Goal: Task Accomplishment & Management: Manage account settings

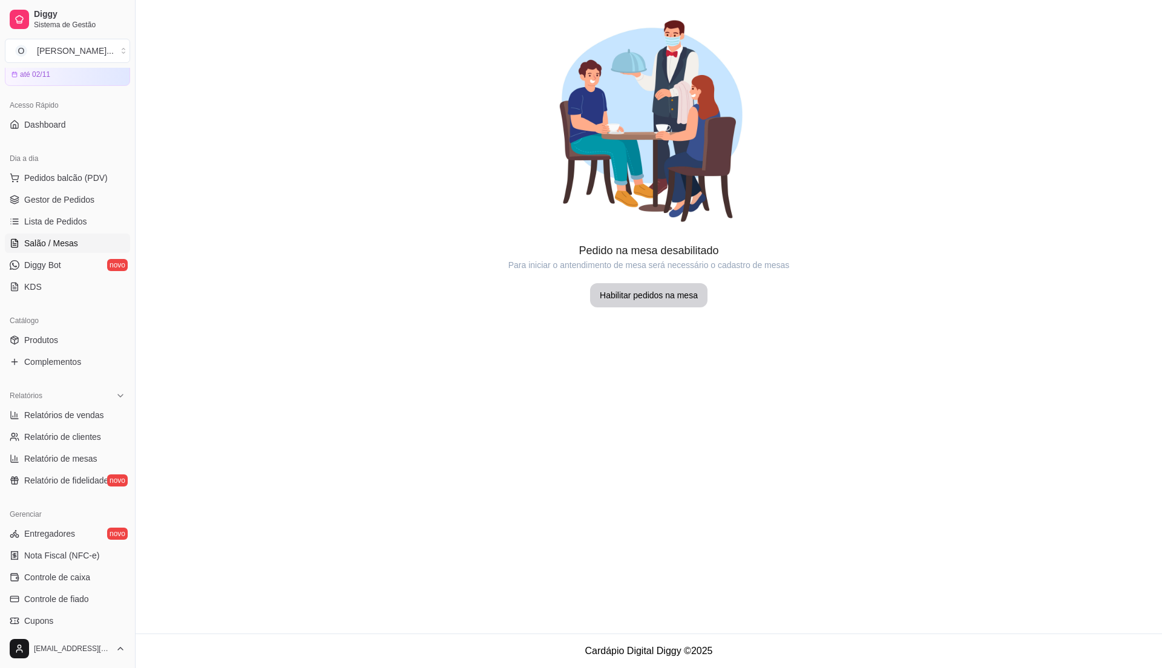
scroll to position [42, 0]
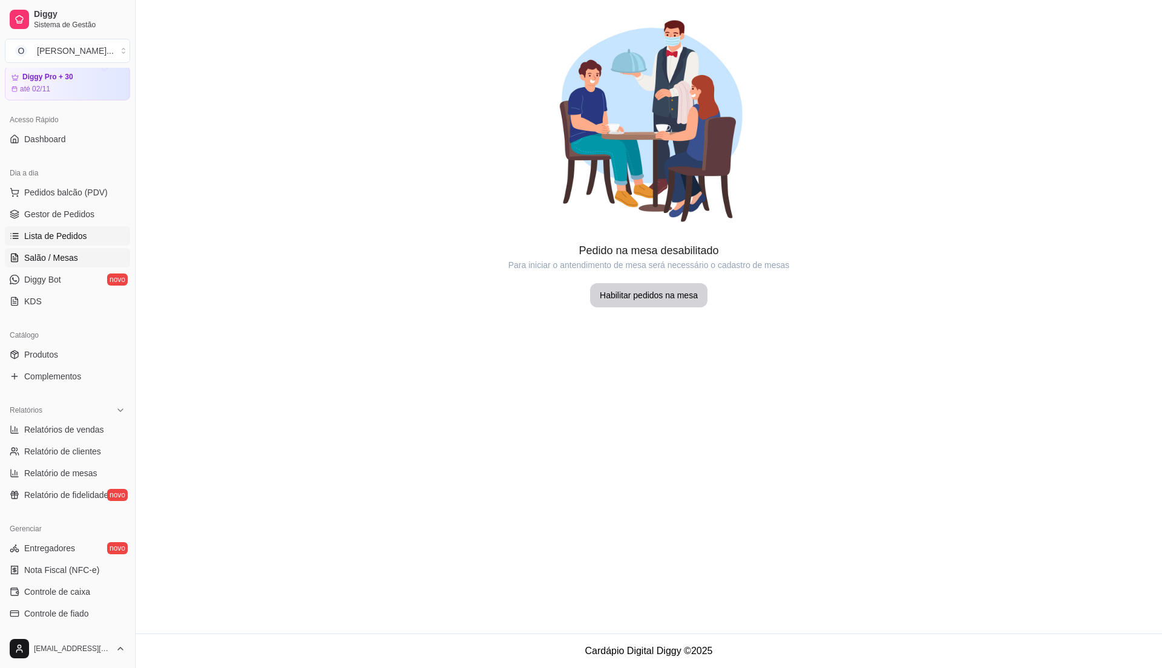
click at [64, 238] on span "Lista de Pedidos" at bounding box center [55, 236] width 63 height 12
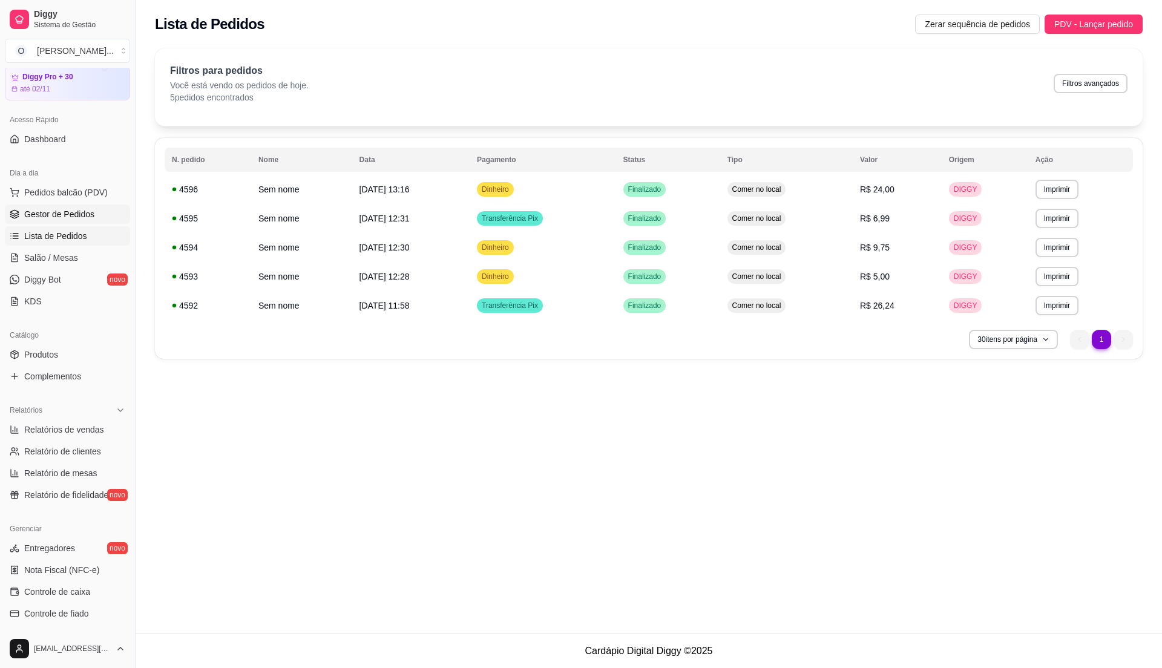
click at [94, 214] on link "Gestor de Pedidos" at bounding box center [67, 214] width 125 height 19
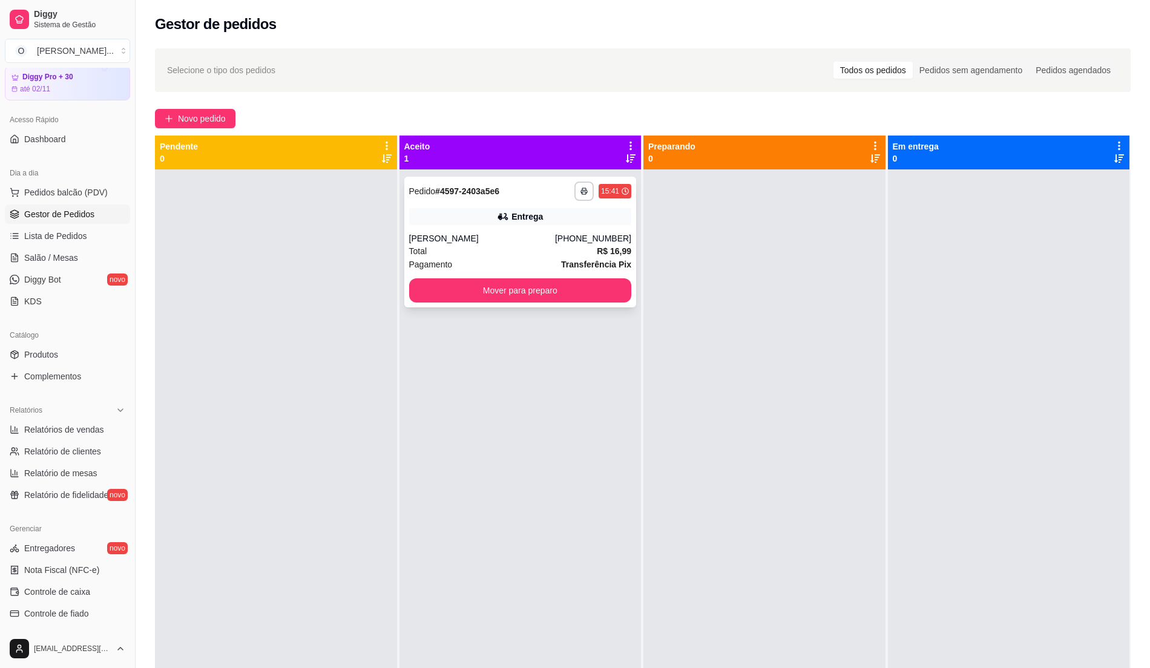
click at [533, 252] on div "Total R$ 16,99" at bounding box center [520, 250] width 223 height 13
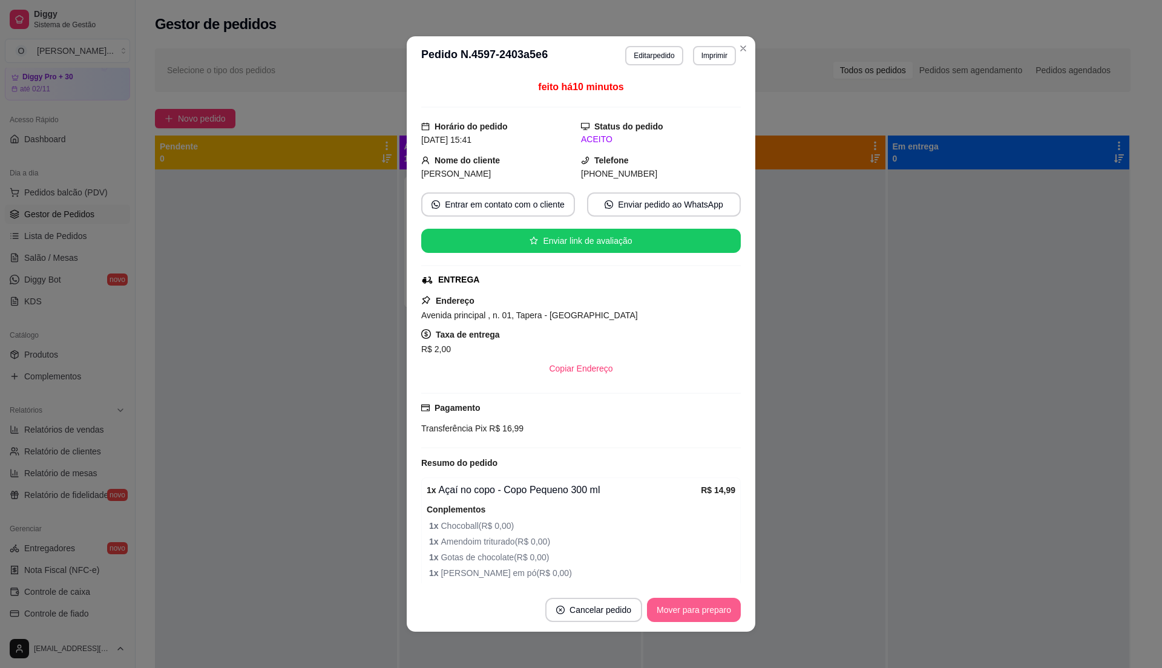
click at [647, 603] on button "Mover para preparo" at bounding box center [694, 610] width 94 height 24
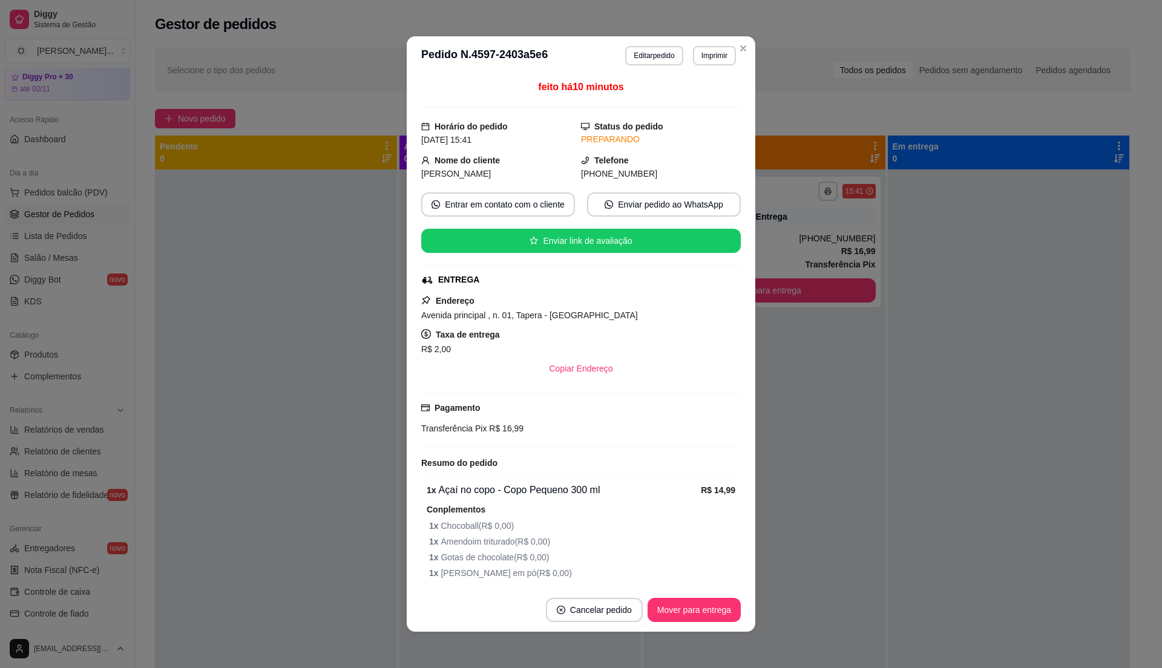
click at [647, 606] on button "Mover para entrega" at bounding box center [693, 610] width 93 height 24
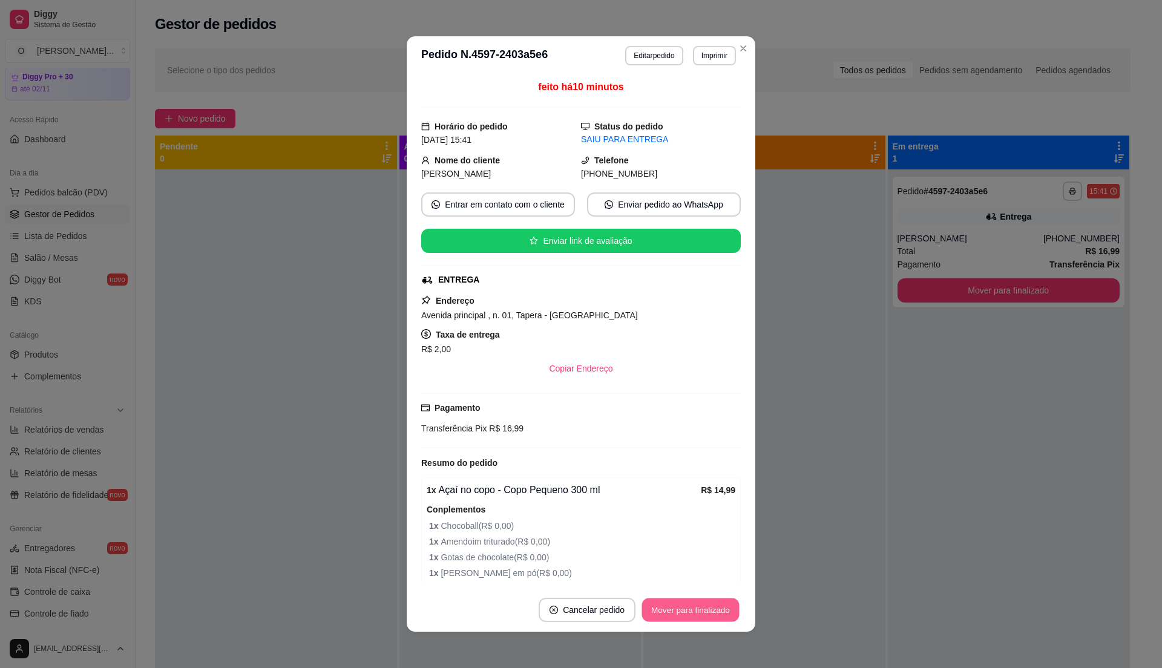
click at [644, 606] on button "Mover para finalizado" at bounding box center [690, 610] width 97 height 24
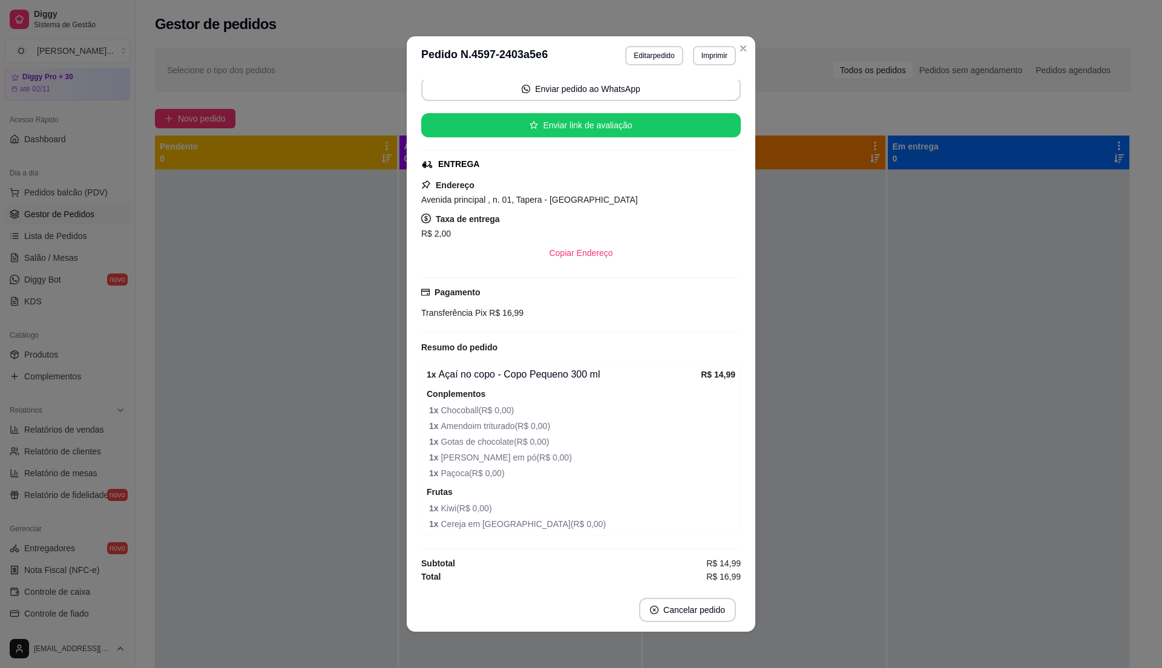
scroll to position [2, 0]
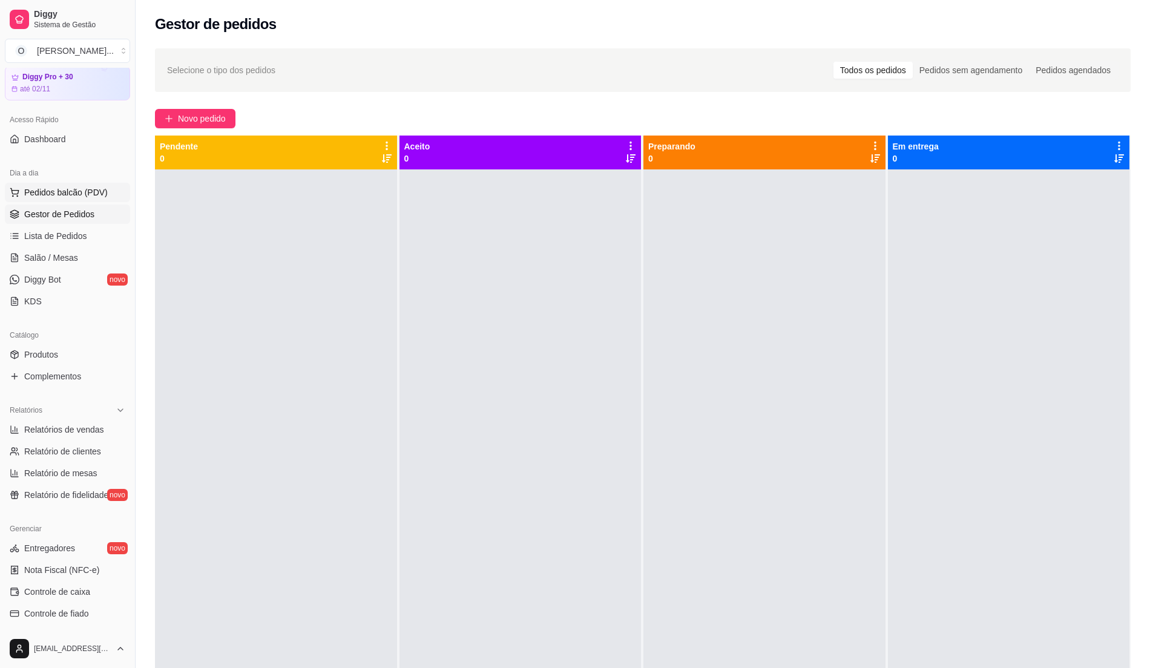
click at [25, 194] on span "Pedidos balcão (PDV)" at bounding box center [65, 192] width 83 height 12
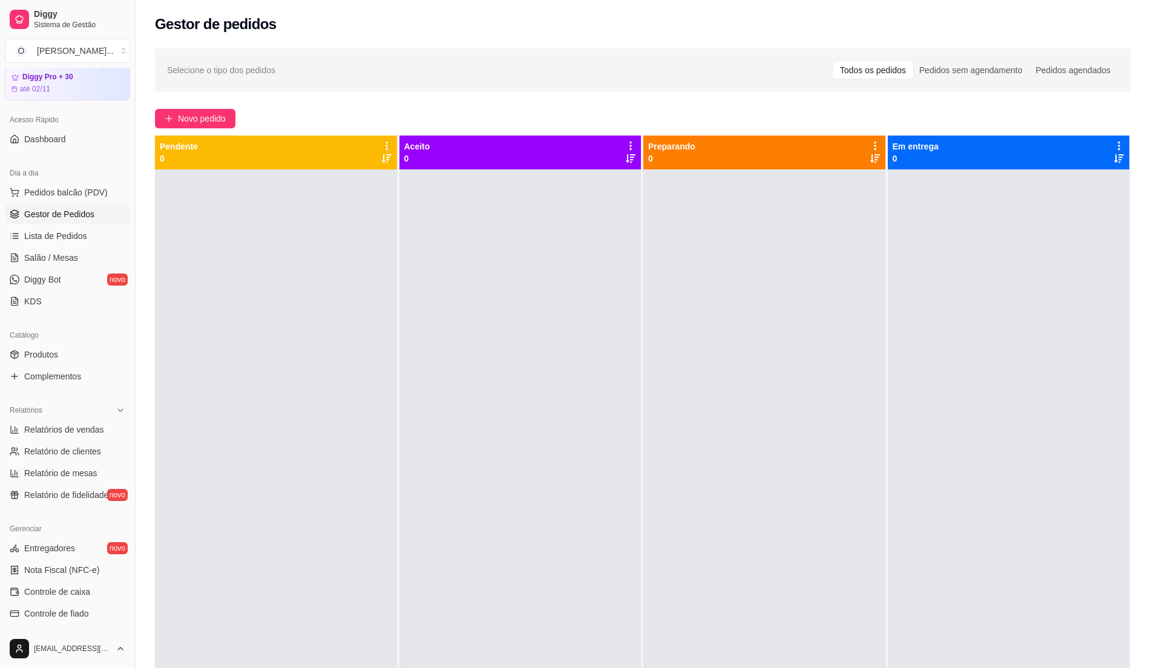
click at [49, 287] on div "07 - Self-service" at bounding box center [93, 293] width 111 height 53
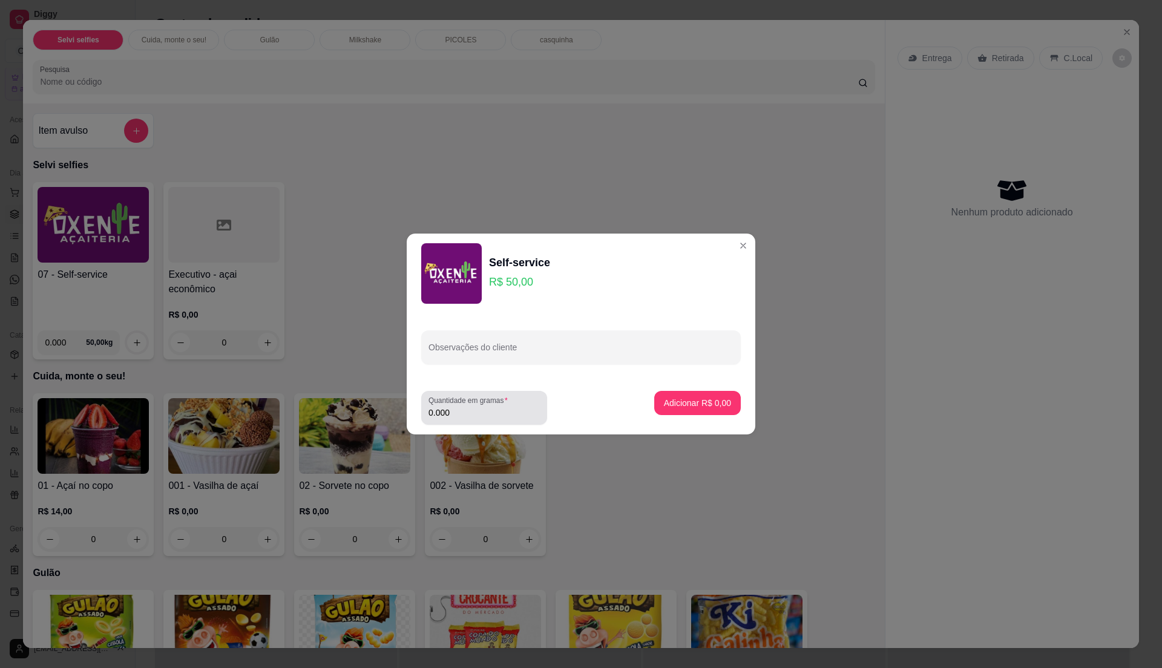
click at [463, 410] on input "0.000" at bounding box center [483, 413] width 111 height 12
type input "0.470"
click at [649, 390] on footer "Quantidade em gramas 0.470 Adicionar R$ 23,50" at bounding box center [581, 407] width 349 height 53
click at [661, 403] on p "Adicionar R$ 23,50" at bounding box center [695, 403] width 72 height 12
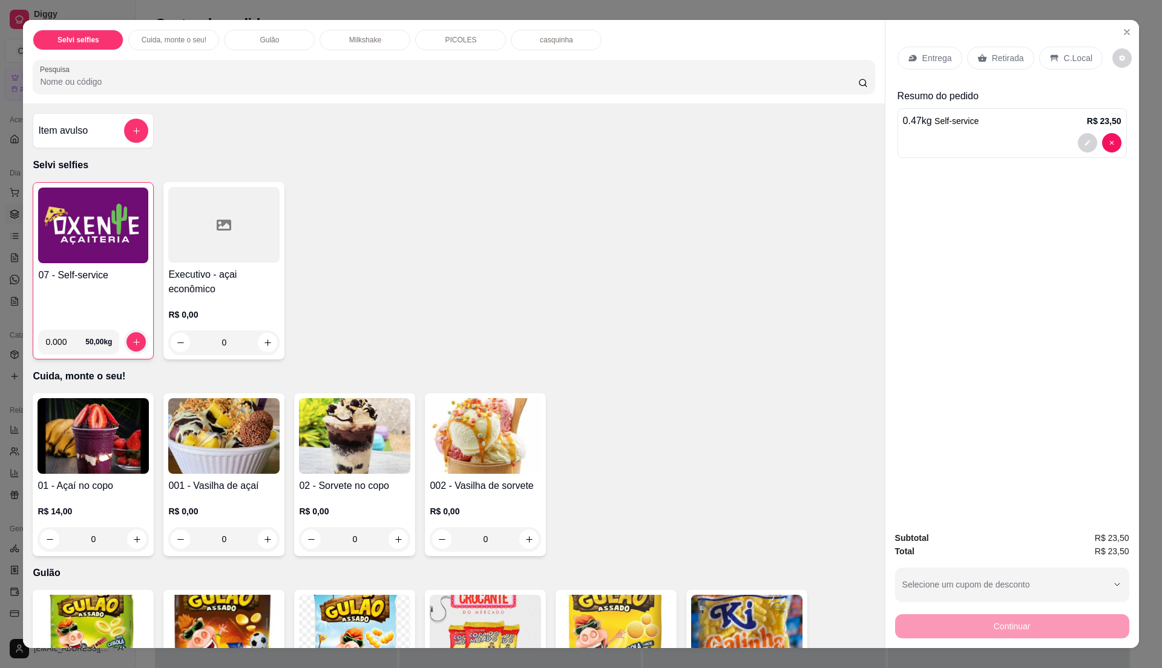
click at [1064, 52] on p "C.Local" at bounding box center [1078, 58] width 28 height 12
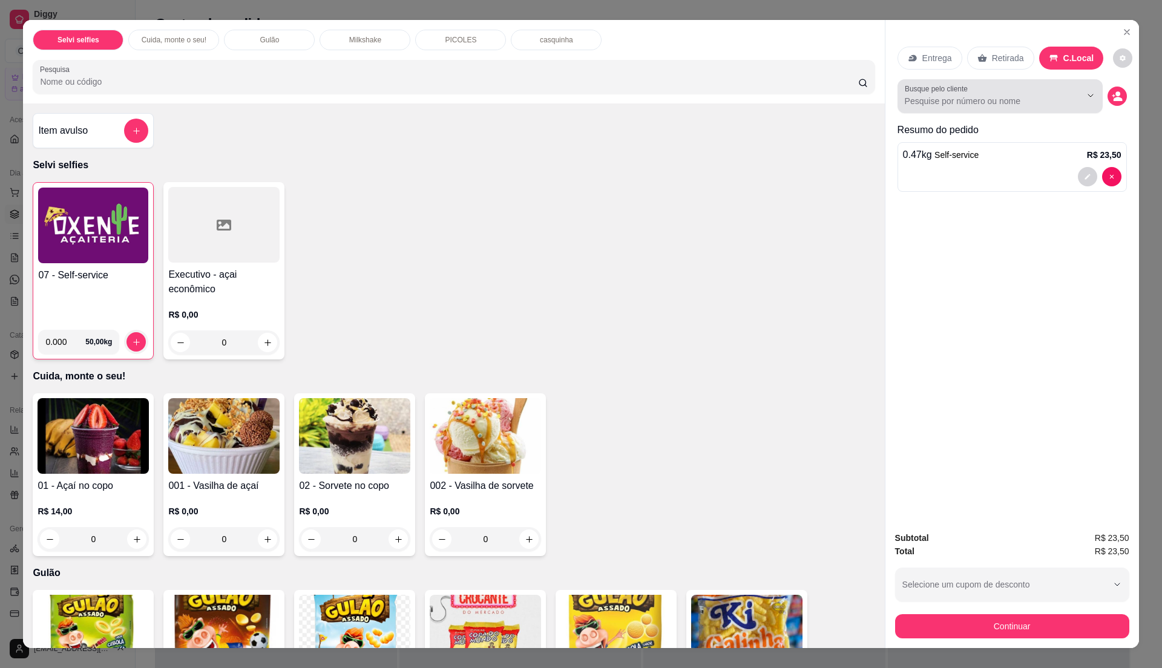
click at [1007, 108] on div at bounding box center [1000, 96] width 191 height 24
type input "w"
type input "[PERSON_NAME]"
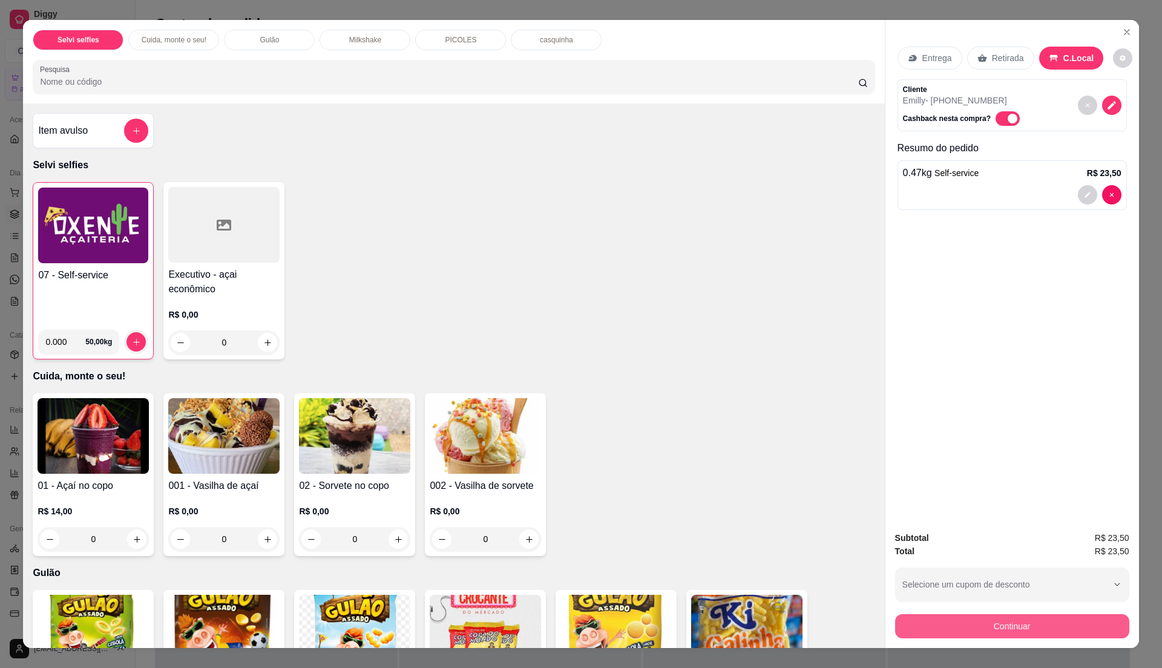
click at [1004, 629] on button "Continuar" at bounding box center [1012, 626] width 234 height 24
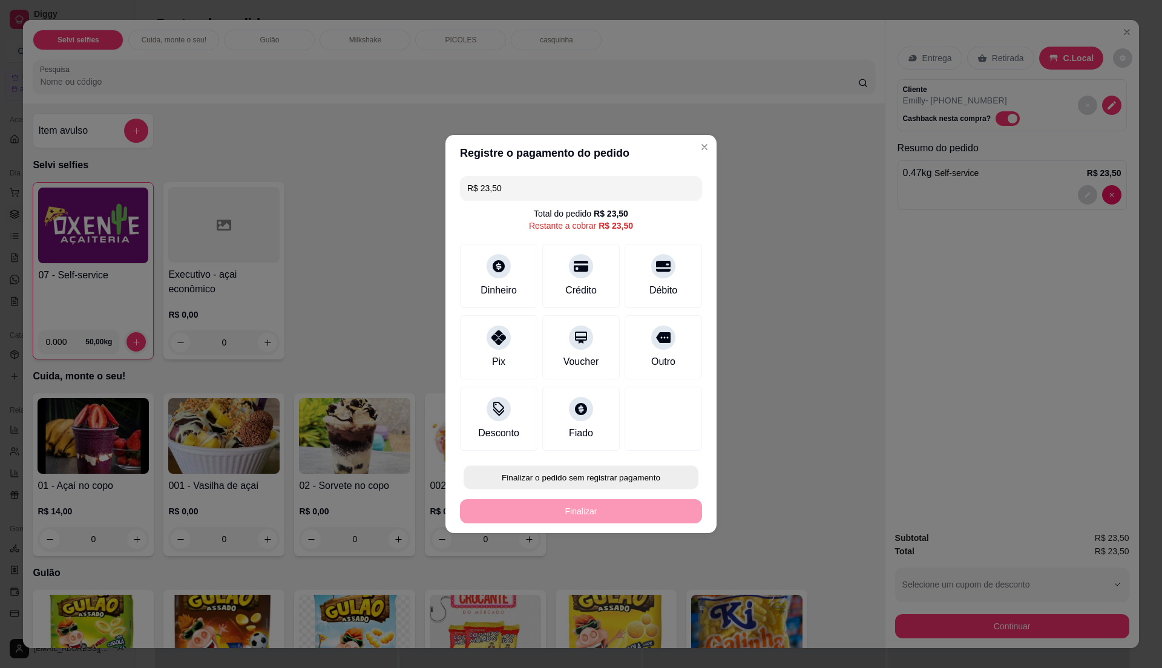
click at [626, 480] on button "Finalizar o pedido sem registrar pagamento" at bounding box center [580, 478] width 235 height 24
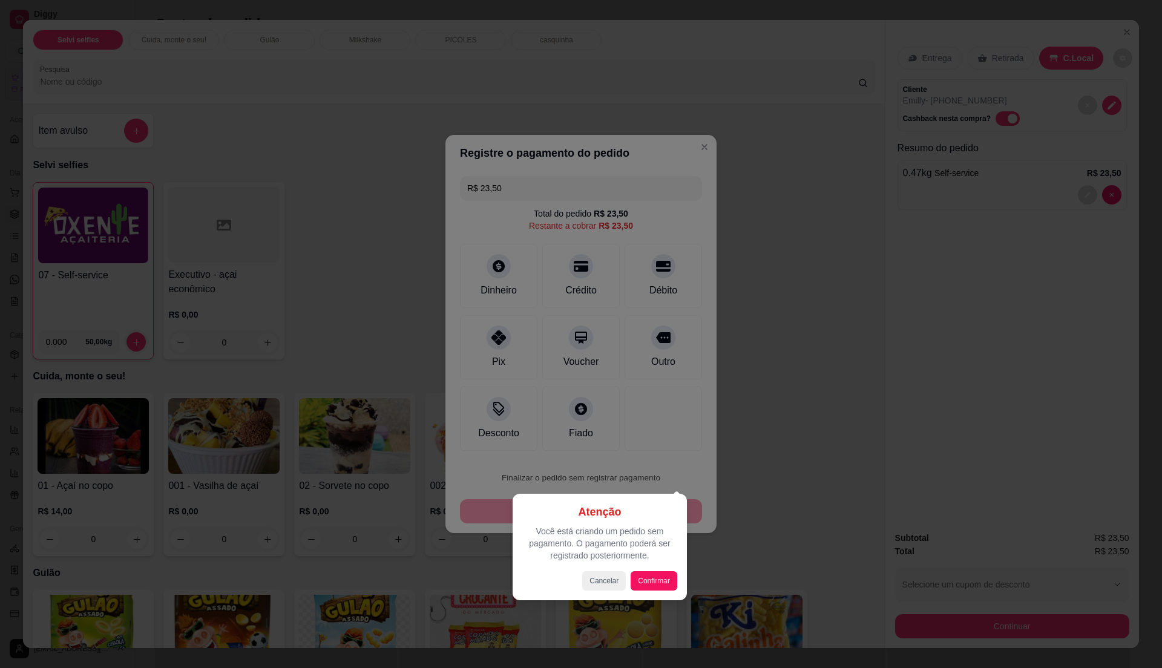
click at [479, 340] on div at bounding box center [581, 334] width 1162 height 668
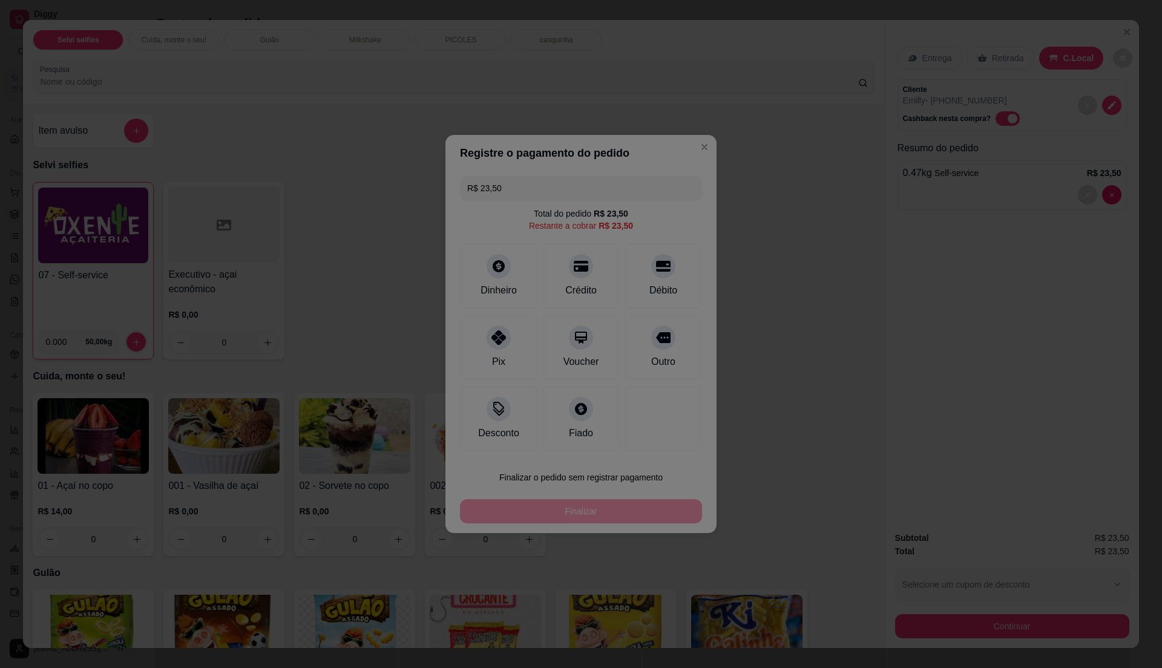
click at [479, 340] on div "Pix" at bounding box center [498, 347] width 77 height 64
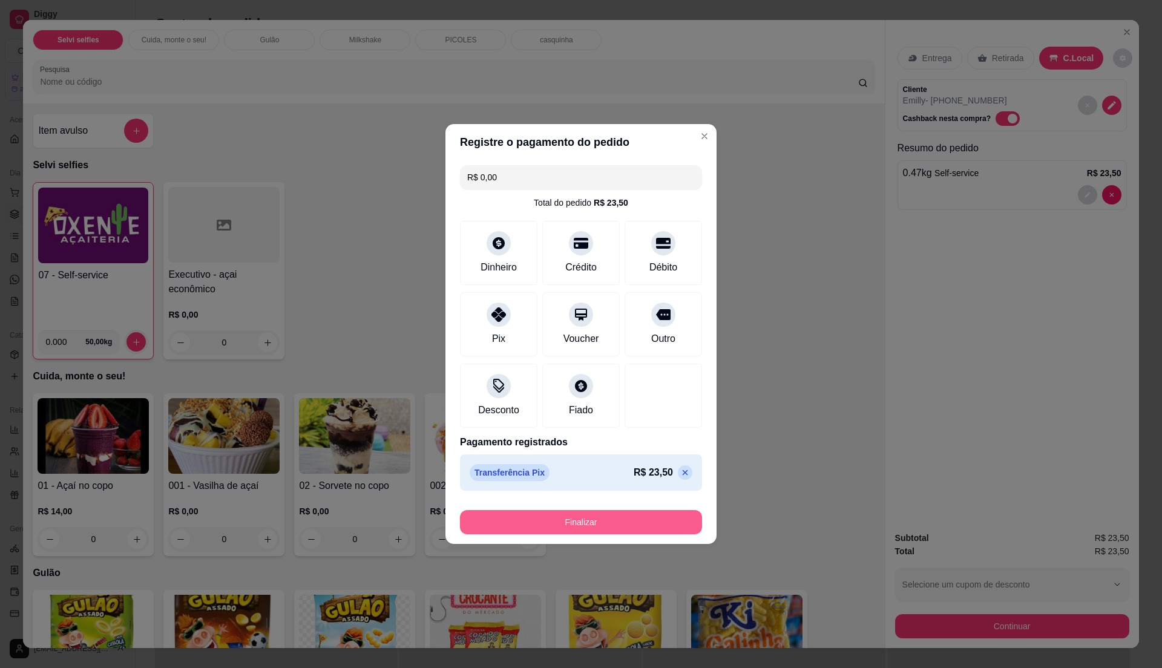
click at [618, 519] on button "Finalizar" at bounding box center [581, 522] width 242 height 24
type input "-R$ 23,50"
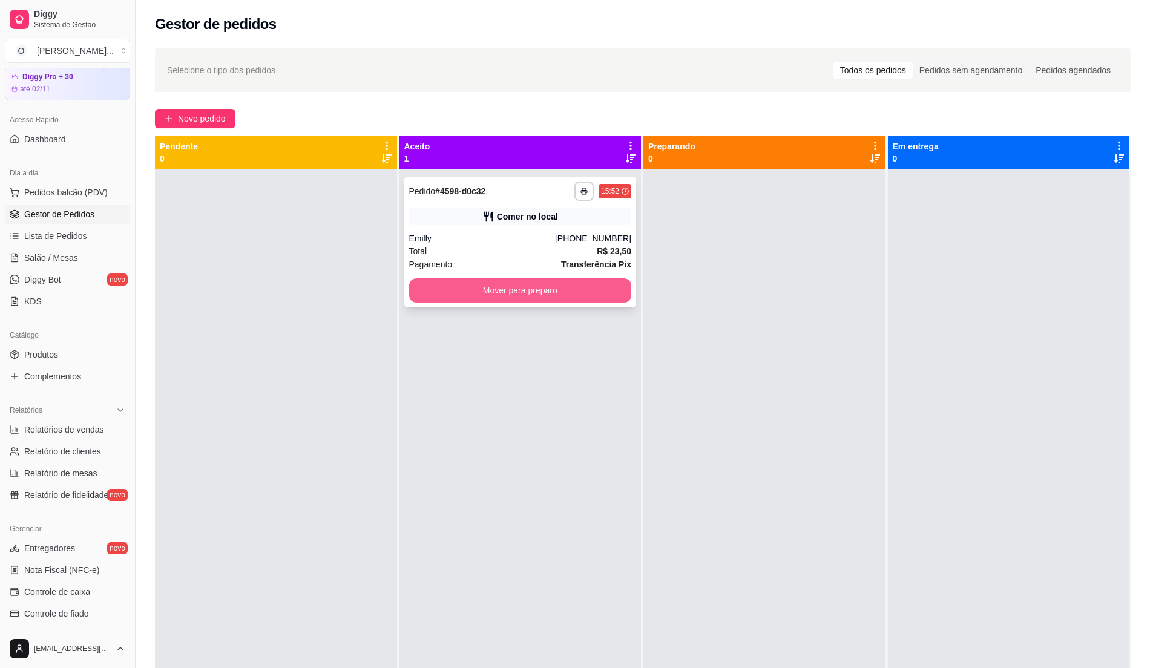
click at [512, 290] on button "Mover para preparo" at bounding box center [520, 290] width 223 height 24
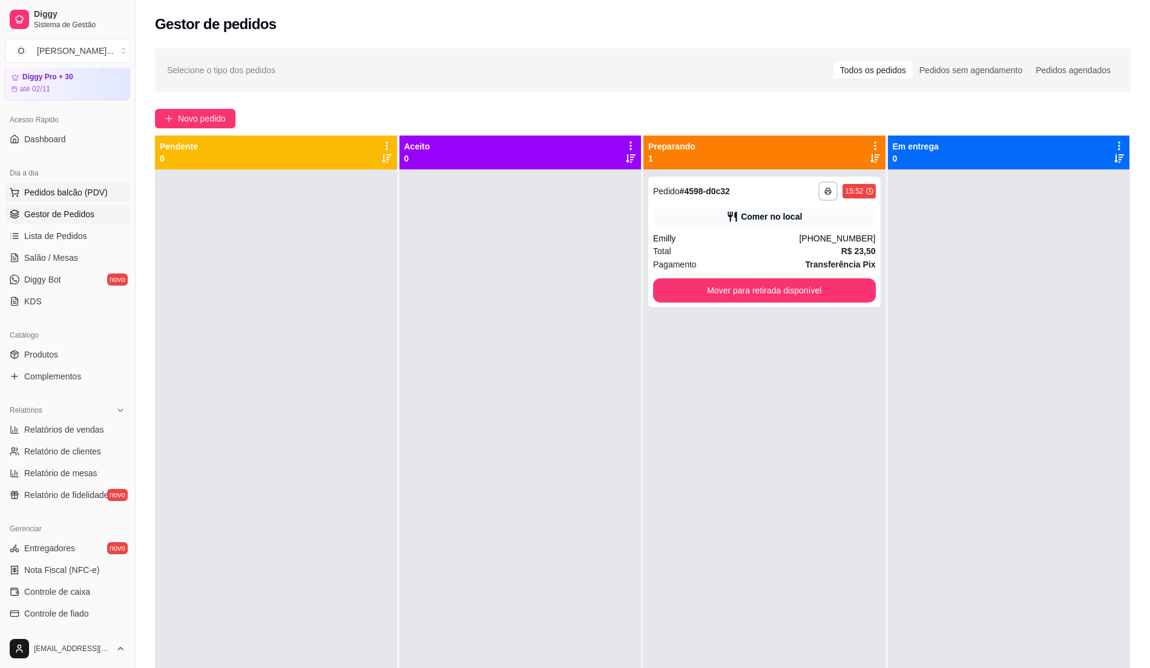
click at [67, 195] on span "Pedidos balcão (PDV)" at bounding box center [65, 192] width 83 height 12
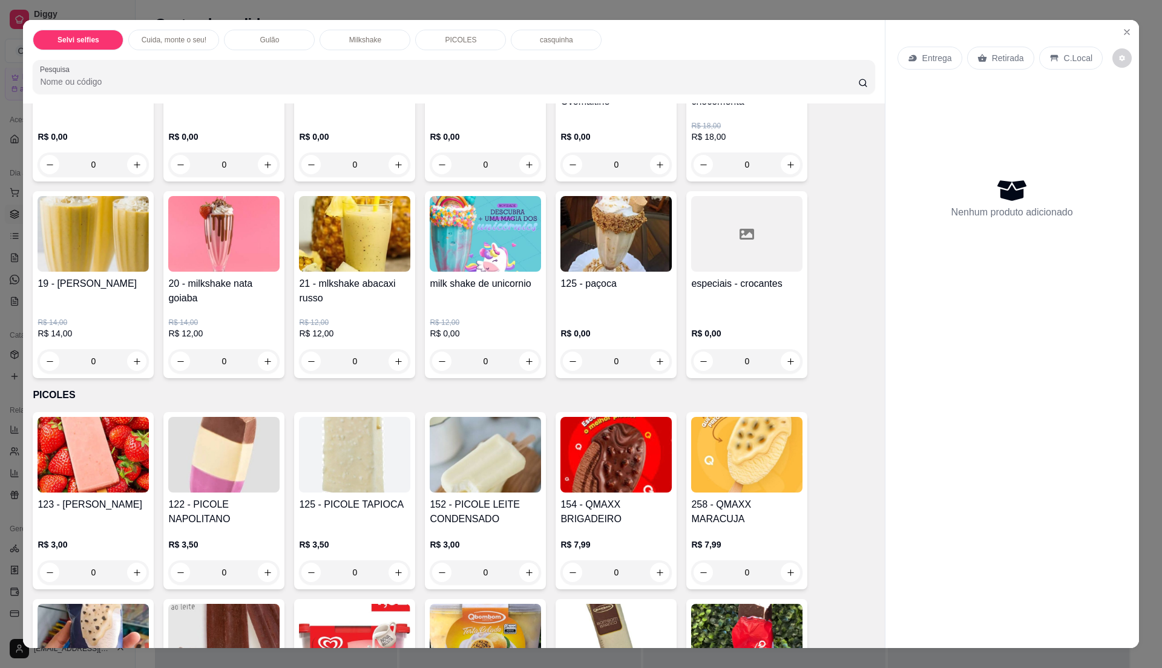
scroll to position [1129, 0]
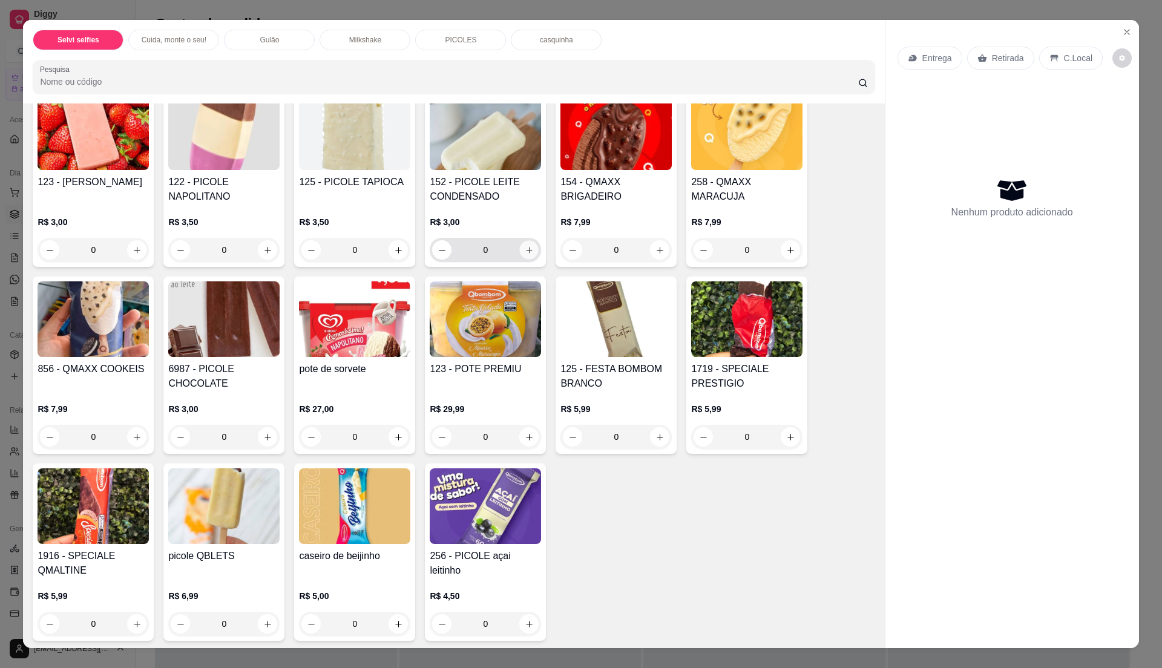
click at [521, 255] on button "increase-product-quantity" at bounding box center [529, 250] width 19 height 19
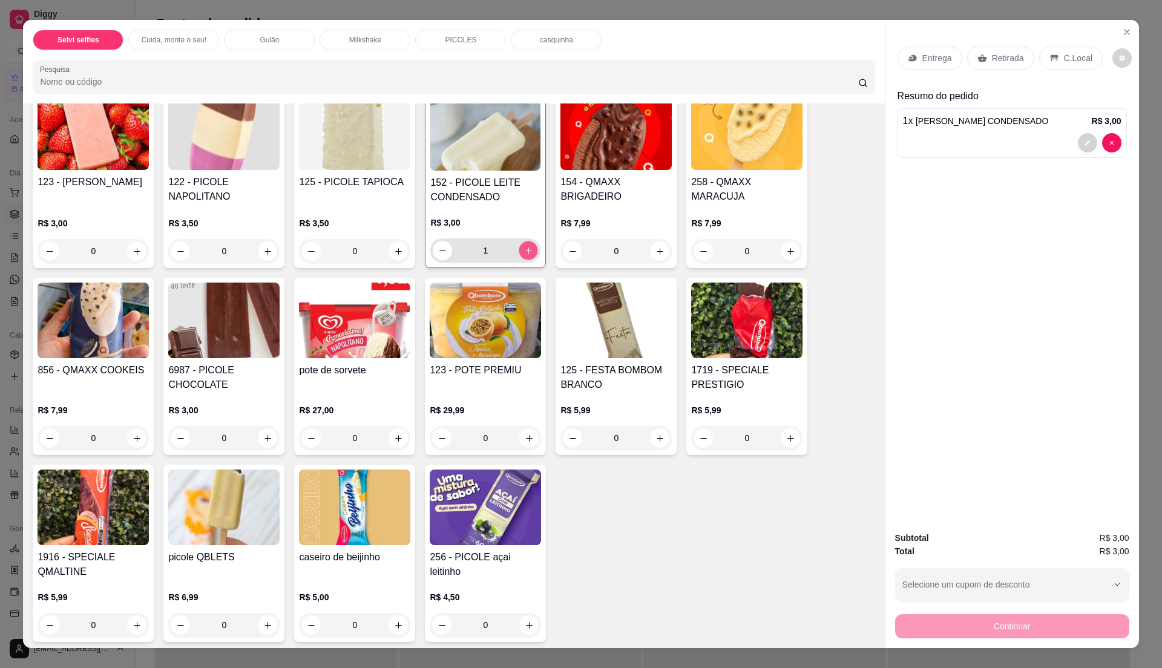
click at [524, 255] on icon "increase-product-quantity" at bounding box center [528, 250] width 9 height 9
type input "2"
click at [1053, 63] on div "C.Local" at bounding box center [1071, 58] width 64 height 23
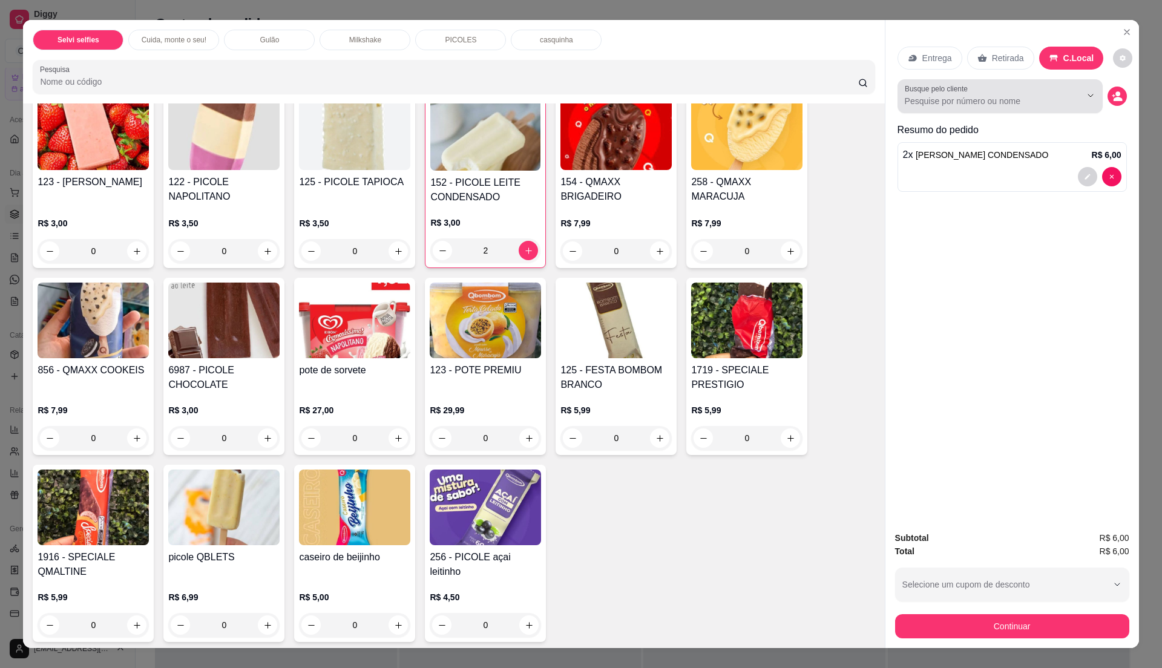
click at [1037, 93] on div at bounding box center [1000, 96] width 191 height 24
type input "bodo"
click at [1015, 119] on div "bodoco" at bounding box center [994, 131] width 200 height 24
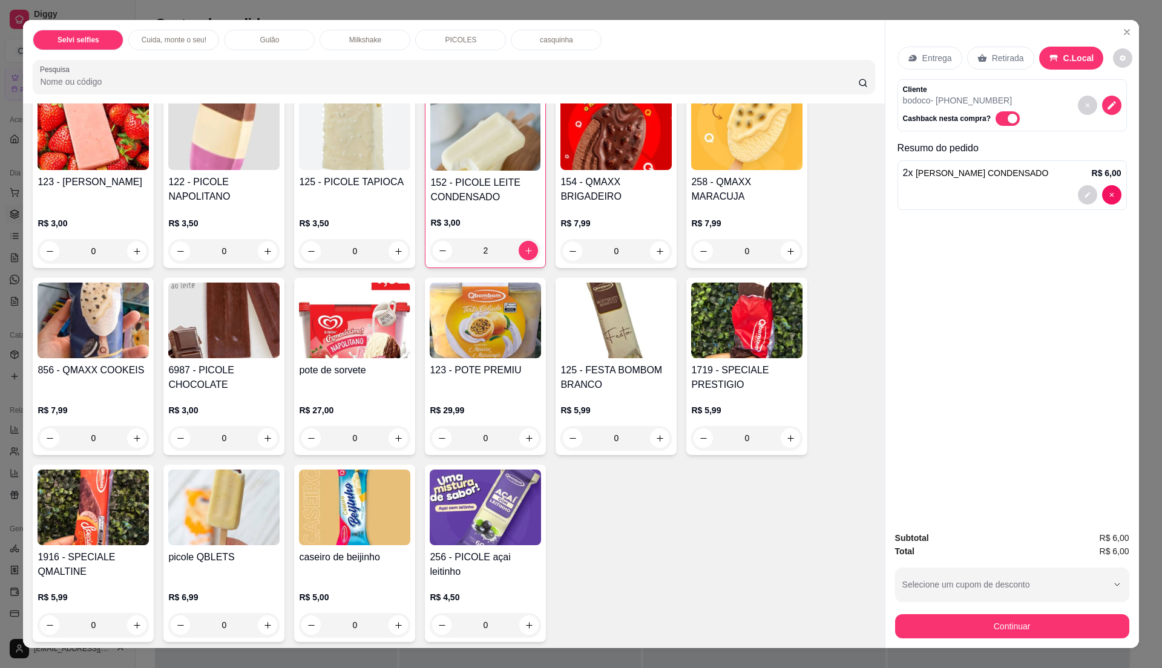
click at [972, 640] on div "Subtotal R$ 6,00 Total R$ 6,00 Selecione um cupom de desconto Selecione um cupo…" at bounding box center [1012, 585] width 254 height 126
click at [964, 627] on button "Continuar" at bounding box center [1012, 626] width 234 height 24
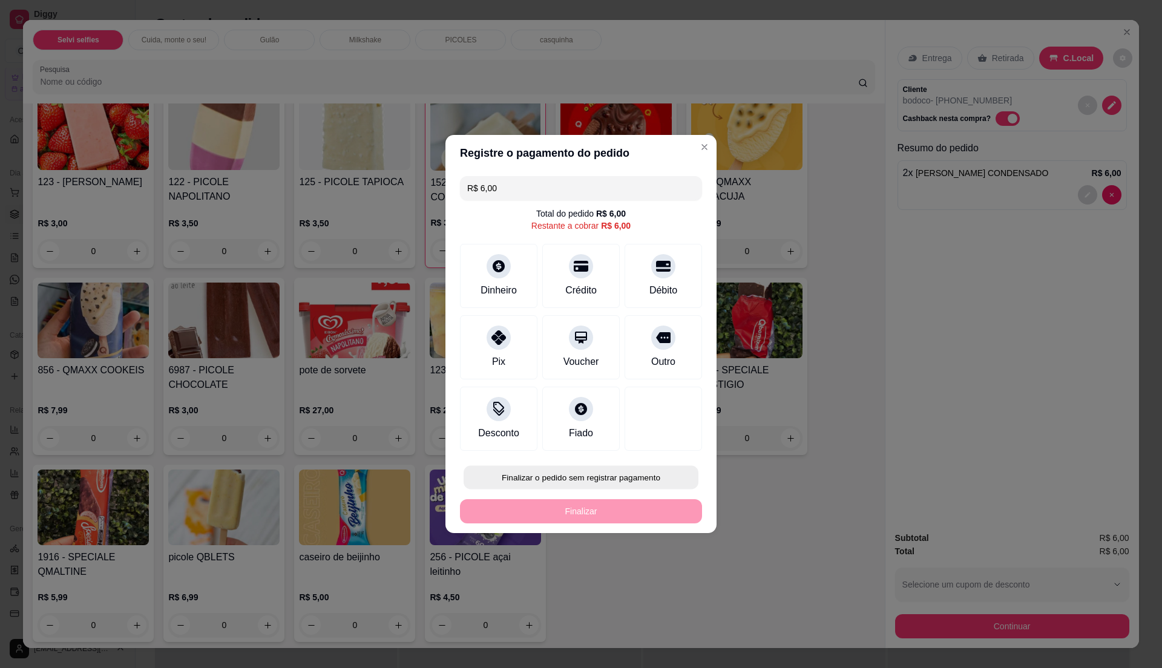
click at [599, 473] on button "Finalizar o pedido sem registrar pagamento" at bounding box center [580, 478] width 235 height 24
click at [644, 584] on button "Confirmar" at bounding box center [654, 577] width 43 height 18
type input "0"
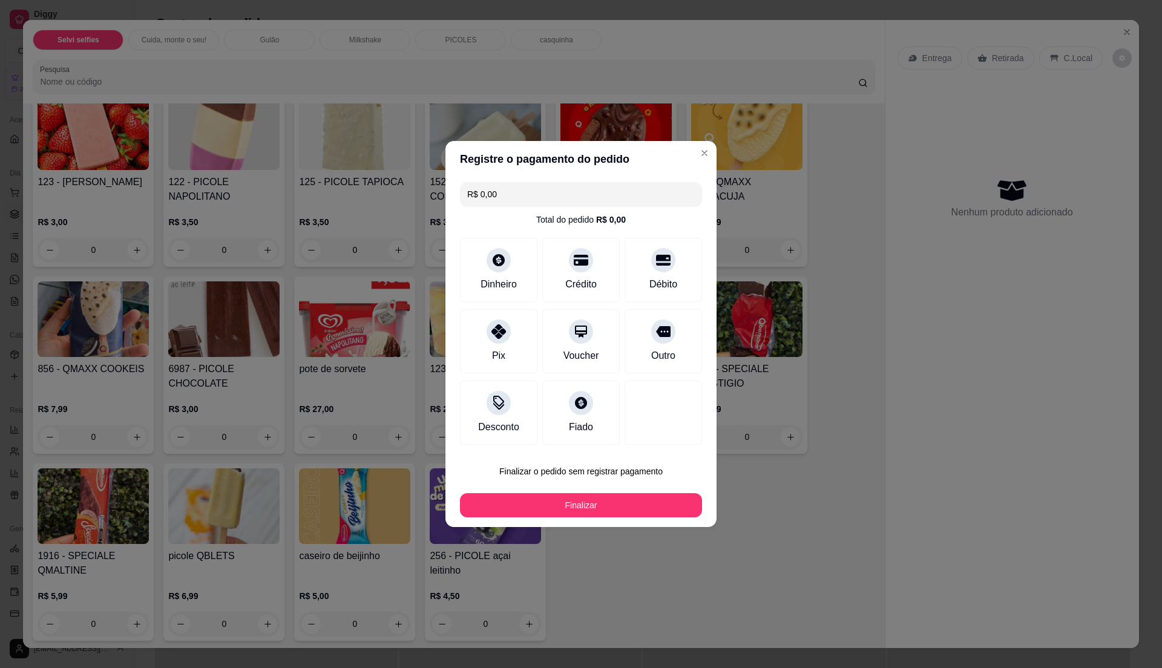
type input "R$ 0,00"
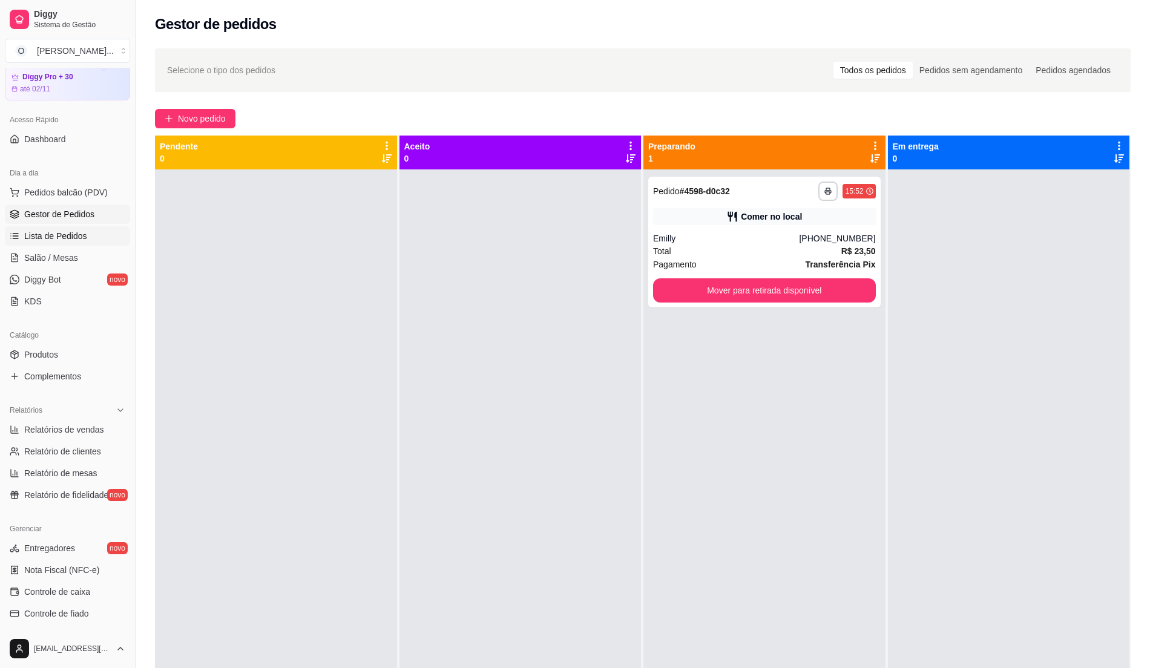
click at [78, 235] on span "Lista de Pedidos" at bounding box center [55, 236] width 63 height 12
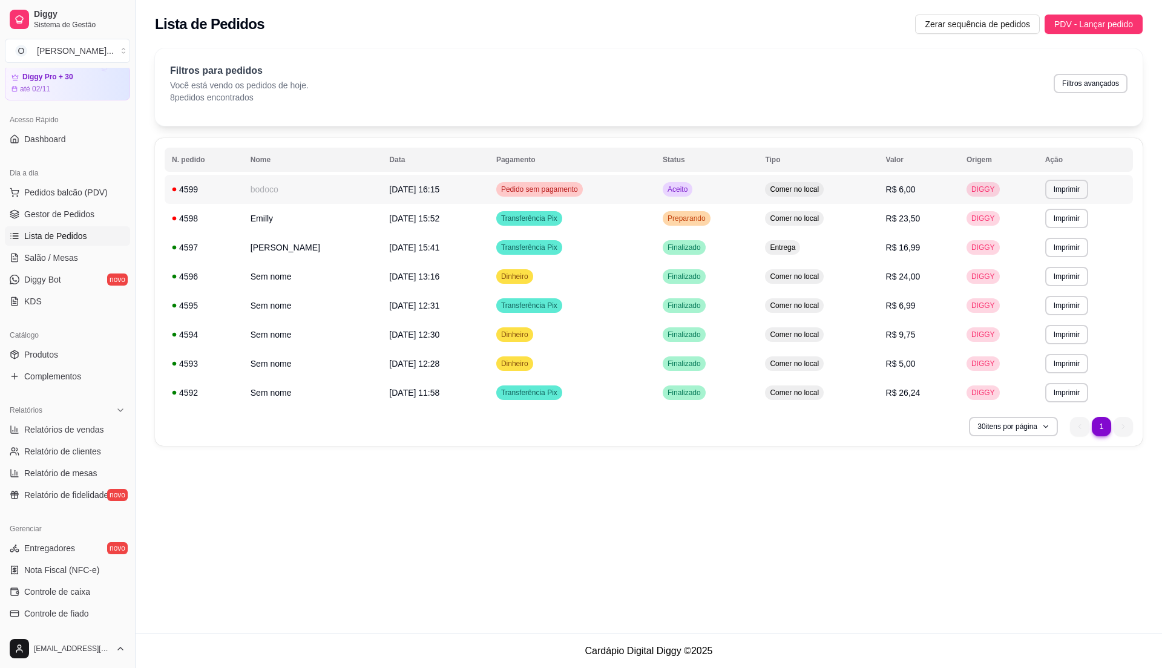
click at [739, 194] on td "Aceito" at bounding box center [706, 189] width 102 height 29
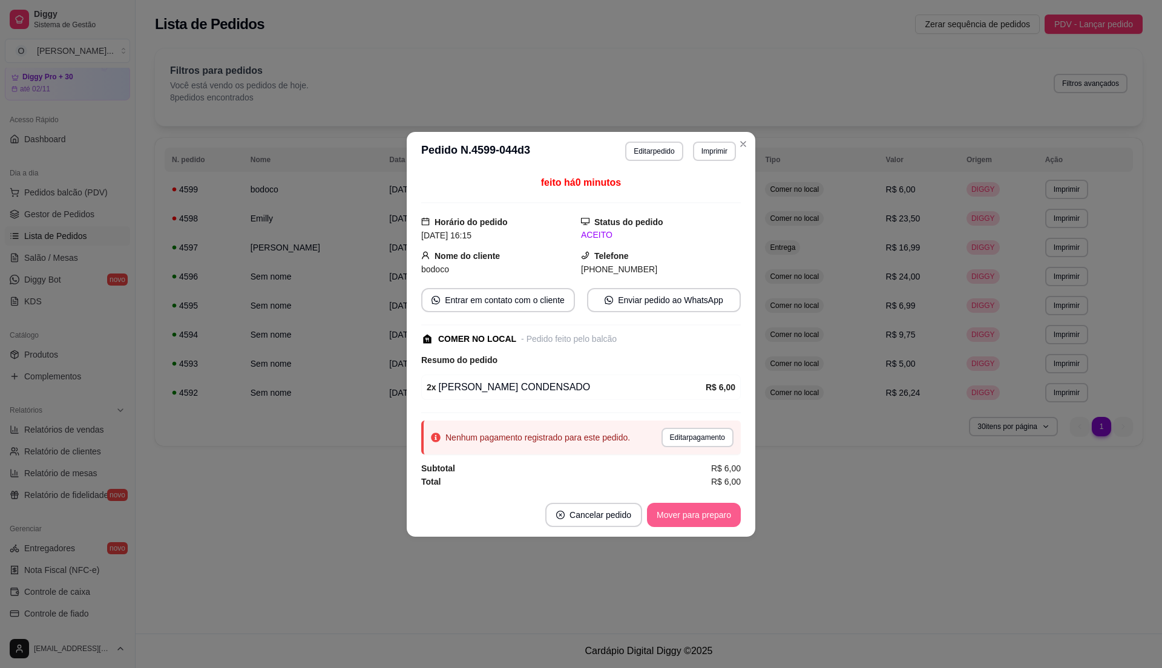
click at [696, 514] on button "Mover para preparo" at bounding box center [694, 515] width 94 height 24
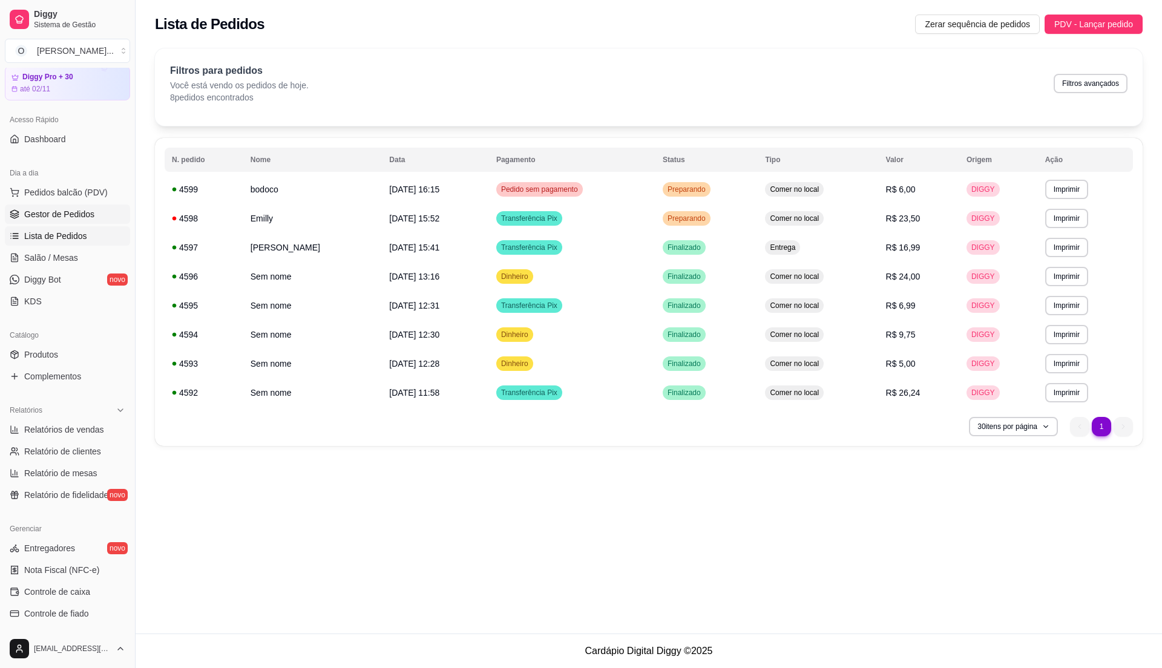
click at [73, 220] on span "Gestor de Pedidos" at bounding box center [59, 214] width 70 height 12
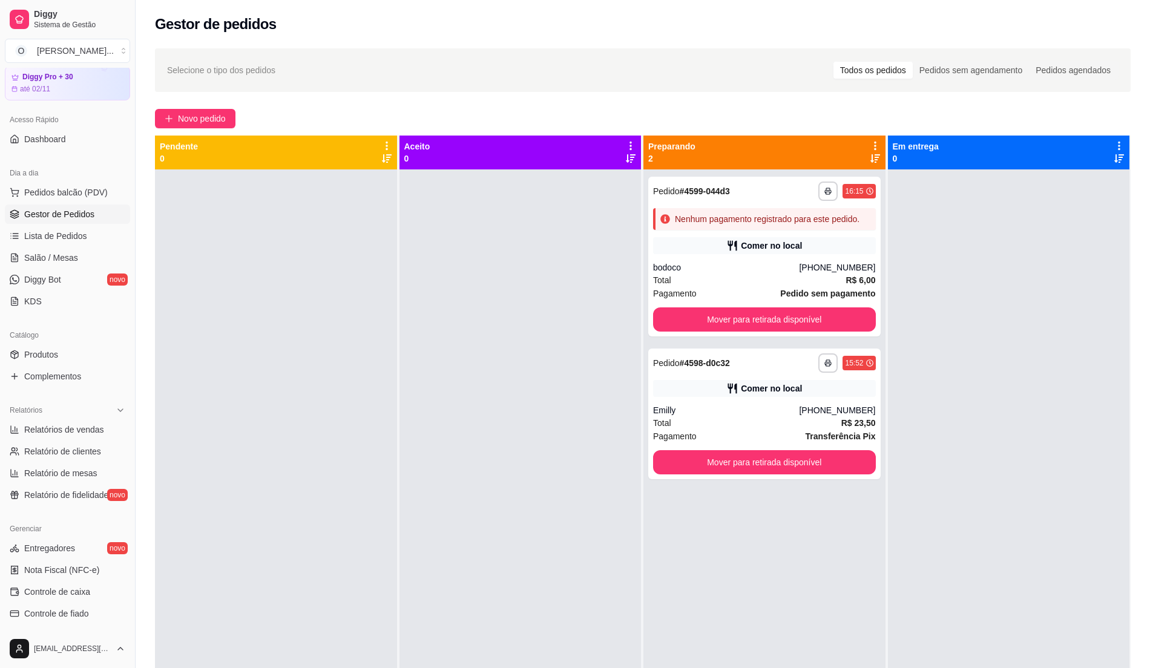
click at [221, 209] on div at bounding box center [276, 503] width 242 height 668
click at [766, 426] on div "Total R$ 23,50" at bounding box center [764, 422] width 223 height 13
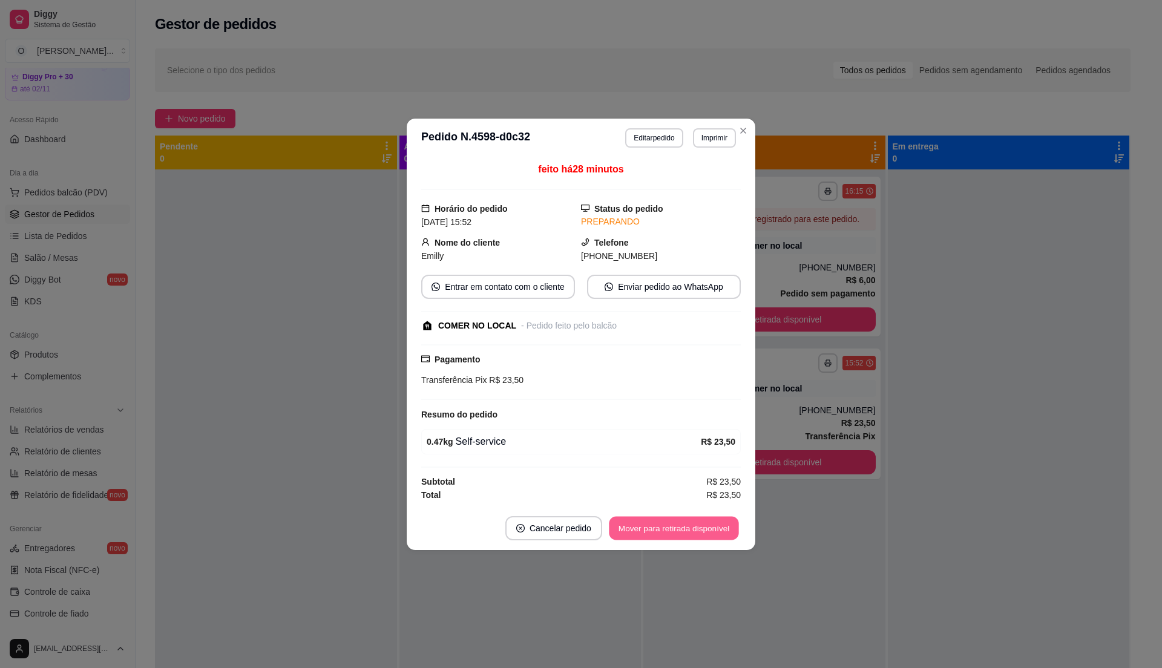
click at [683, 525] on button "Mover para retirada disponível" at bounding box center [673, 528] width 129 height 24
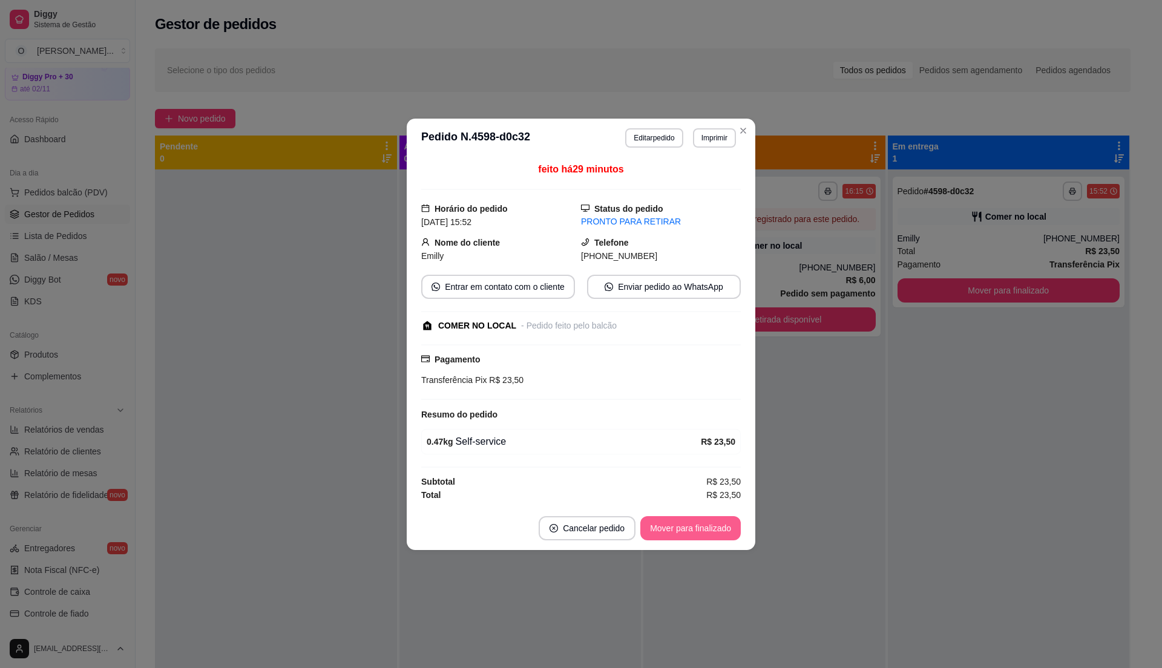
click at [683, 525] on button "Mover para finalizado" at bounding box center [690, 528] width 100 height 24
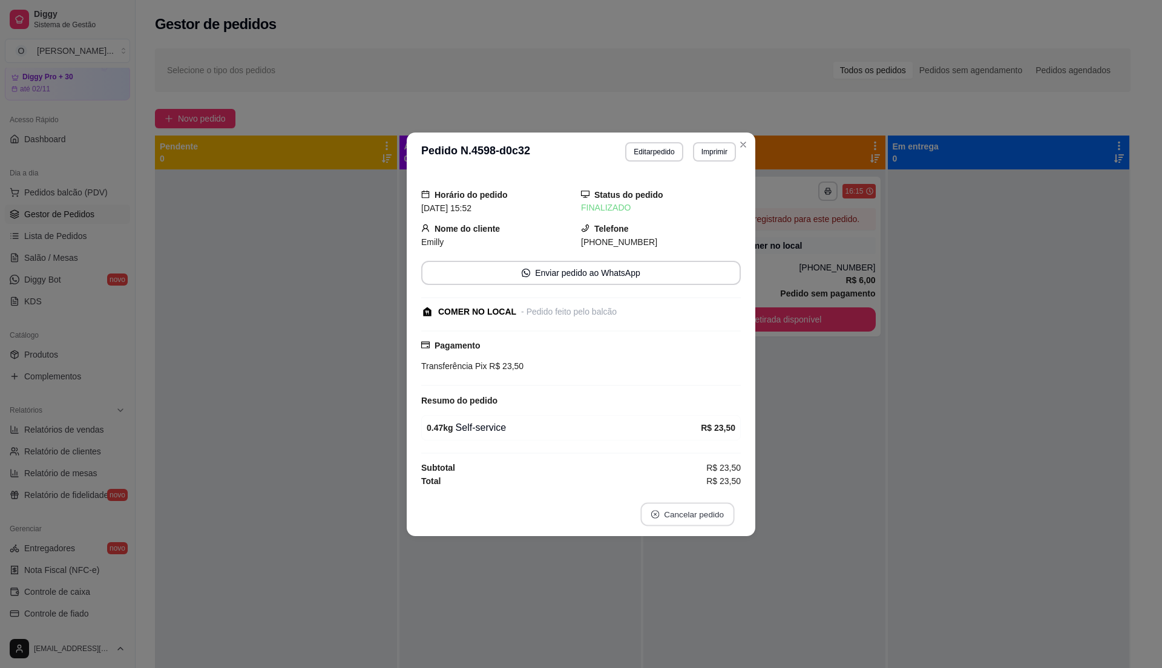
click at [683, 525] on button "Cancelar pedido" at bounding box center [687, 514] width 94 height 24
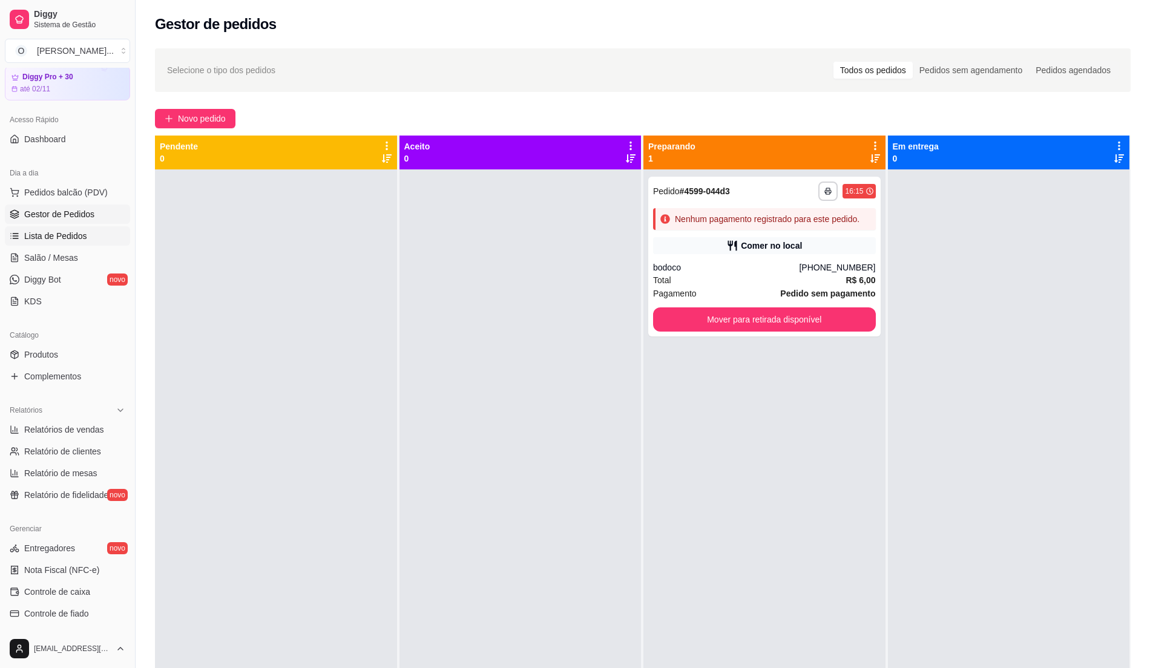
click at [52, 238] on span "Lista de Pedidos" at bounding box center [55, 236] width 63 height 12
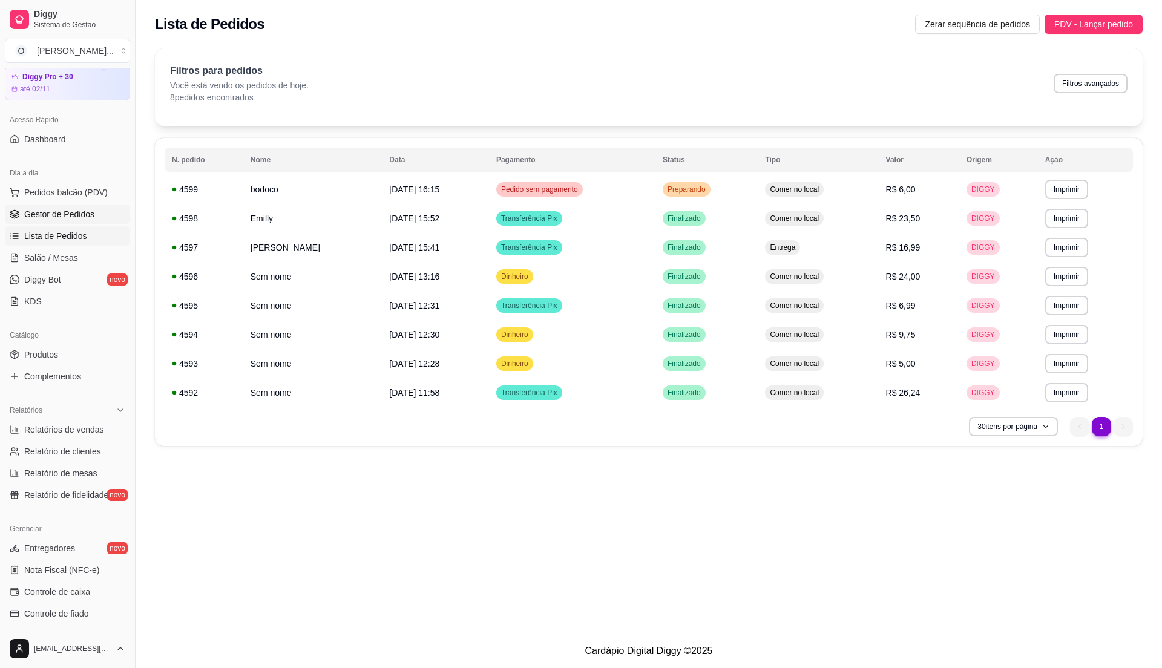
click at [58, 218] on span "Gestor de Pedidos" at bounding box center [59, 214] width 70 height 12
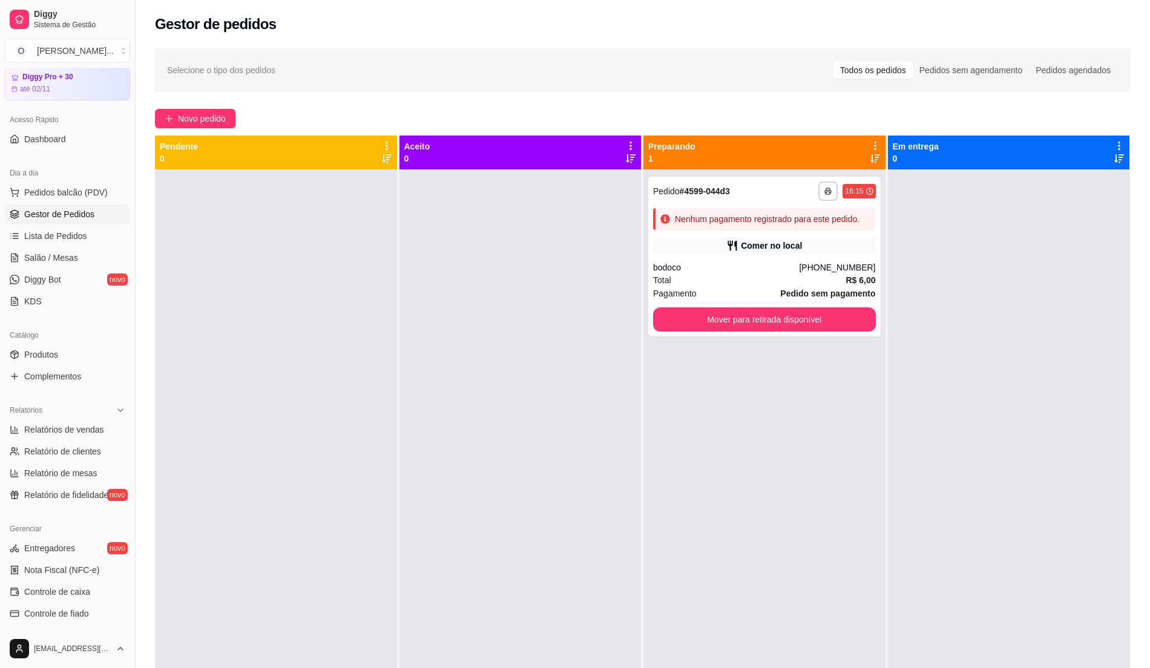
drag, startPoint x: 246, startPoint y: 229, endPoint x: 207, endPoint y: 218, distance: 40.1
click at [220, 218] on div at bounding box center [276, 503] width 242 height 668
click at [71, 195] on span "Pedidos balcão (PDV)" at bounding box center [65, 192] width 83 height 12
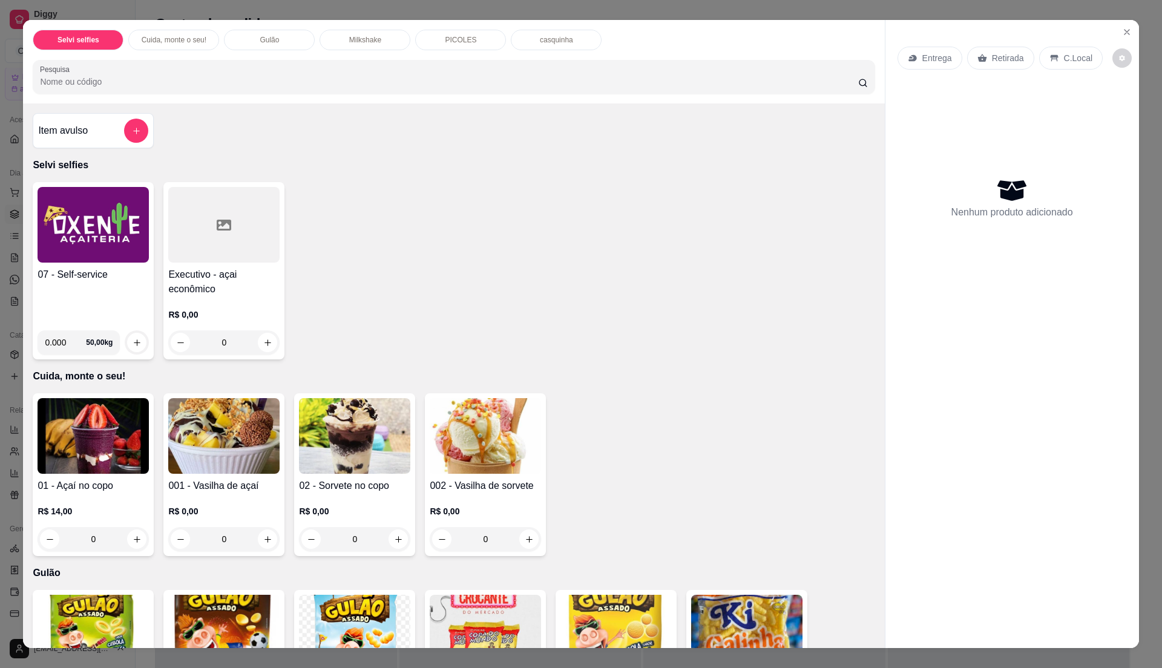
click at [119, 282] on h4 "07 - Self-service" at bounding box center [93, 274] width 111 height 15
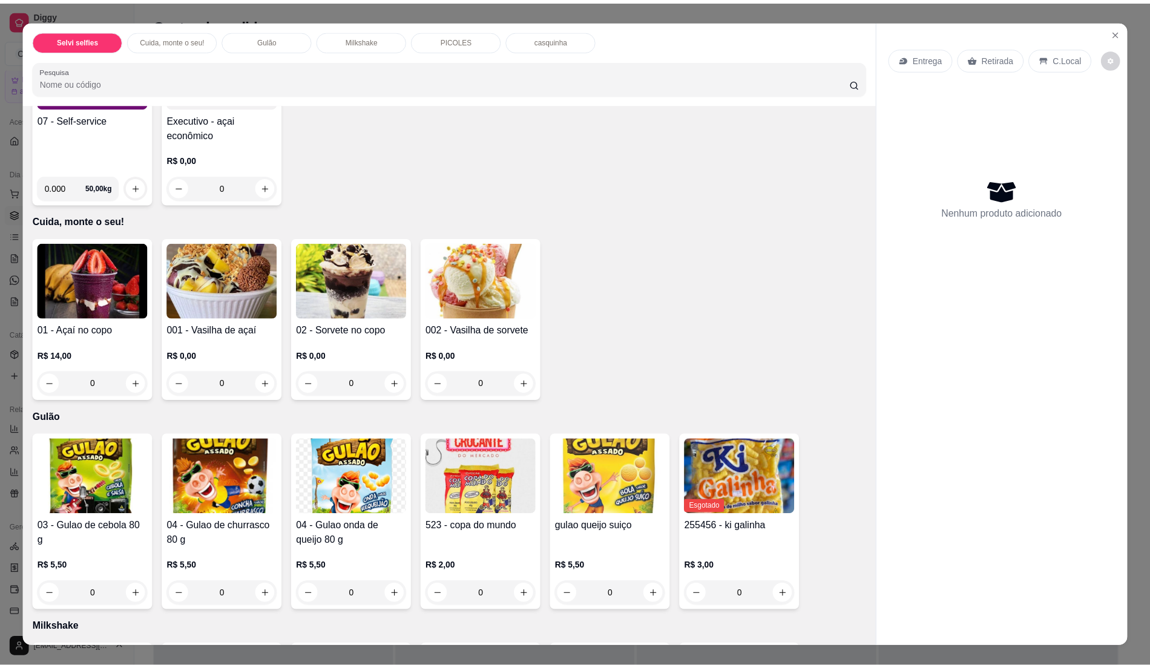
scroll to position [161, 0]
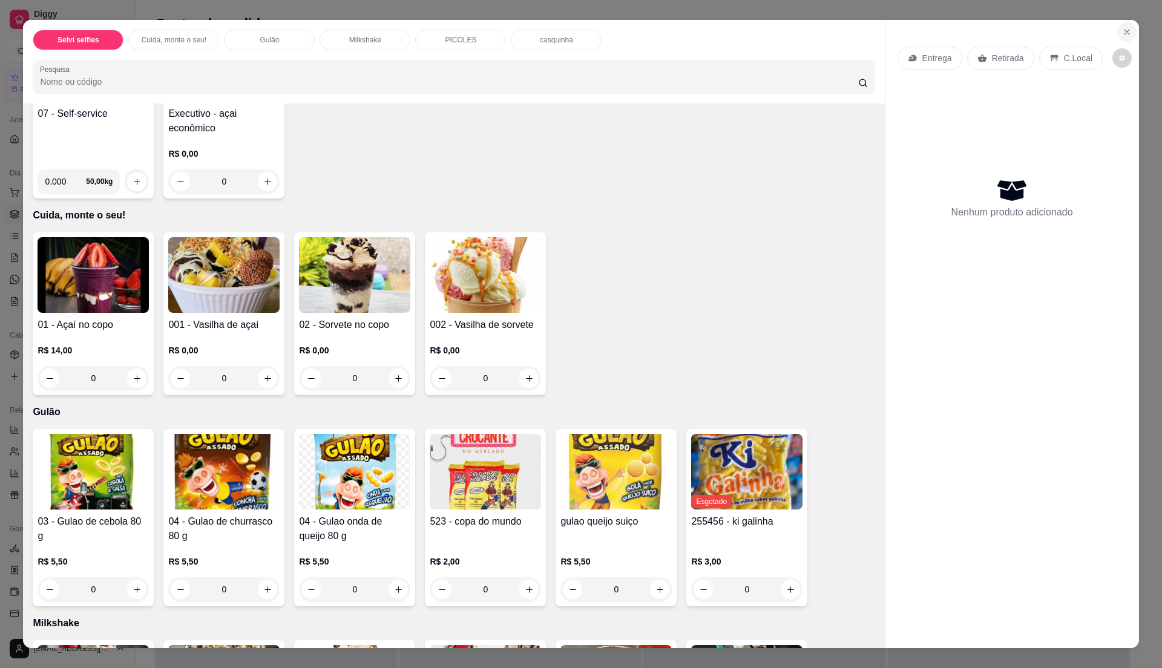
click at [1117, 33] on button "Close" at bounding box center [1126, 31] width 19 height 19
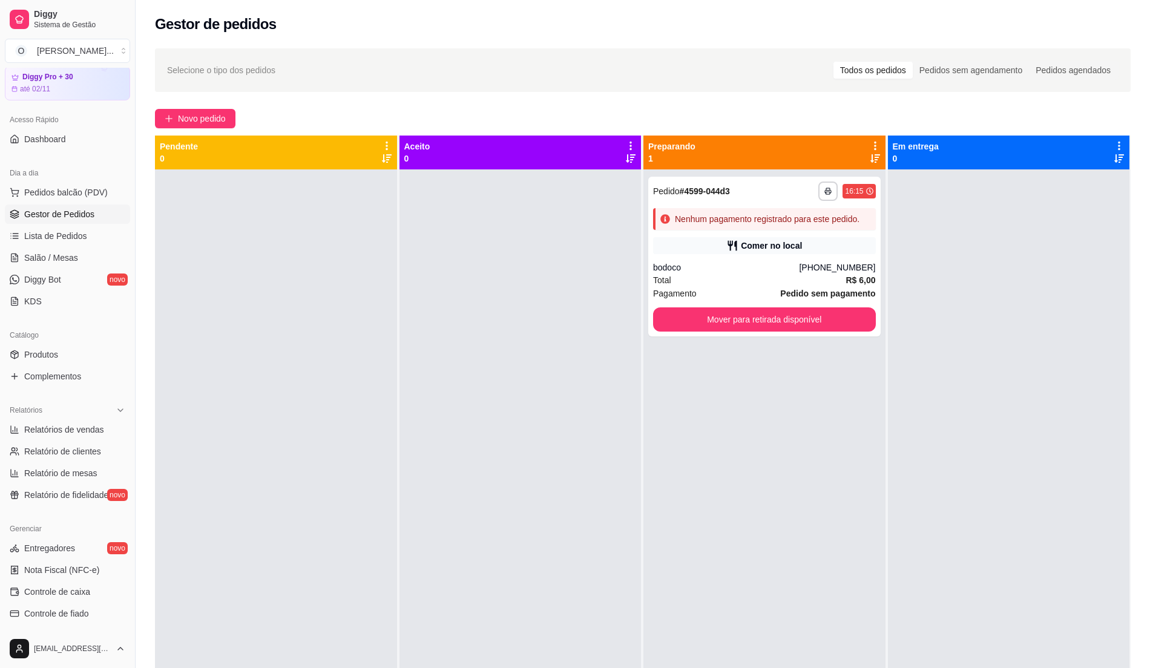
click at [379, 431] on div at bounding box center [276, 503] width 242 height 668
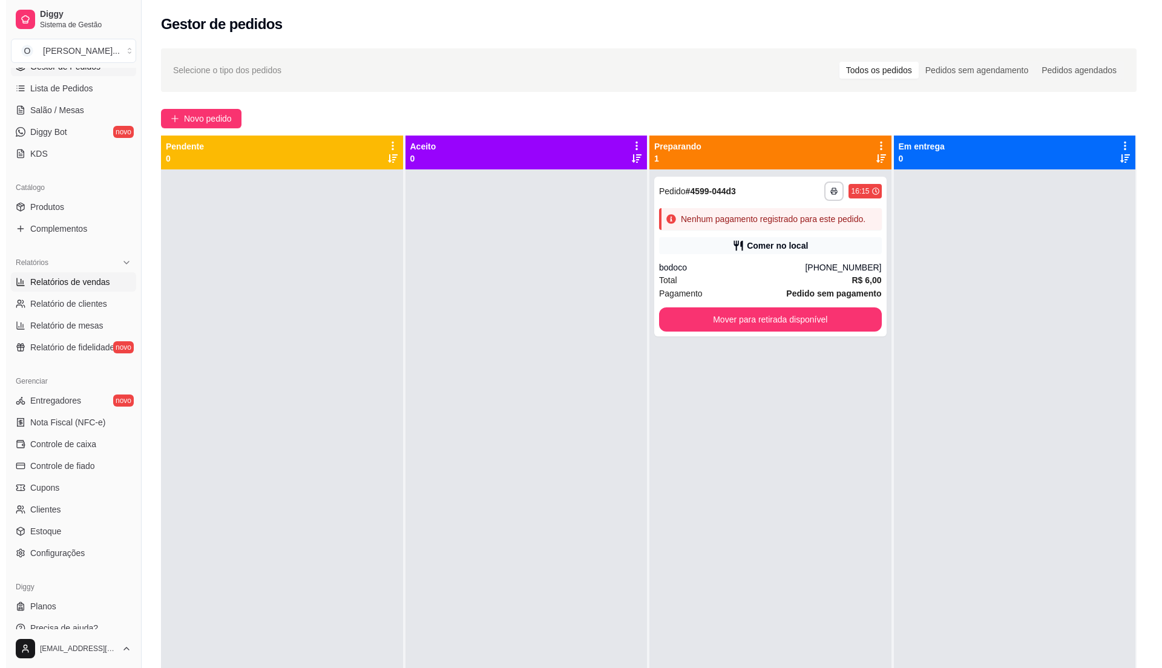
scroll to position [203, 0]
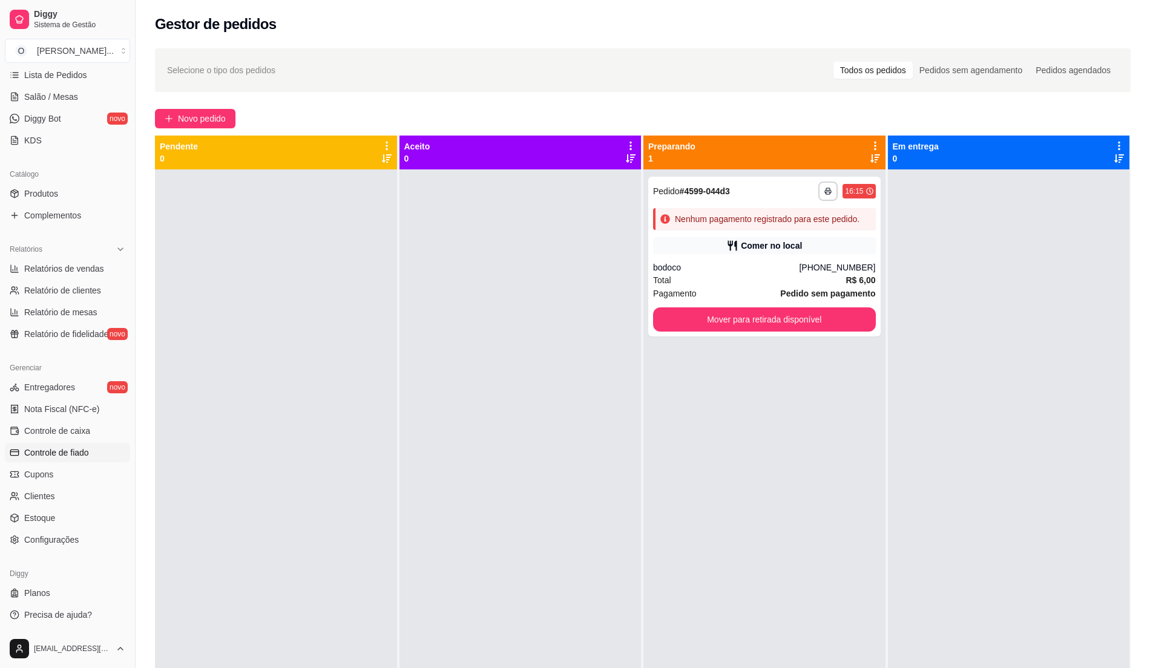
click at [76, 447] on span "Controle de fiado" at bounding box center [56, 453] width 65 height 12
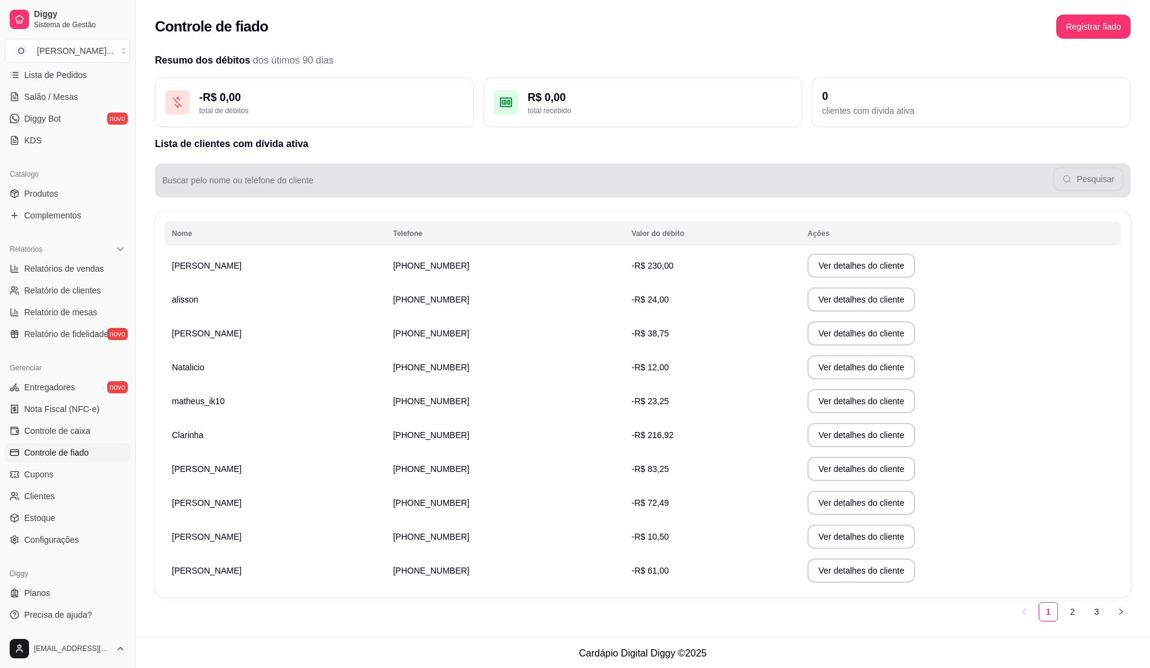
click at [252, 182] on input "Buscar pelo nome ou telefone do cliente" at bounding box center [607, 185] width 891 height 12
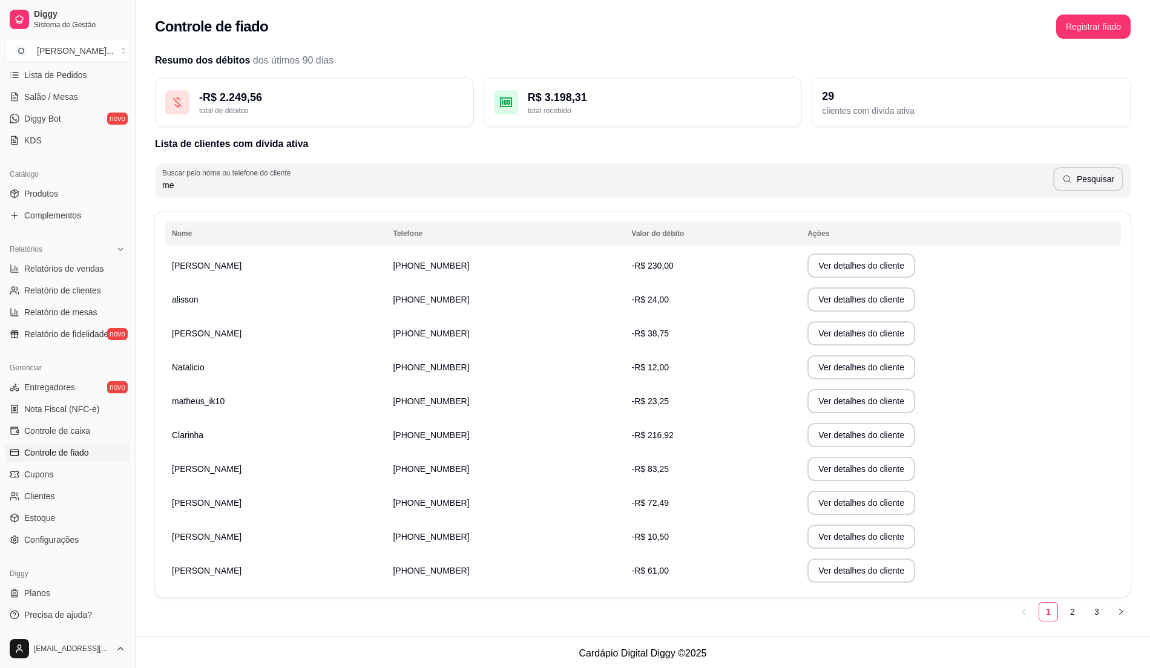
type input "m"
click at [1097, 182] on button "Pesquisar" at bounding box center [1088, 179] width 70 height 24
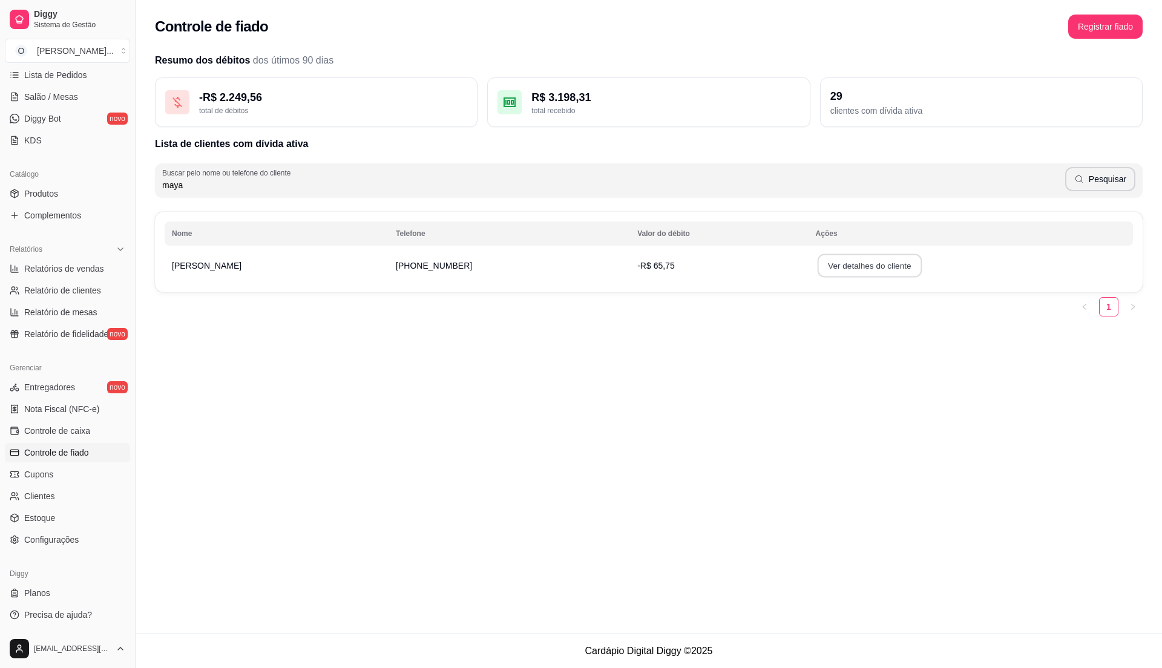
click at [879, 267] on button "Ver detalhes do cliente" at bounding box center [869, 266] width 104 height 24
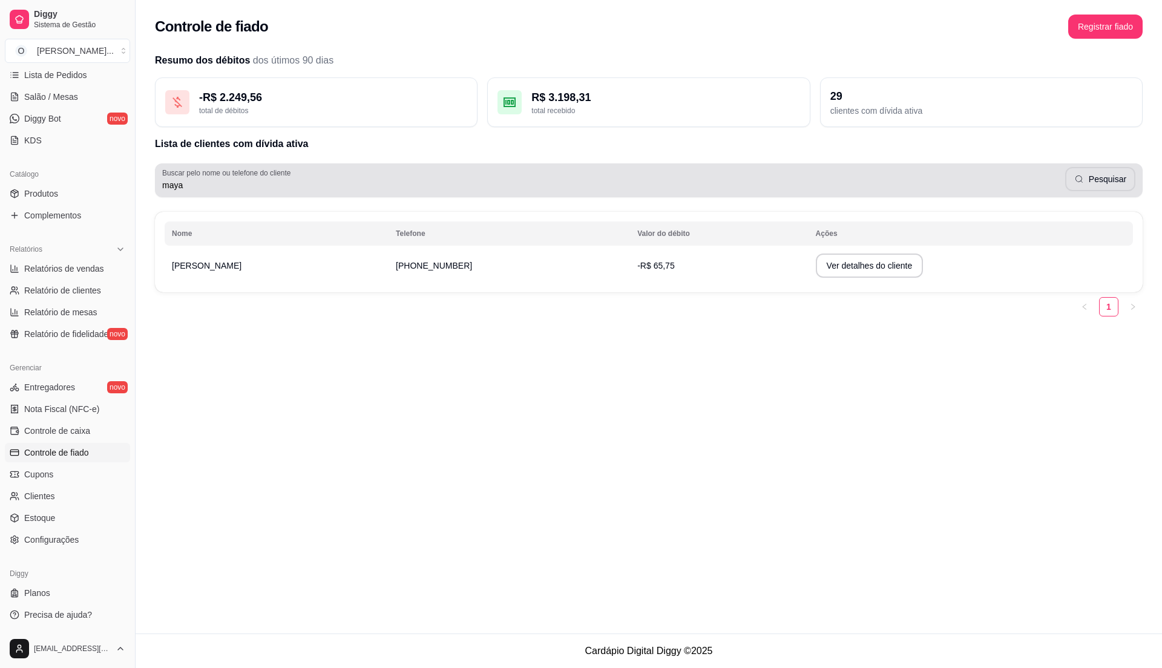
click at [214, 187] on input "maya" at bounding box center [613, 185] width 903 height 12
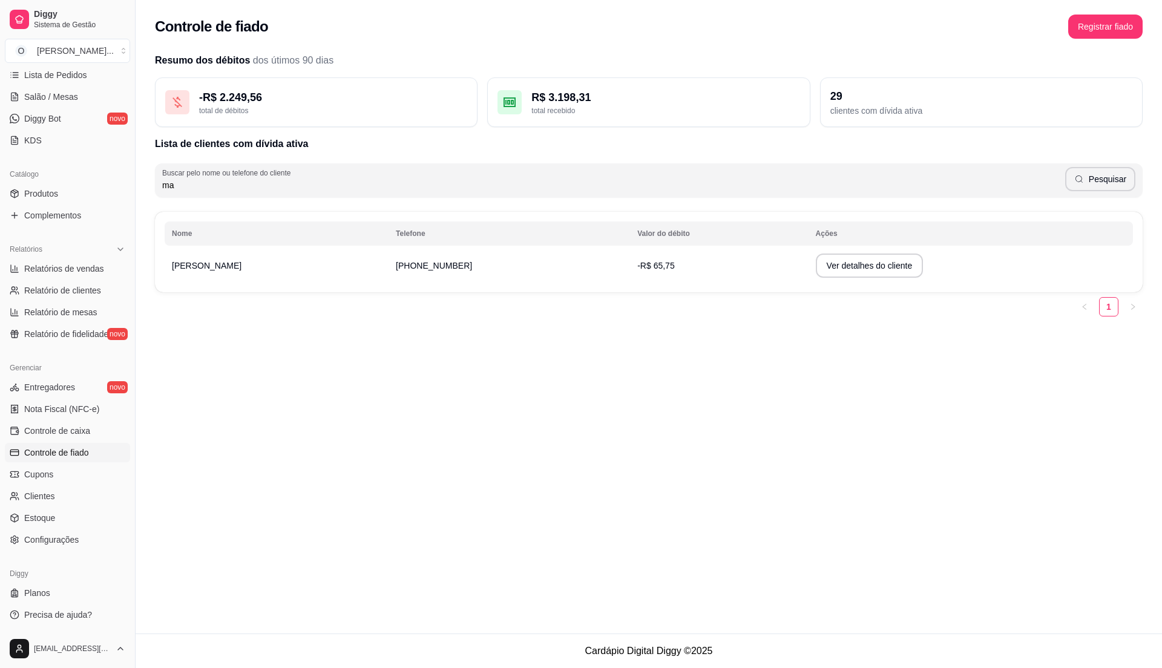
type input "m"
type input "vitoria"
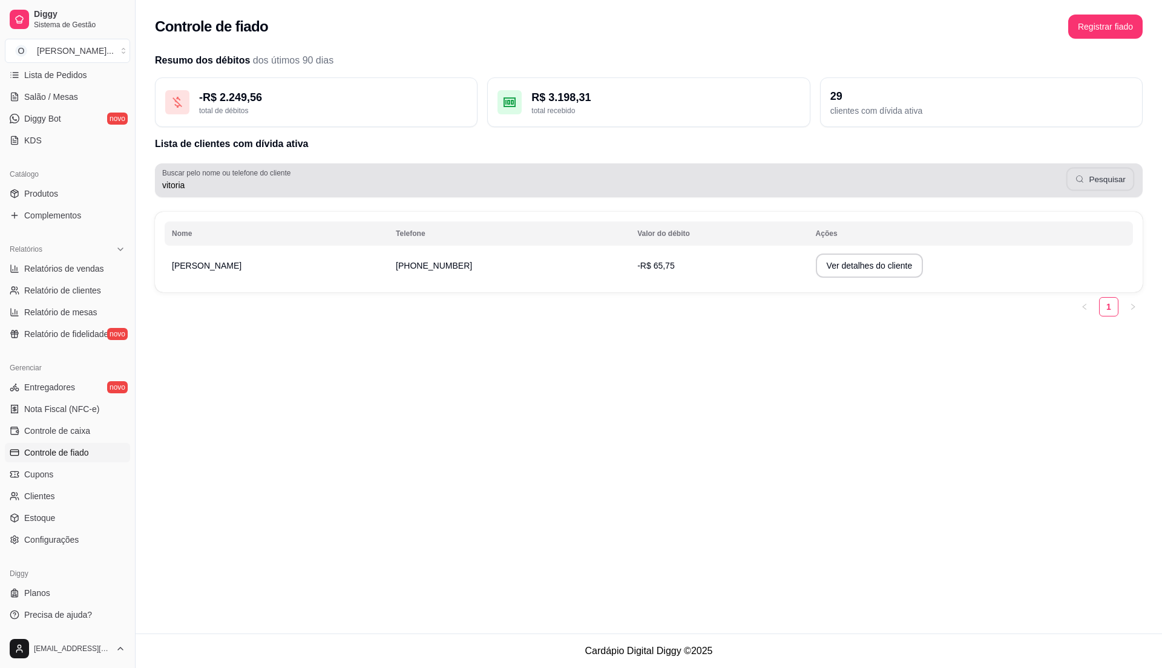
click at [1075, 179] on button "Pesquisar" at bounding box center [1100, 180] width 68 height 24
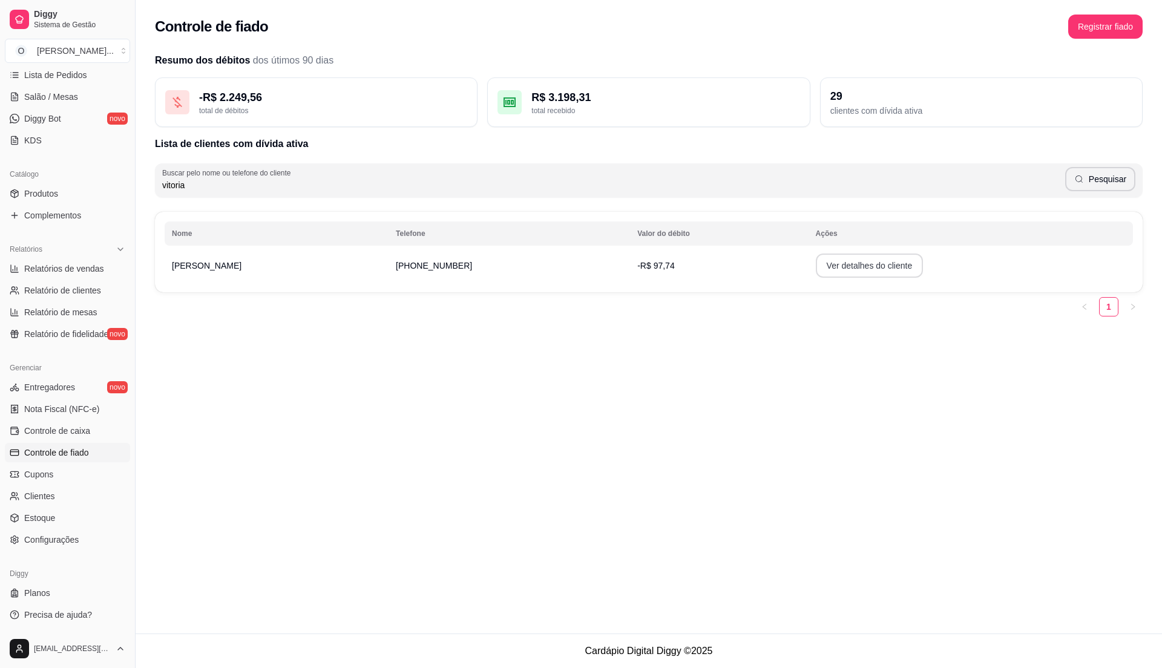
click at [851, 263] on button "Ver detalhes do cliente" at bounding box center [870, 266] width 108 height 24
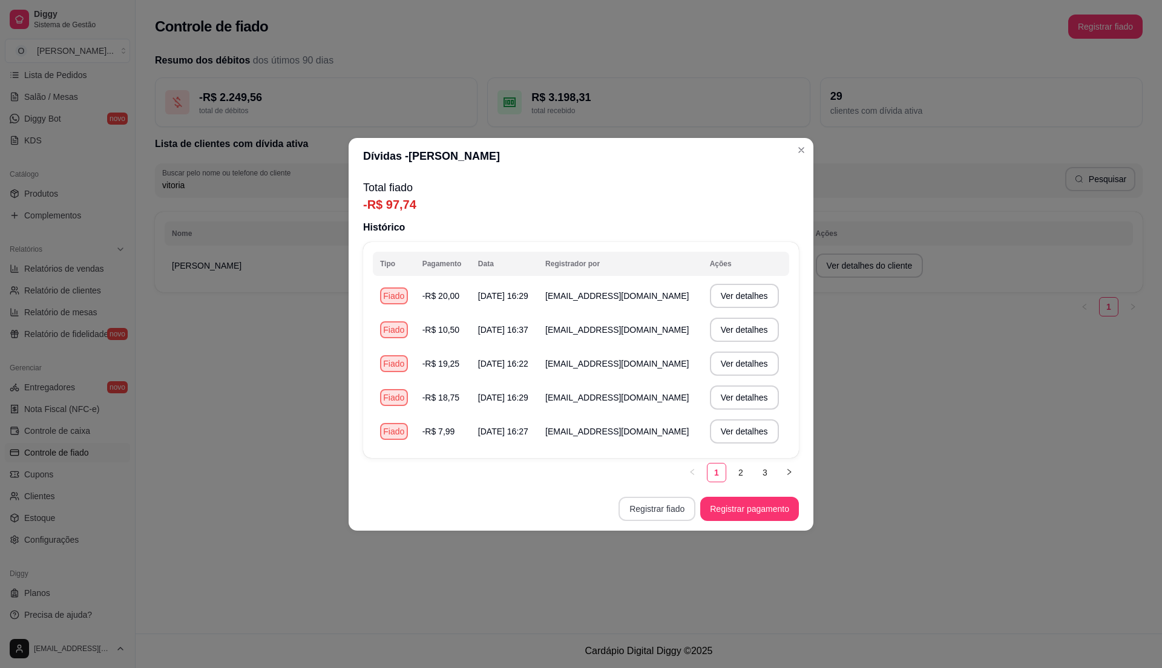
click at [672, 509] on button "Registrar fiado" at bounding box center [656, 509] width 77 height 24
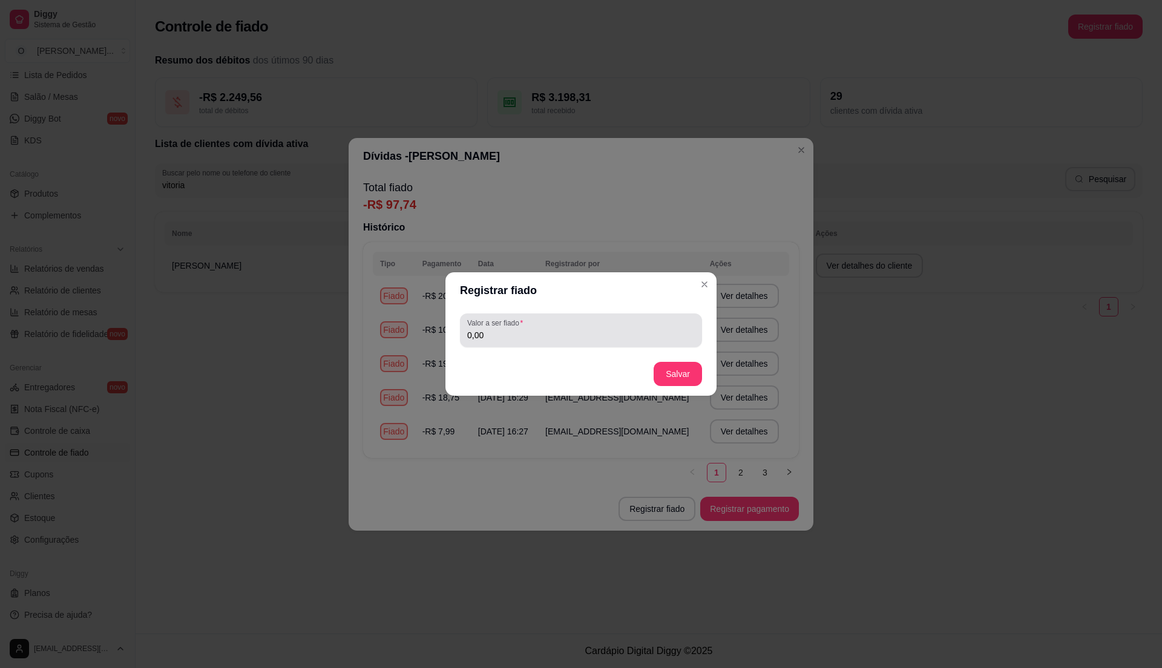
click at [500, 329] on input "0,00" at bounding box center [581, 335] width 228 height 12
type input "23,50"
click at [679, 373] on button "Salvar" at bounding box center [677, 374] width 48 height 24
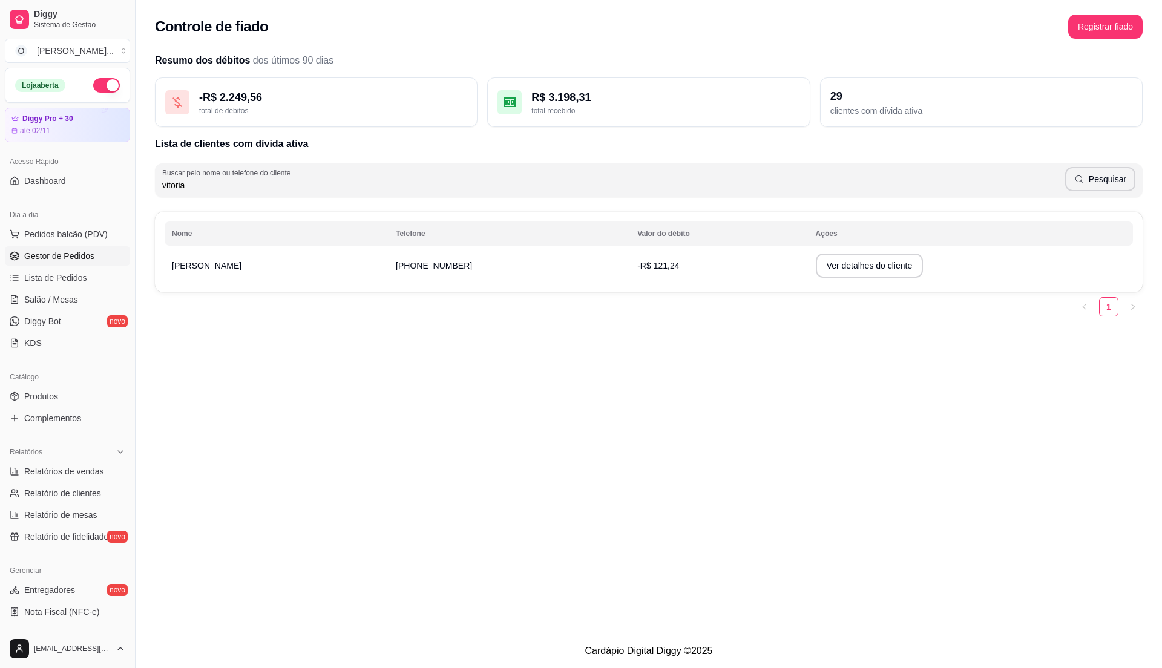
click at [73, 260] on span "Gestor de Pedidos" at bounding box center [59, 256] width 70 height 12
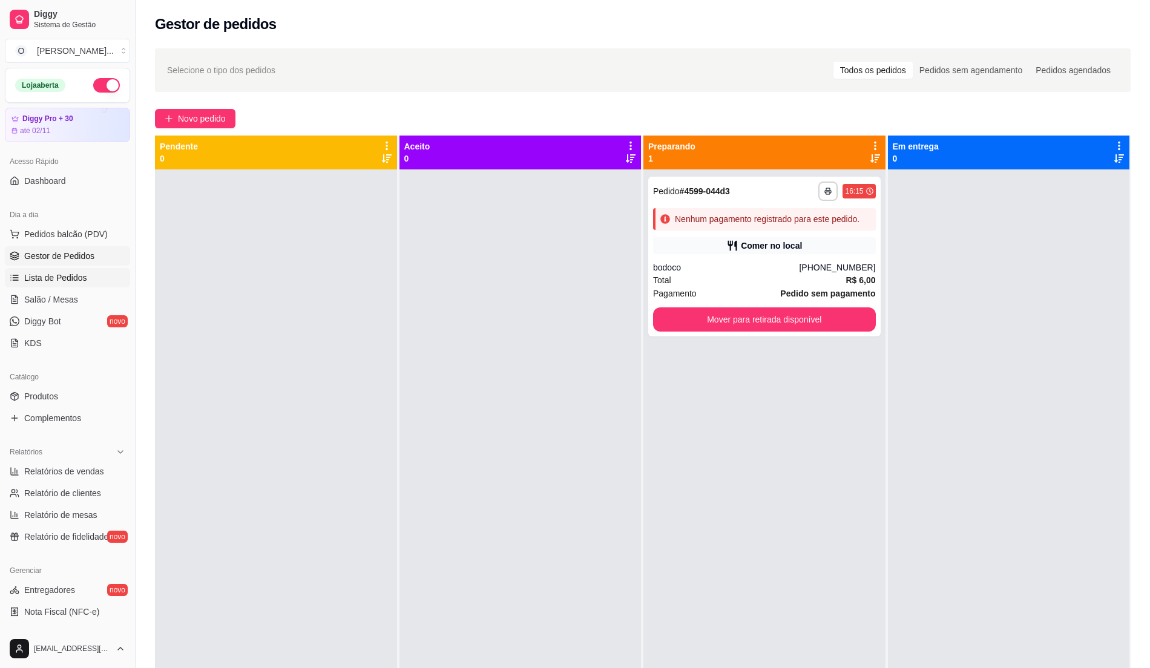
click at [46, 281] on span "Lista de Pedidos" at bounding box center [55, 278] width 63 height 12
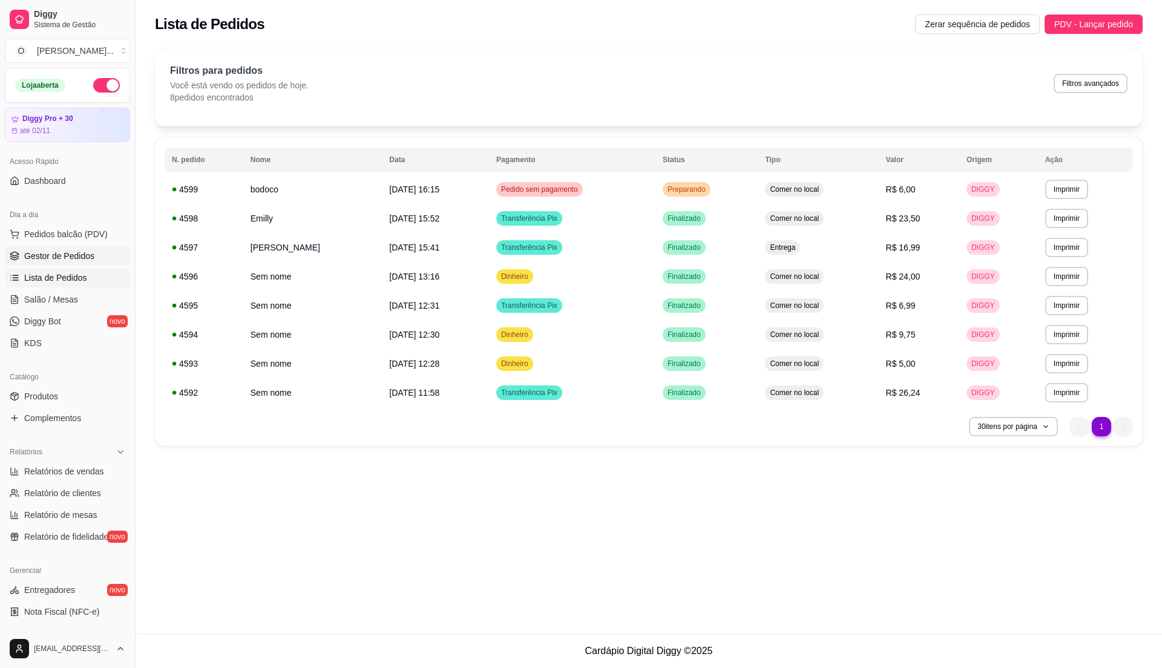
click at [41, 257] on span "Gestor de Pedidos" at bounding box center [59, 256] width 70 height 12
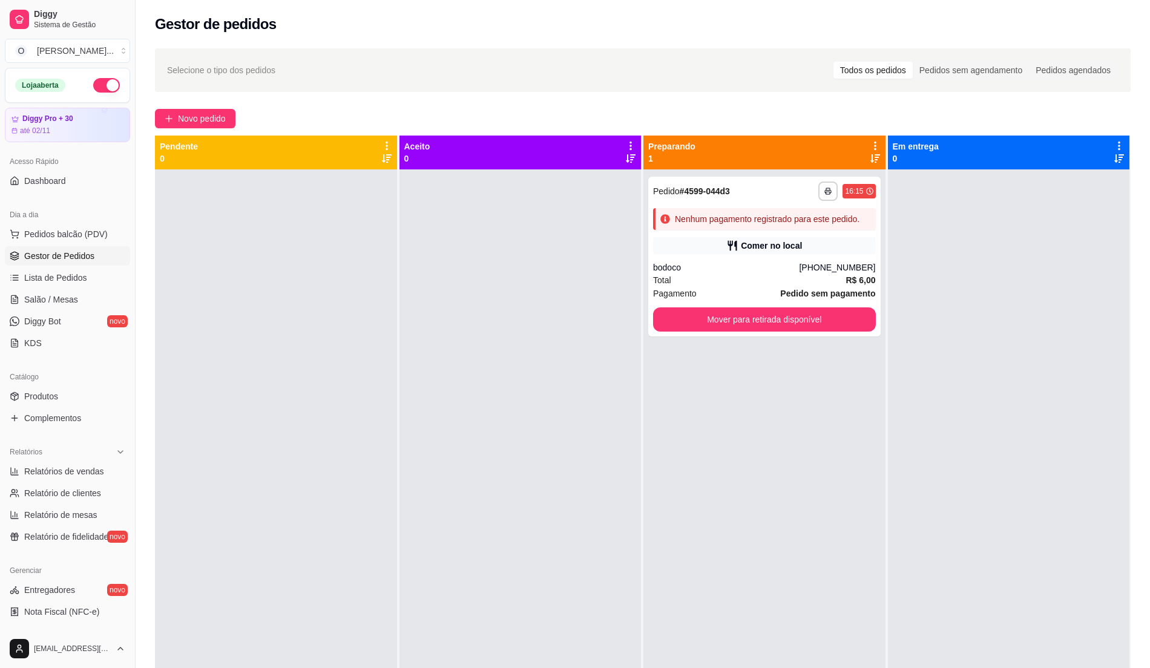
click at [390, 274] on div at bounding box center [276, 503] width 242 height 668
click at [94, 238] on span "Pedidos balcão (PDV)" at bounding box center [65, 234] width 83 height 12
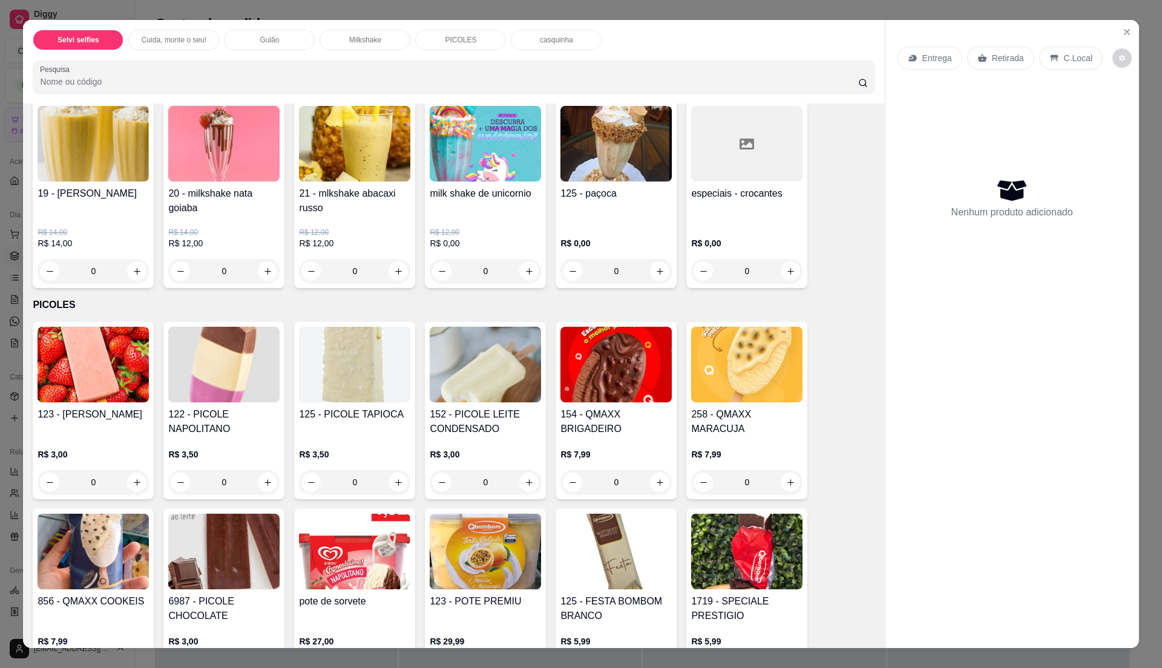
scroll to position [968, 0]
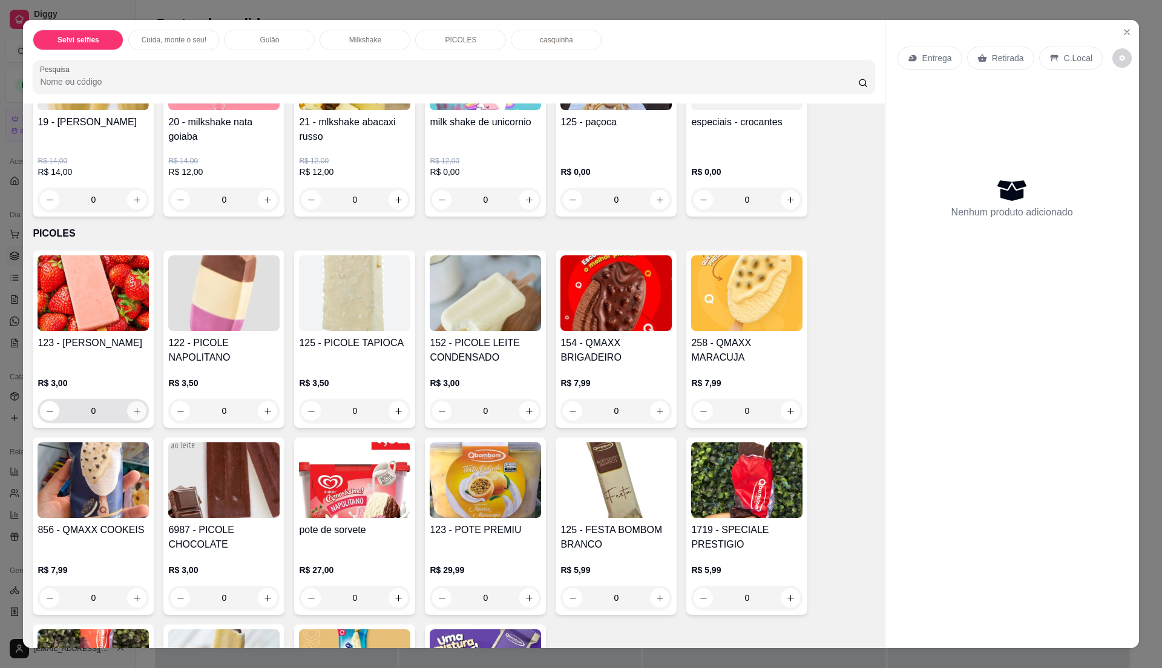
click at [136, 412] on button "increase-product-quantity" at bounding box center [136, 410] width 19 height 19
type input "1"
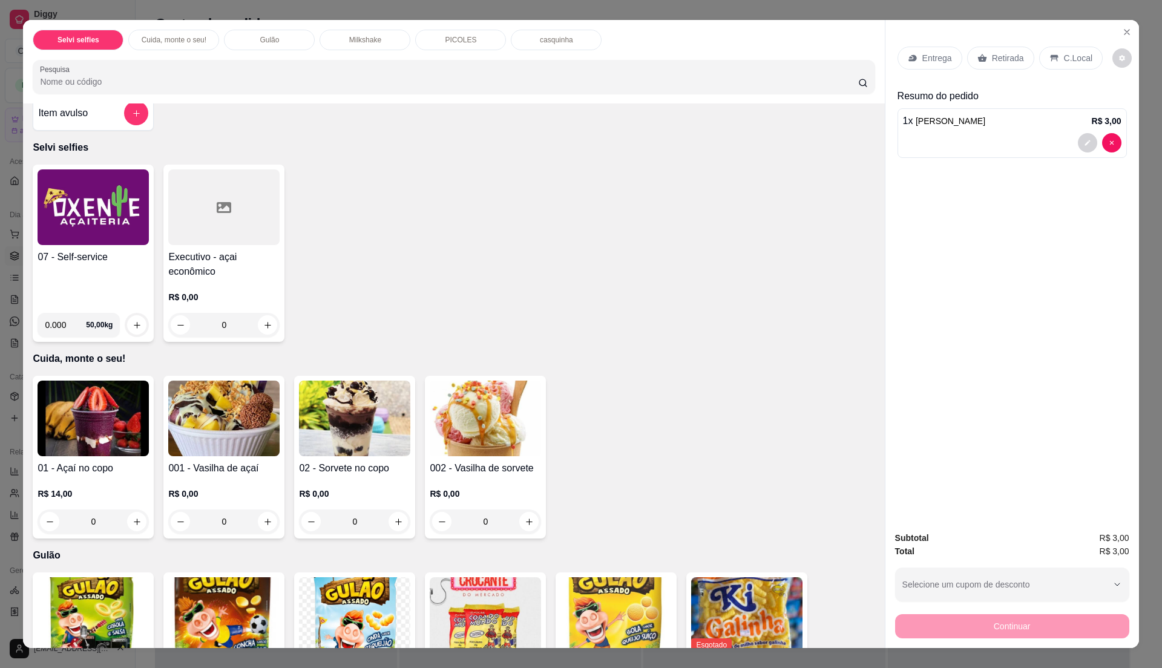
scroll to position [0, 0]
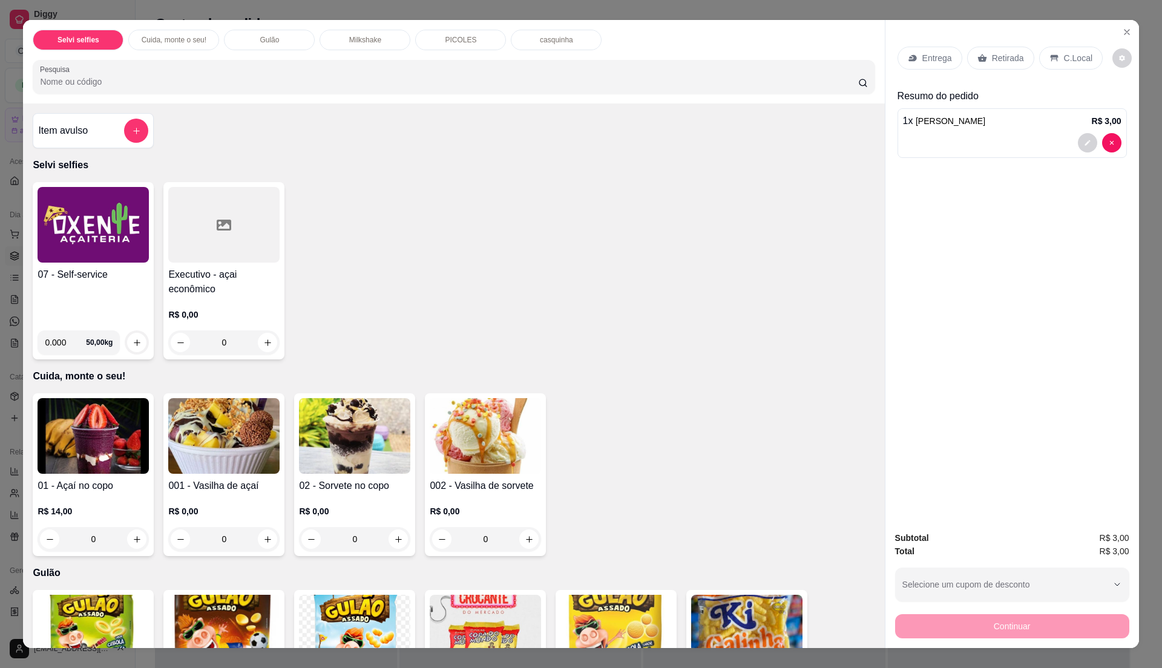
click at [98, 301] on div "07 - Self-service" at bounding box center [93, 293] width 111 height 53
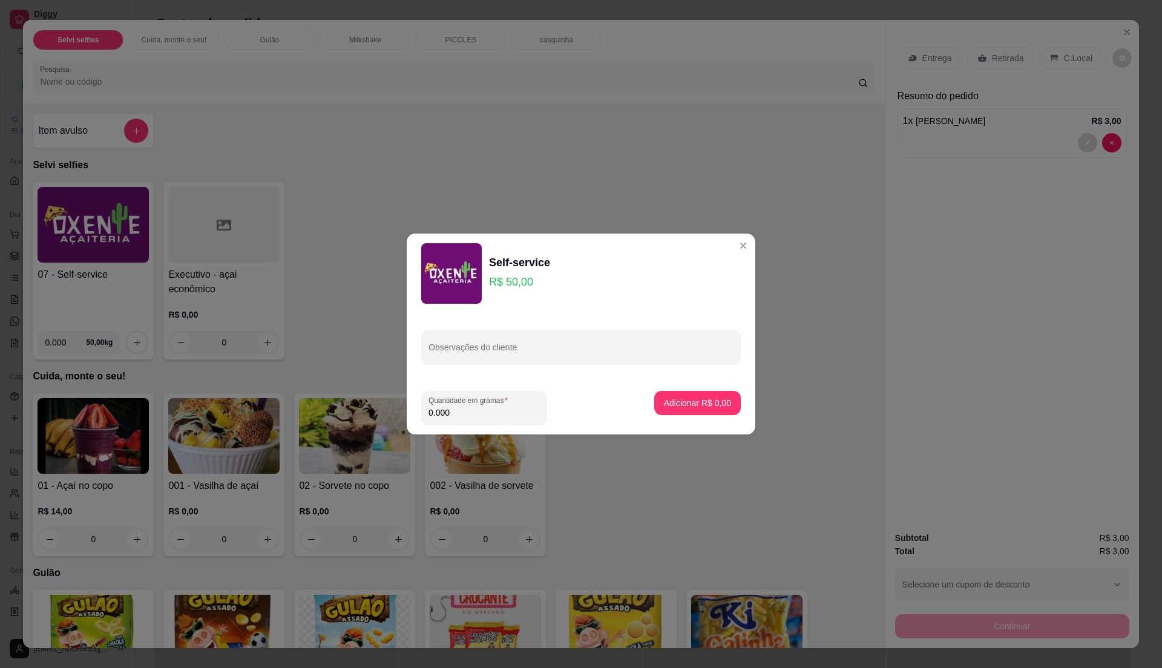
click at [471, 410] on input "0.000" at bounding box center [483, 413] width 111 height 12
click at [471, 410] on input "0" at bounding box center [483, 413] width 111 height 12
type input "0.205"
click at [703, 405] on p "Adicionar R$ 10,25" at bounding box center [695, 403] width 72 height 12
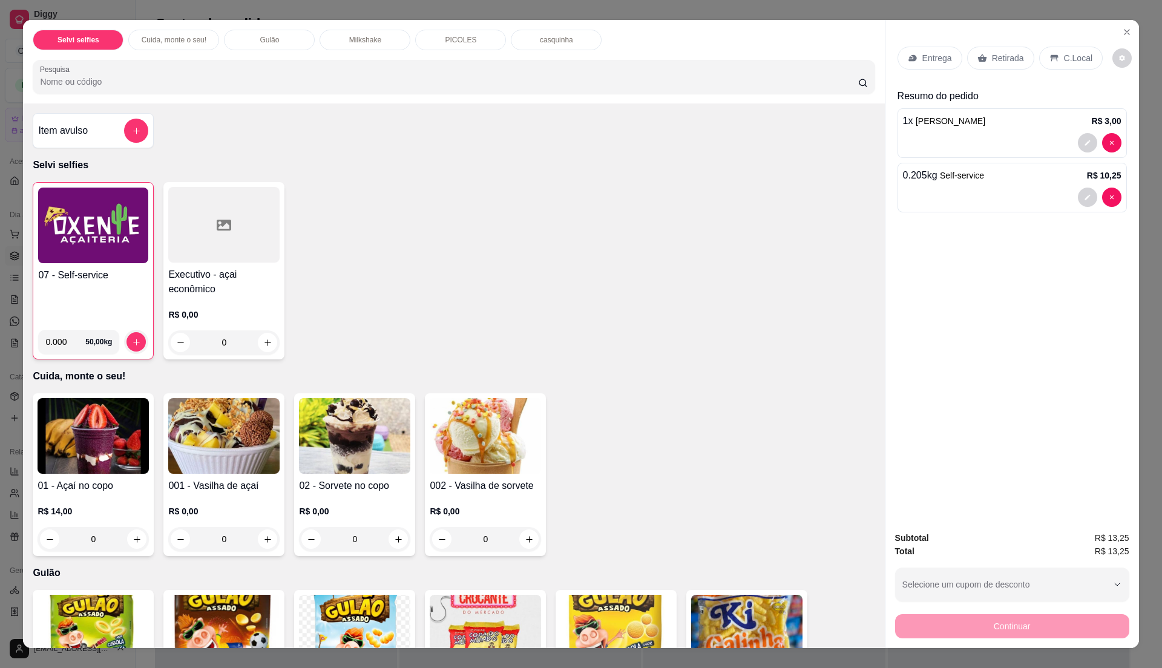
click at [94, 293] on div "07 - Self-service" at bounding box center [93, 294] width 110 height 52
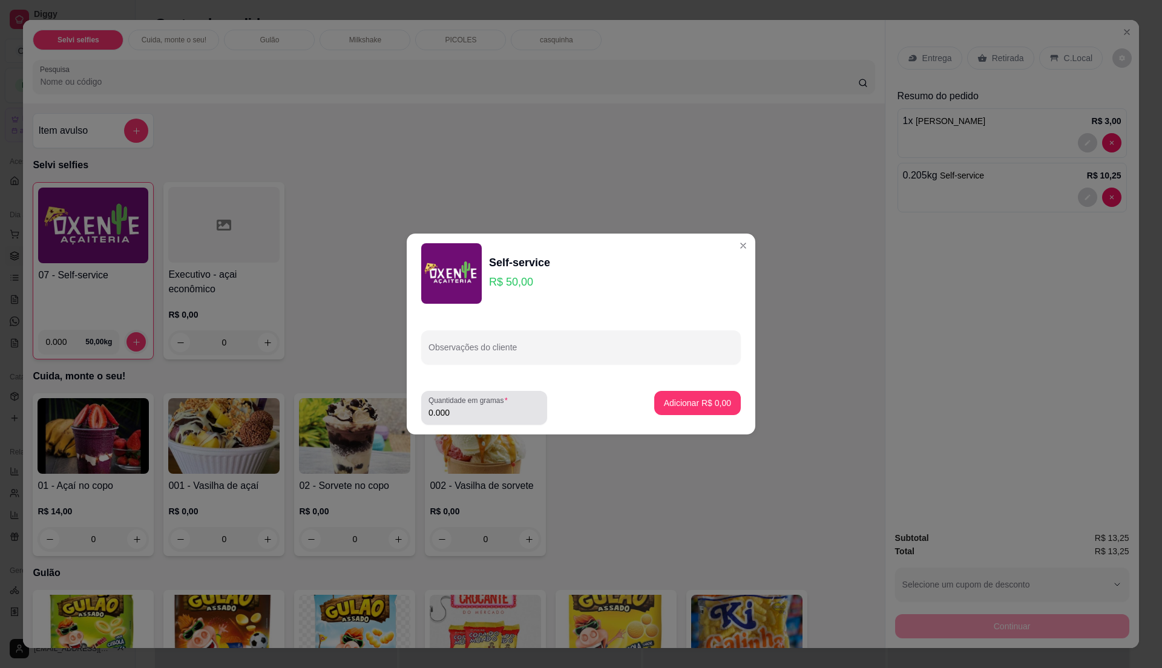
click at [470, 416] on input "0.000" at bounding box center [483, 413] width 111 height 12
click at [473, 411] on input "0" at bounding box center [483, 413] width 111 height 12
type input "0.155"
click at [717, 398] on p "Adicionar R$ 7,75" at bounding box center [696, 402] width 65 height 11
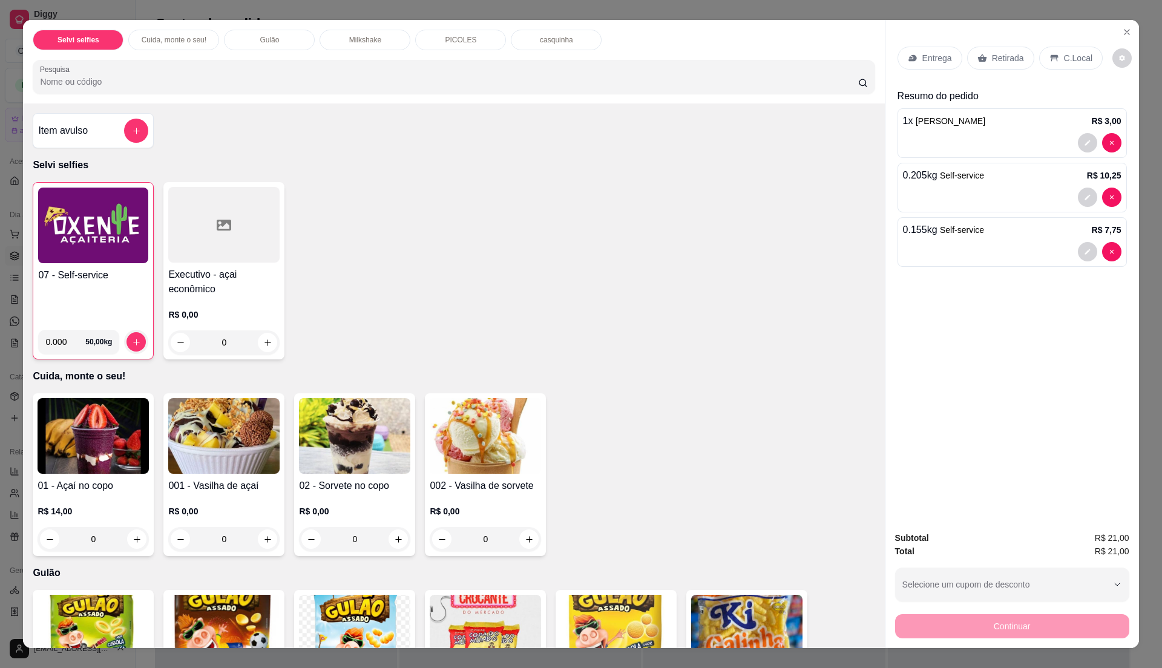
click at [88, 288] on div "07 - Self-service" at bounding box center [93, 294] width 110 height 52
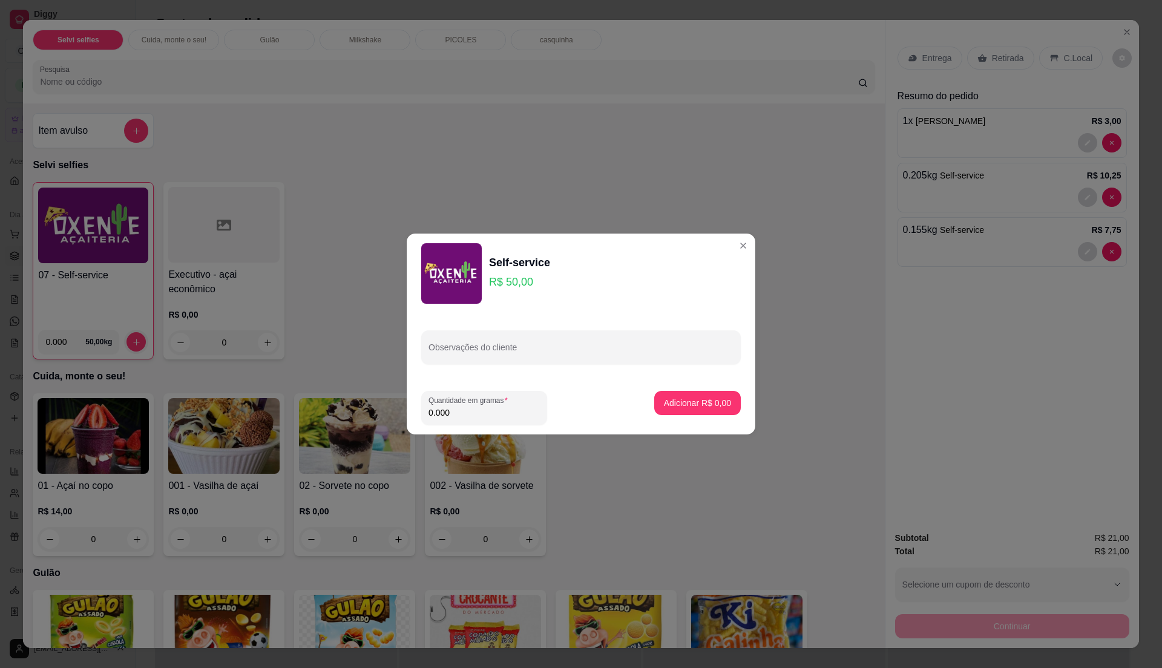
click at [455, 412] on input "0.000" at bounding box center [483, 413] width 111 height 12
click at [456, 410] on input "0" at bounding box center [483, 413] width 111 height 12
type input "0.515"
click at [683, 401] on p "Adicionar R$ 25,75" at bounding box center [695, 402] width 70 height 11
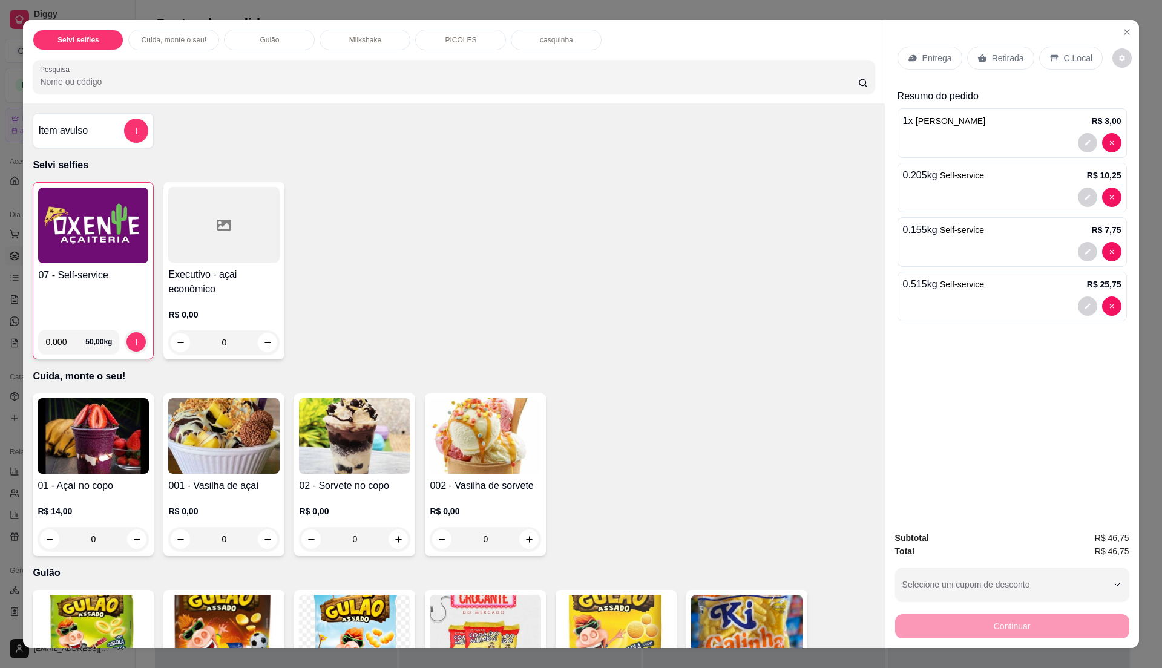
click at [1064, 59] on p "C.Local" at bounding box center [1078, 58] width 28 height 12
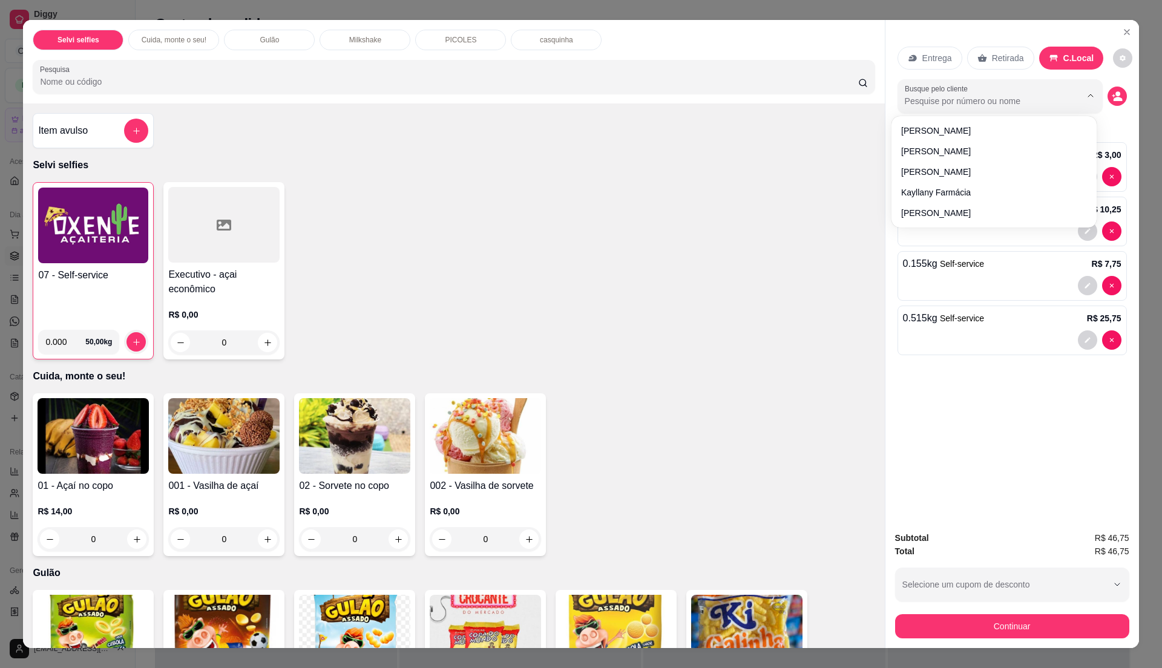
click at [981, 98] on input "Busque pelo cliente" at bounding box center [983, 101] width 157 height 12
type input "s"
type input "c"
type input "mesa"
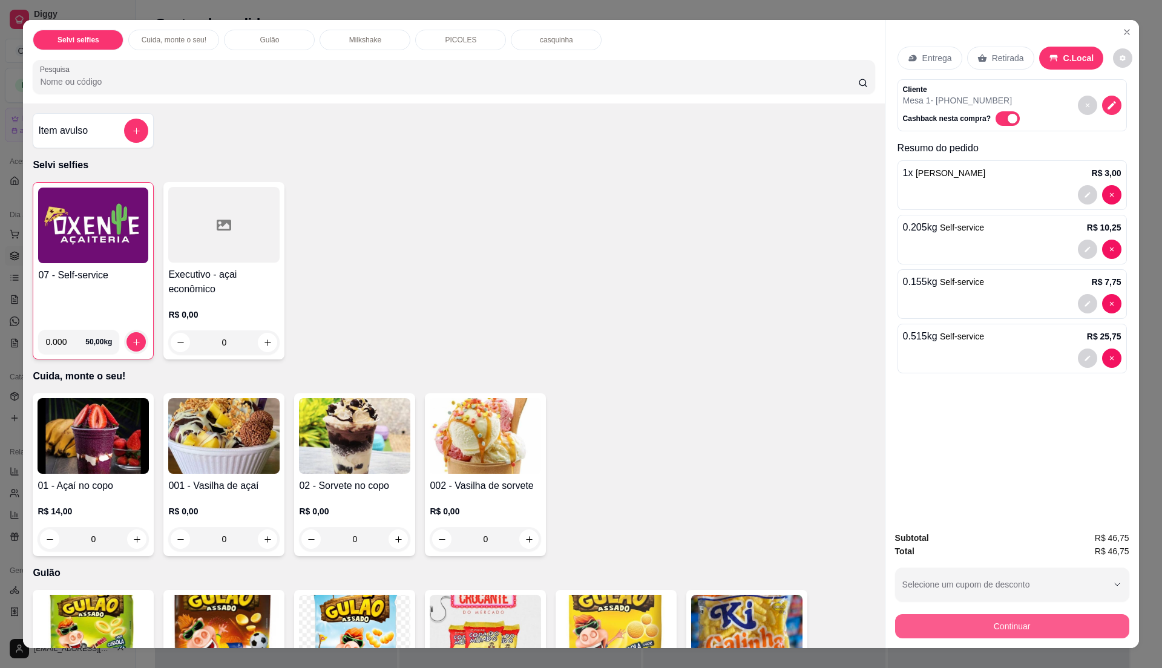
click at [1000, 625] on button "Continuar" at bounding box center [1012, 626] width 234 height 24
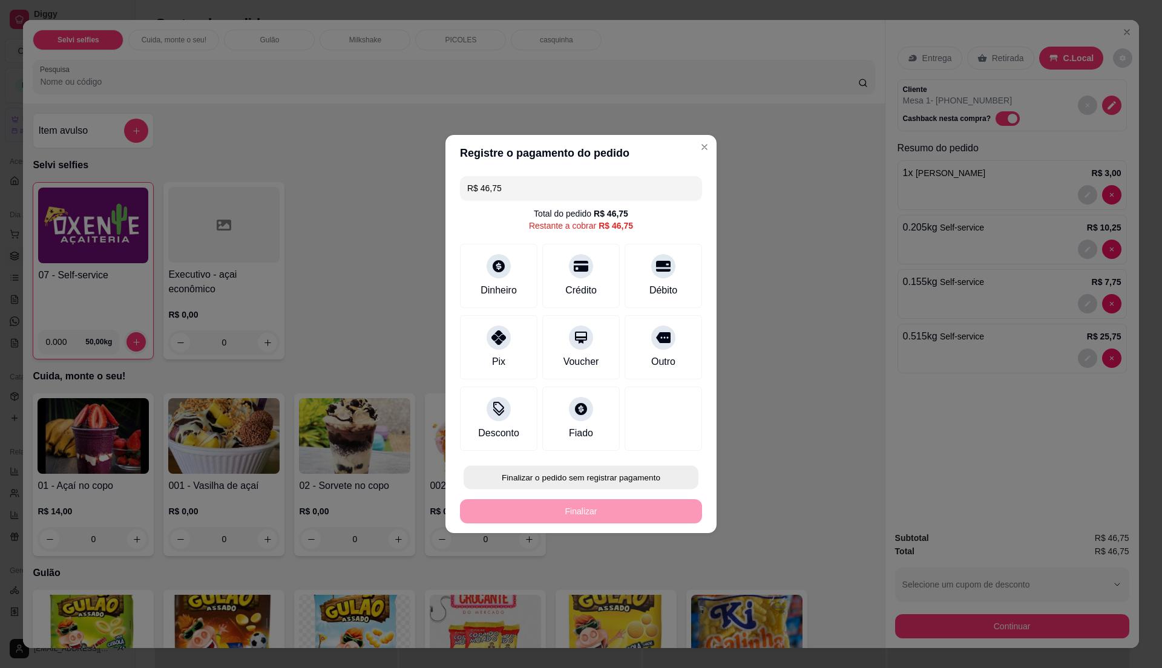
click at [557, 473] on button "Finalizar o pedido sem registrar pagamento" at bounding box center [580, 478] width 235 height 24
click at [647, 574] on button "Confirmar" at bounding box center [655, 577] width 45 height 19
type input "0"
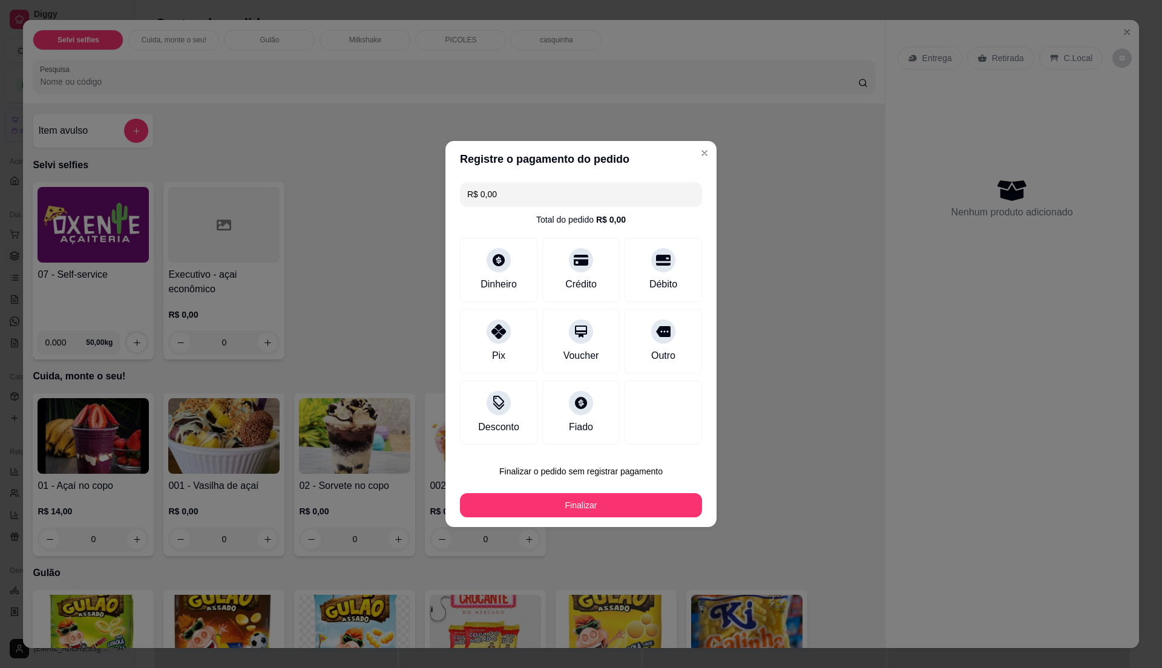
type input "R$ 0,00"
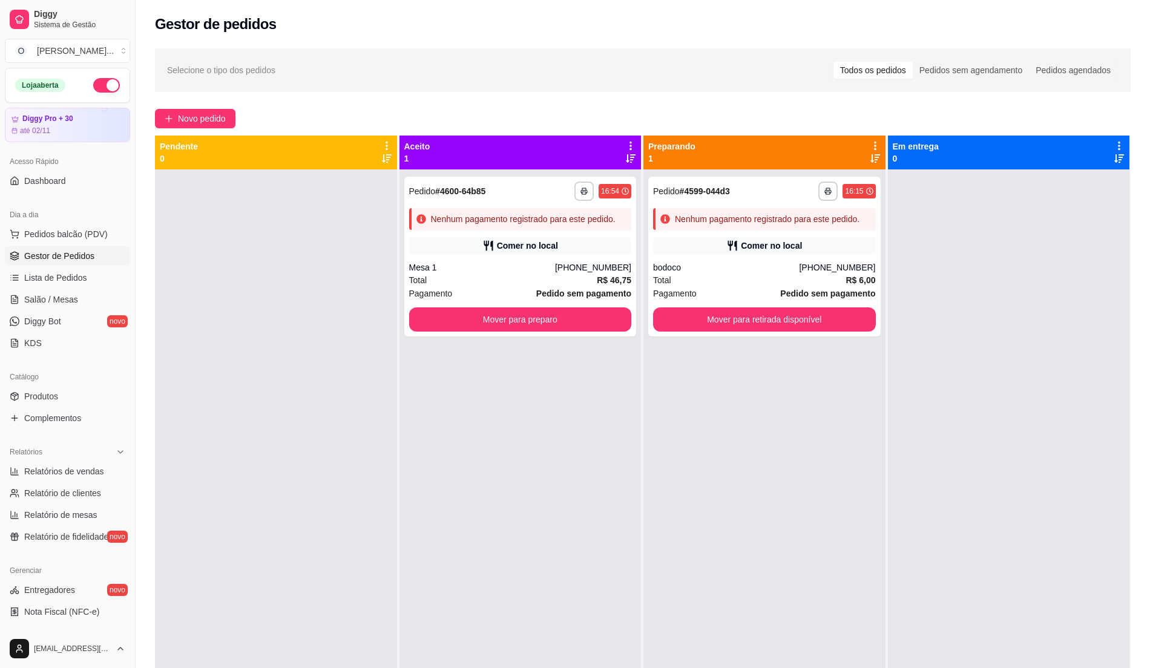
click at [612, 415] on div "**********" at bounding box center [520, 503] width 242 height 668
click at [581, 244] on div "Comer no local" at bounding box center [520, 245] width 223 height 17
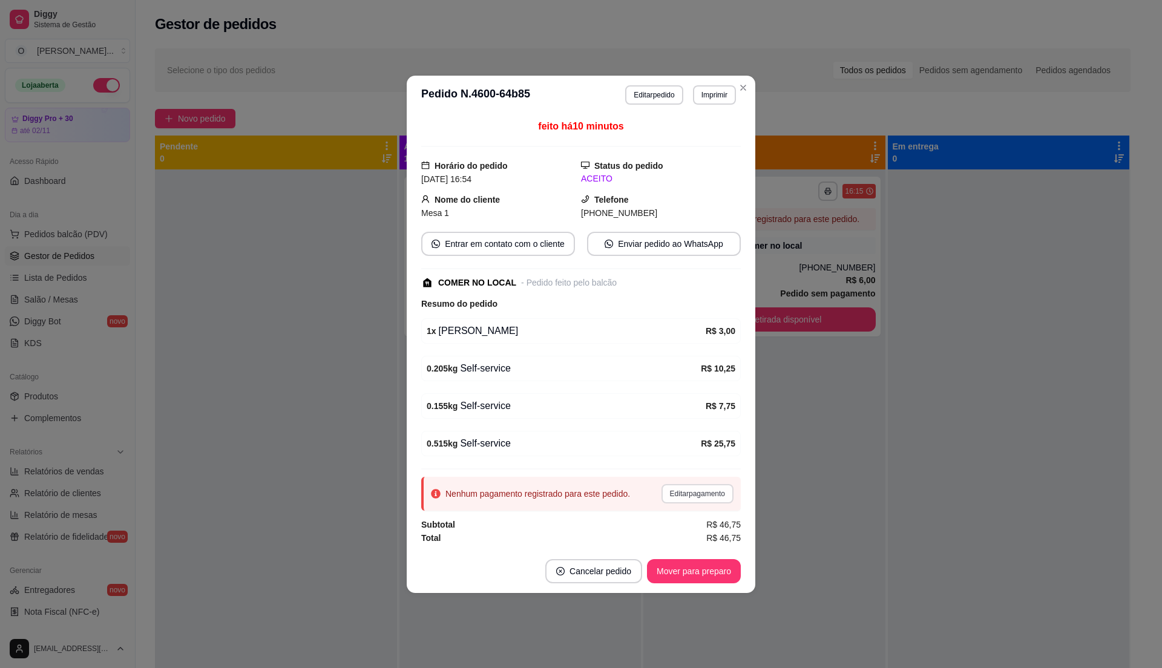
click at [692, 499] on button "Editar pagamento" at bounding box center [697, 493] width 72 height 19
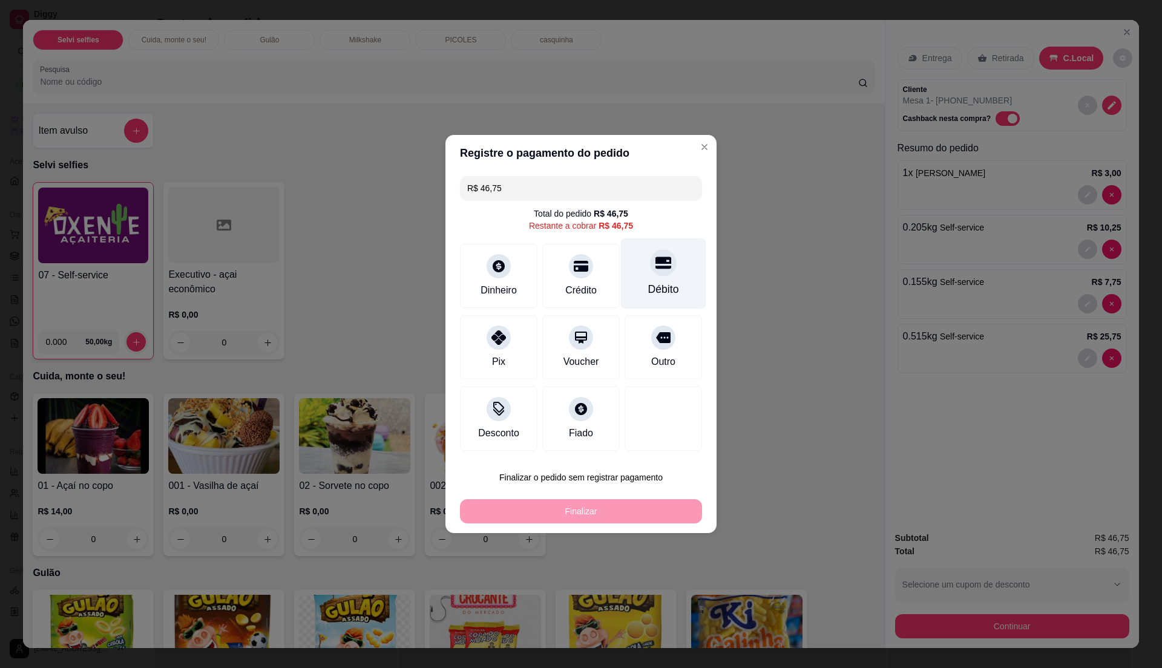
click at [666, 283] on div "Débito" at bounding box center [663, 289] width 31 height 16
type input "R$ 0,00"
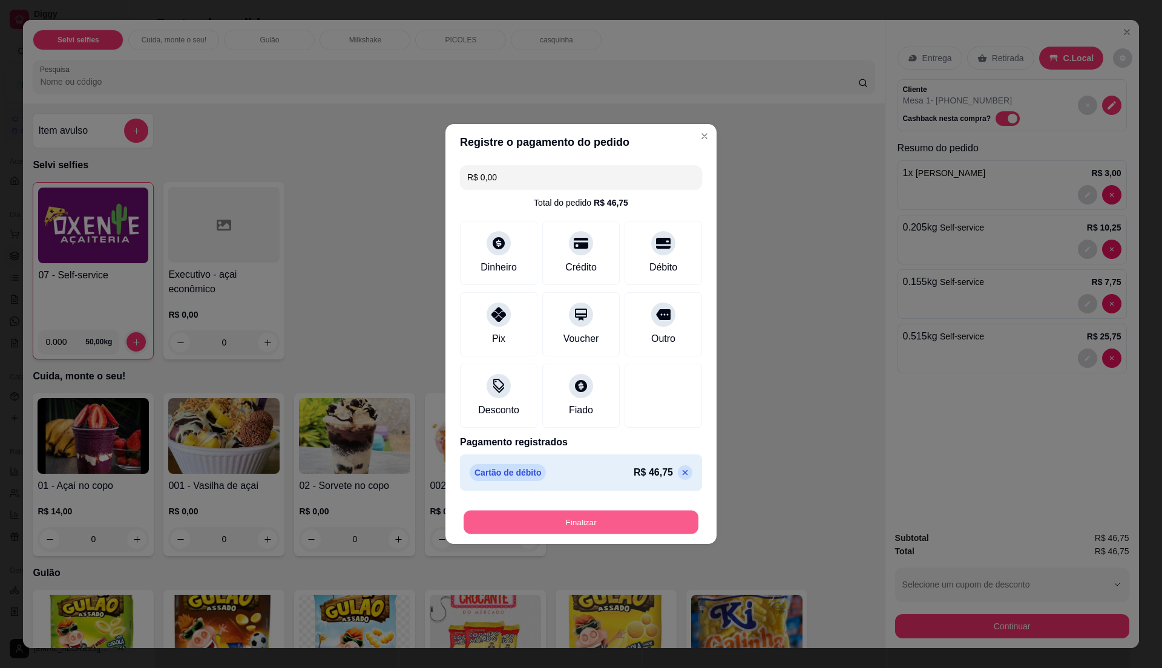
click at [595, 517] on button "Finalizar" at bounding box center [580, 523] width 235 height 24
type input "0"
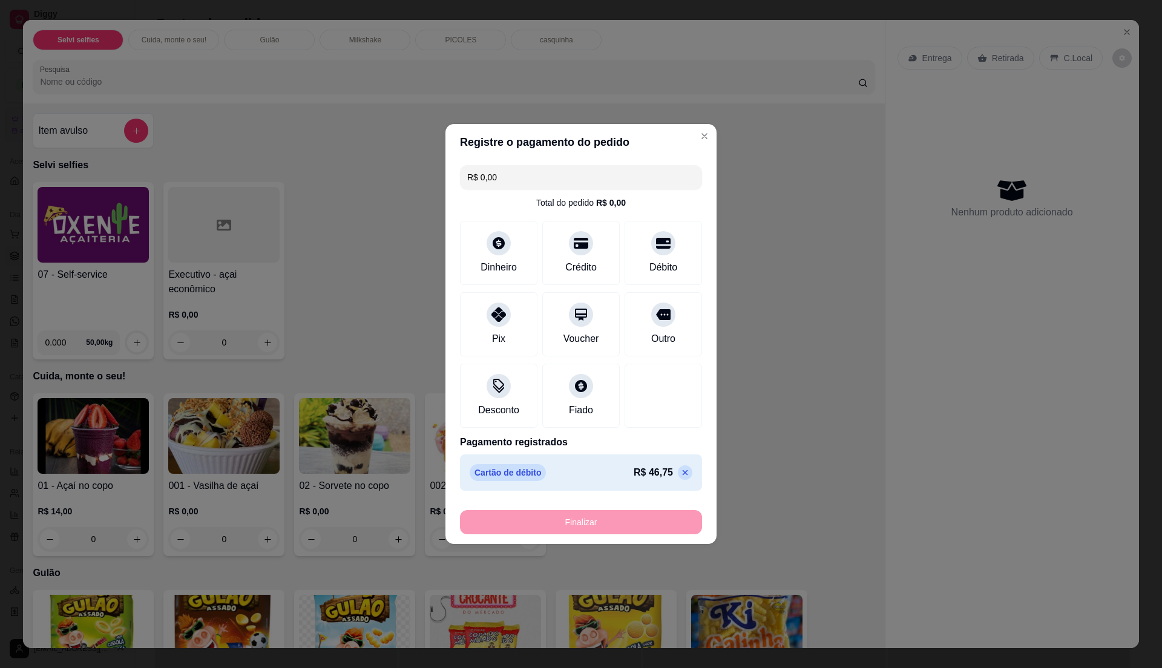
type input "-R$ 46,75"
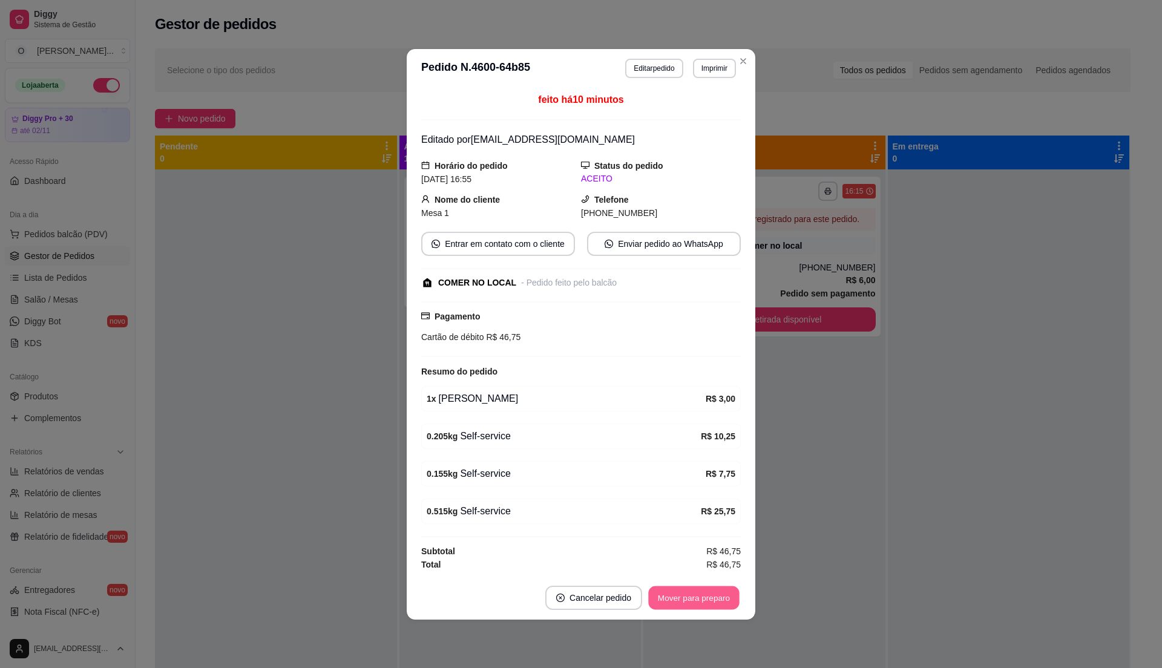
click at [692, 597] on button "Mover para preparo" at bounding box center [693, 598] width 91 height 24
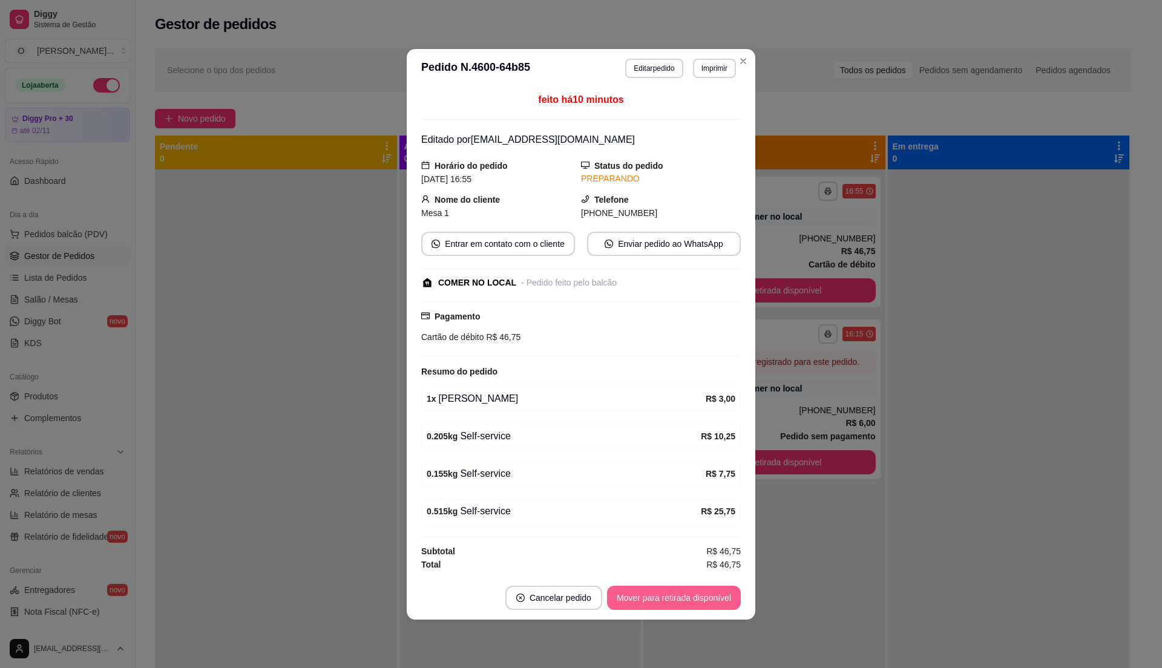
click at [691, 596] on button "Mover para retirada disponível" at bounding box center [674, 598] width 134 height 24
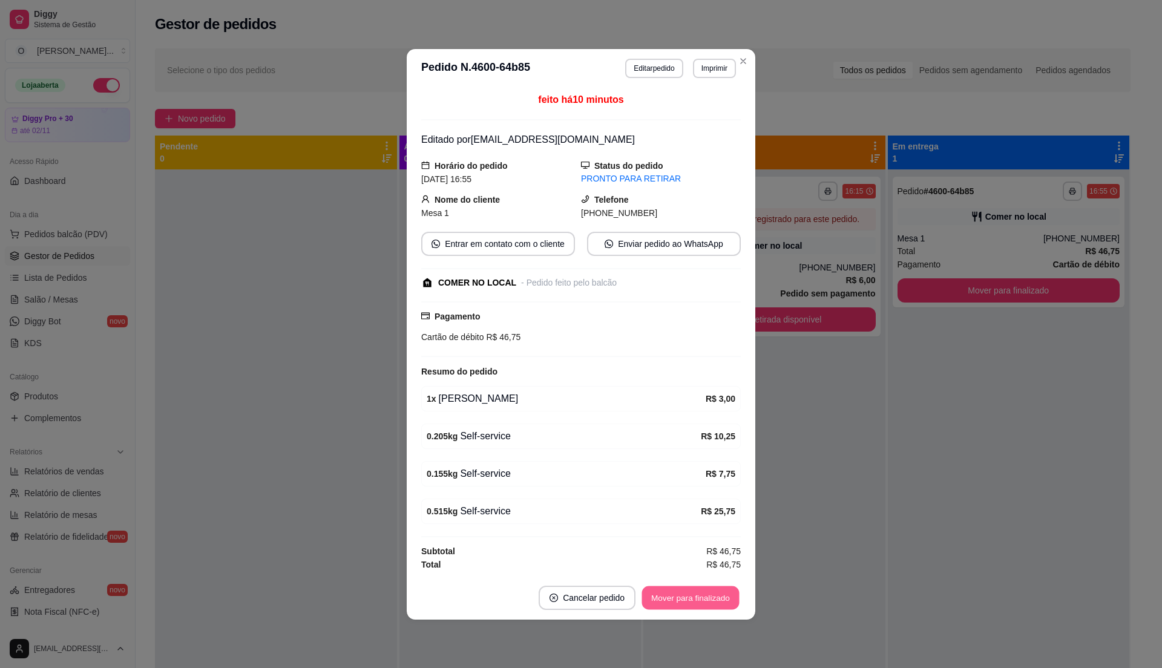
click at [691, 596] on button "Mover para finalizado" at bounding box center [690, 598] width 97 height 24
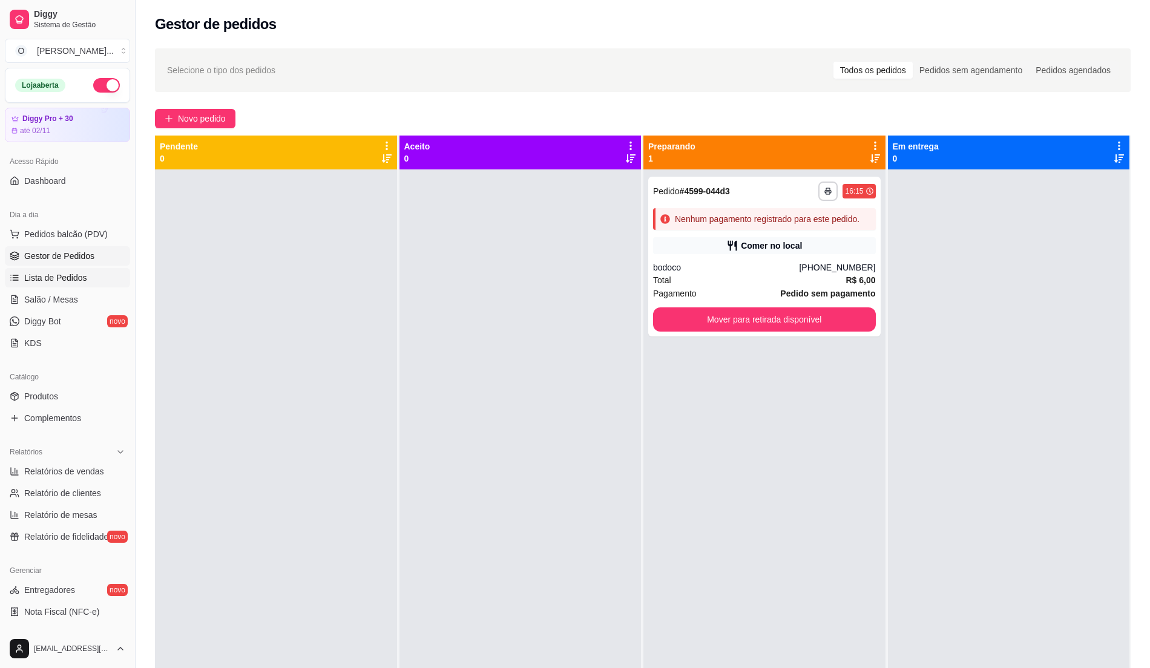
click at [24, 284] on span "Lista de Pedidos" at bounding box center [55, 278] width 63 height 12
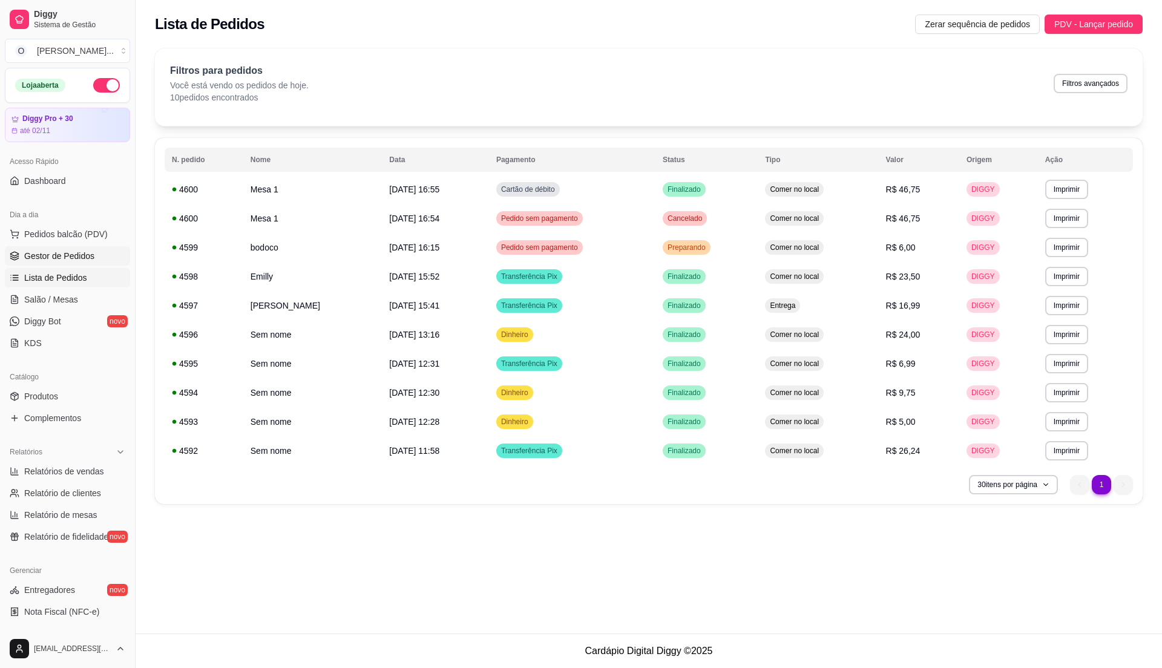
click at [66, 252] on span "Gestor de Pedidos" at bounding box center [59, 256] width 70 height 12
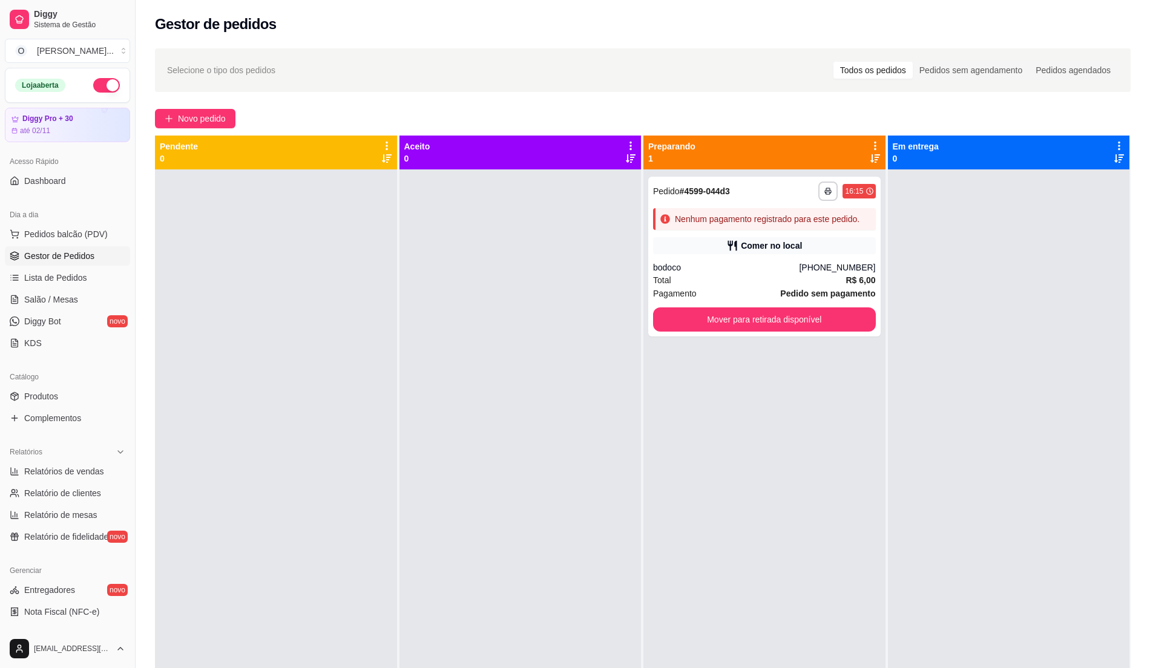
click at [292, 303] on div at bounding box center [276, 503] width 242 height 668
click at [82, 230] on span "Pedidos balcão (PDV)" at bounding box center [65, 234] width 83 height 12
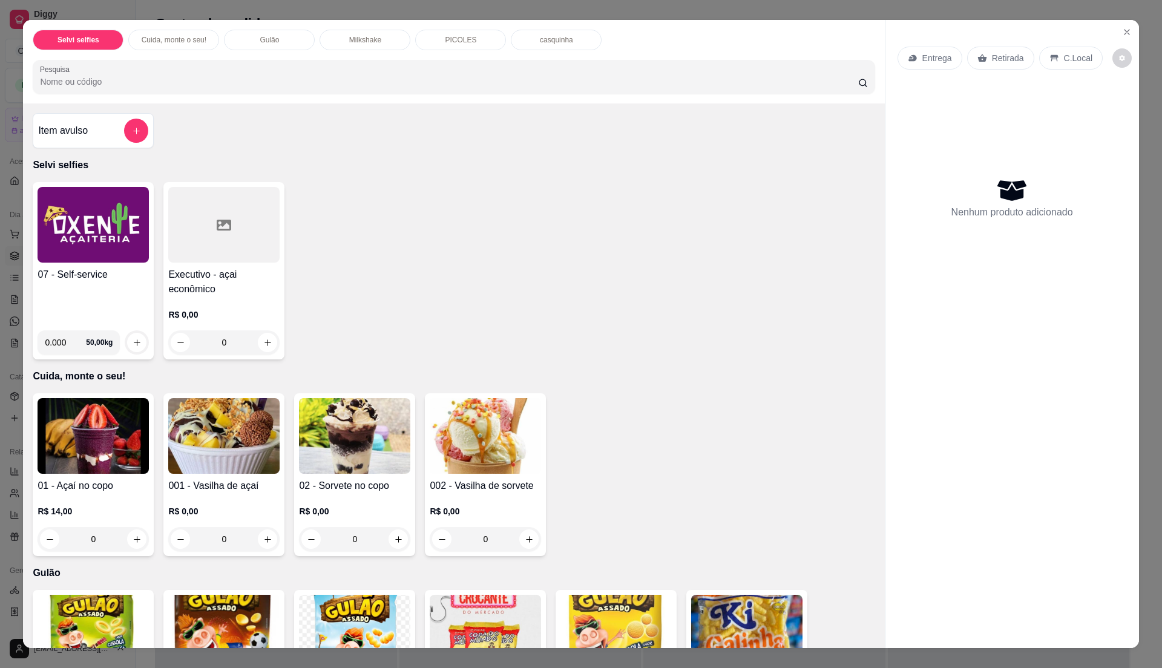
click at [79, 291] on div "07 - Self-service" at bounding box center [93, 293] width 111 height 53
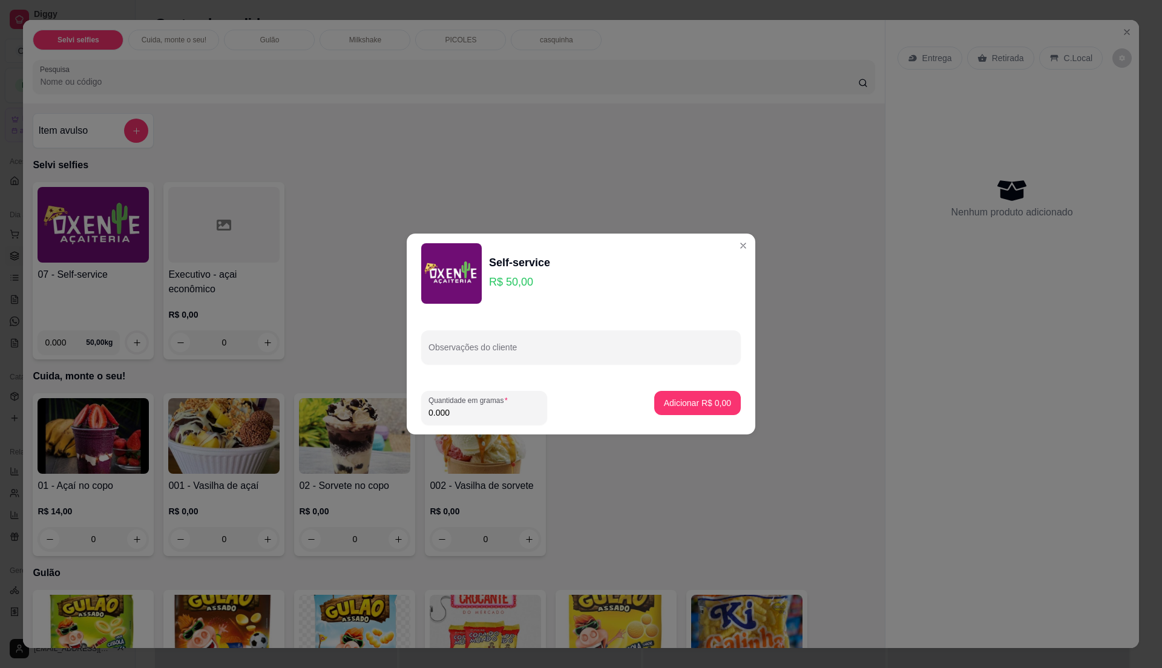
click at [514, 407] on input "0.000" at bounding box center [483, 413] width 111 height 12
click at [514, 407] on input "0" at bounding box center [483, 413] width 111 height 12
type input "0.25"
click at [695, 400] on p "Adicionar R$ 12,50" at bounding box center [695, 402] width 70 height 11
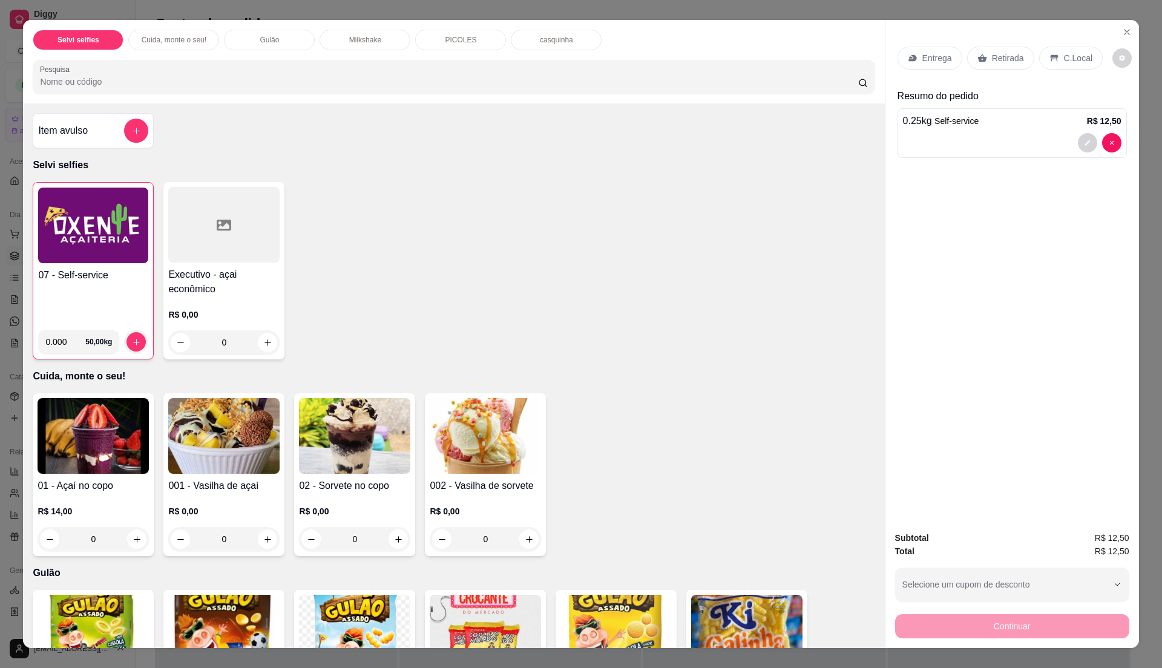
click at [1065, 47] on div "C.Local" at bounding box center [1071, 58] width 64 height 23
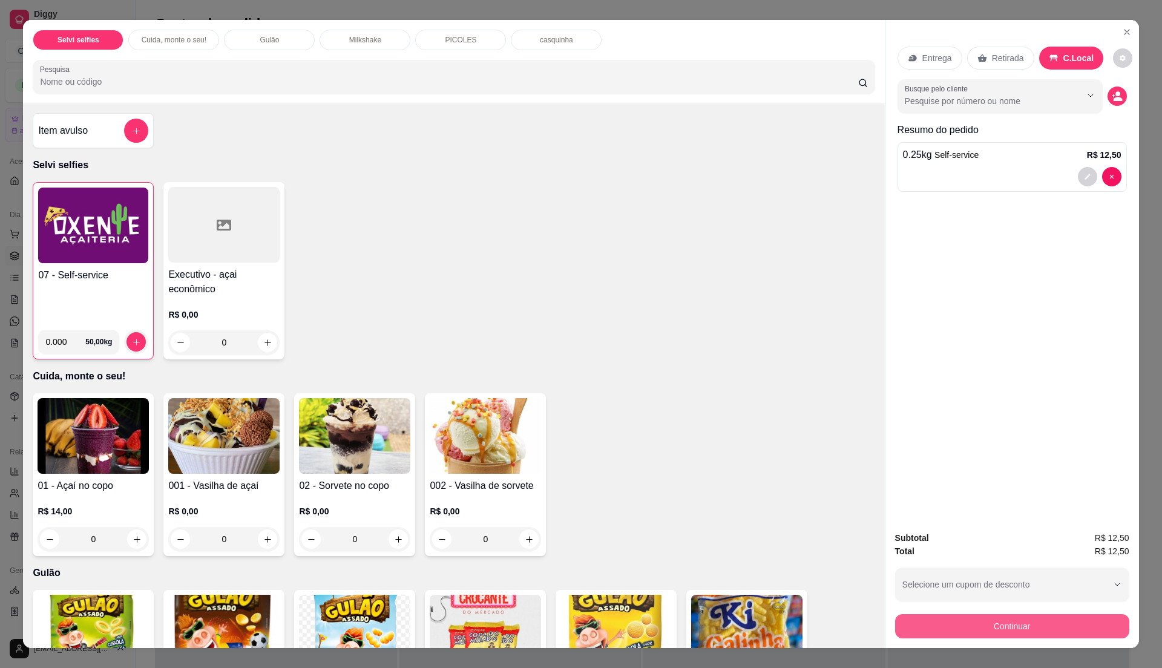
click at [978, 633] on button "Continuar" at bounding box center [1012, 626] width 234 height 24
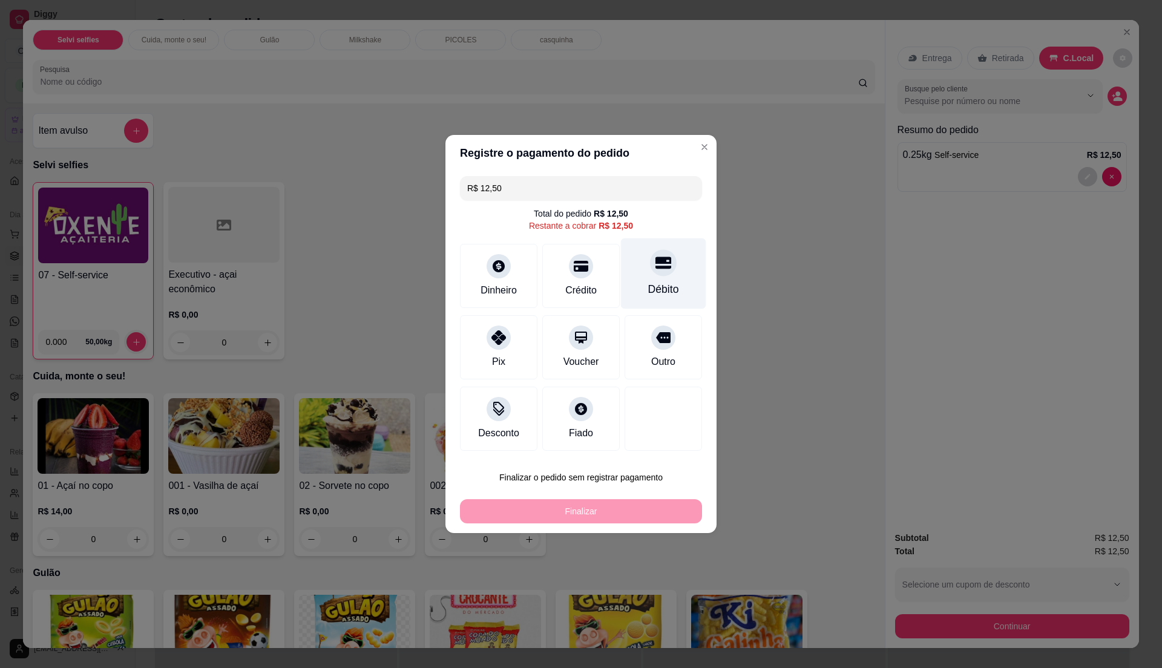
click at [659, 281] on div "Débito" at bounding box center [663, 289] width 31 height 16
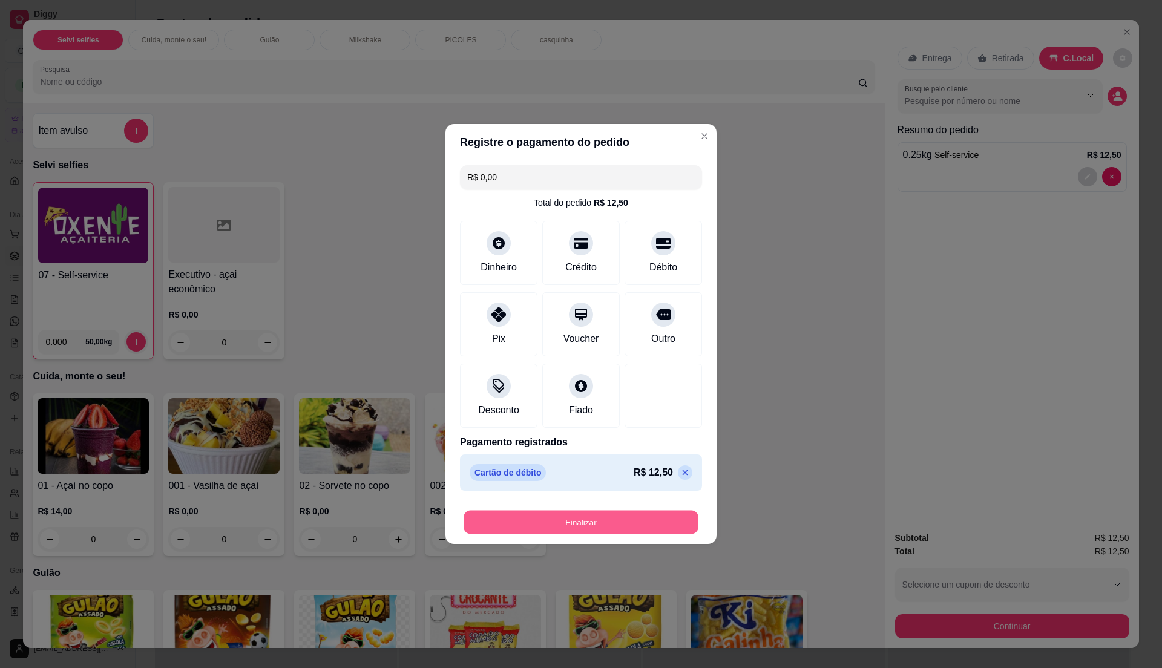
click at [624, 521] on button "Finalizar" at bounding box center [580, 523] width 235 height 24
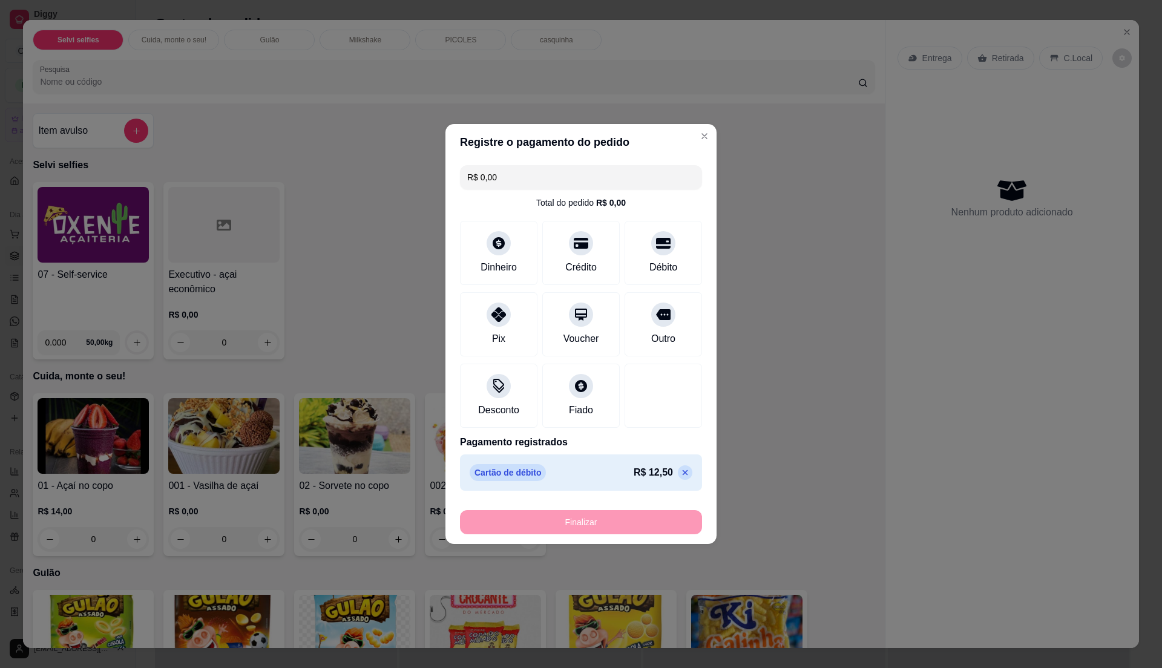
type input "-R$ 12,50"
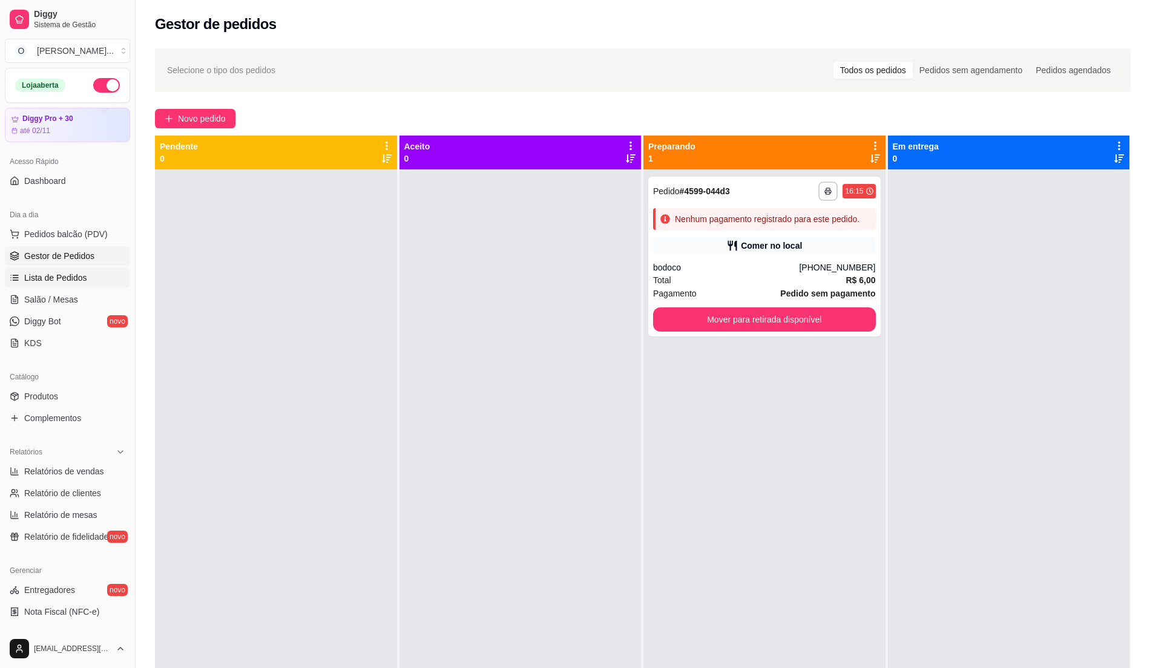
click at [64, 275] on span "Lista de Pedidos" at bounding box center [55, 278] width 63 height 12
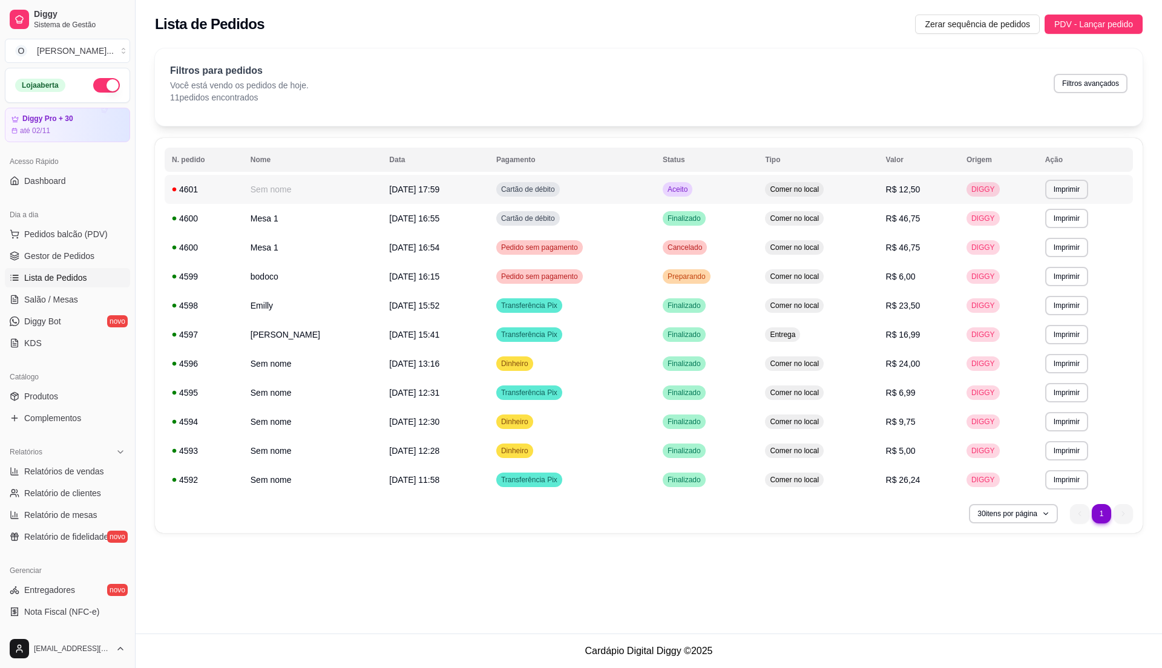
click at [604, 199] on td "Cartão de débito" at bounding box center [572, 189] width 166 height 29
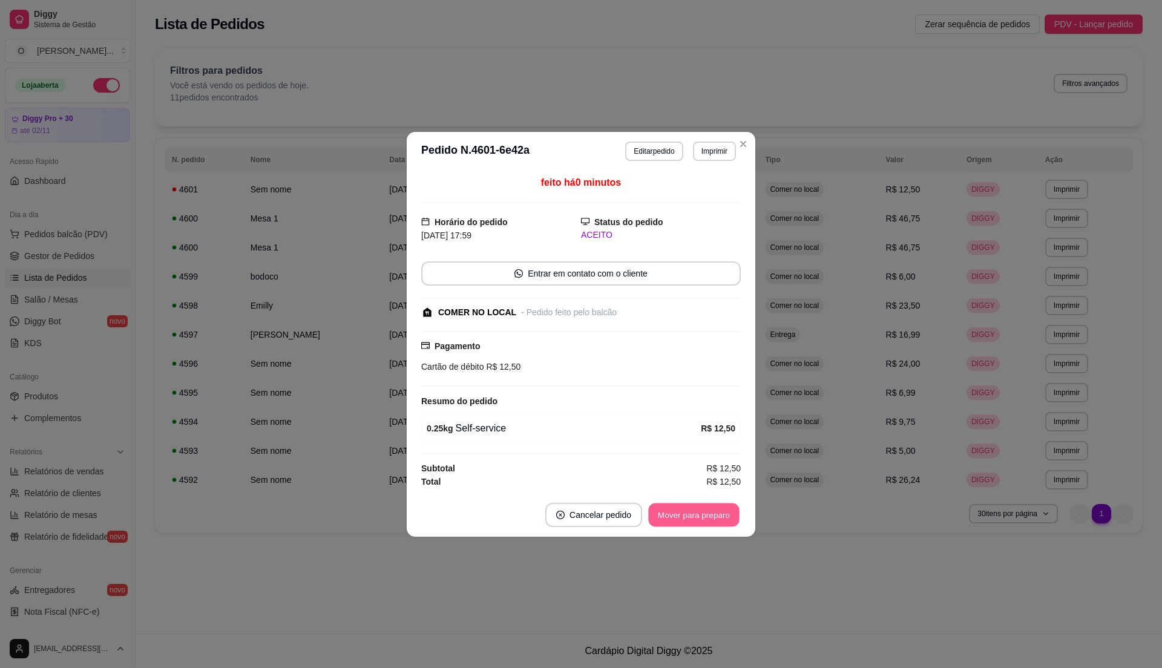
click at [695, 497] on footer "Cancelar pedido Mover para preparo" at bounding box center [581, 515] width 349 height 44
click at [690, 516] on button "Mover para preparo" at bounding box center [694, 515] width 94 height 24
click at [690, 516] on button "Mover para retirada disponível" at bounding box center [674, 515] width 134 height 24
click at [692, 517] on button "Mover para finalizado" at bounding box center [690, 515] width 100 height 24
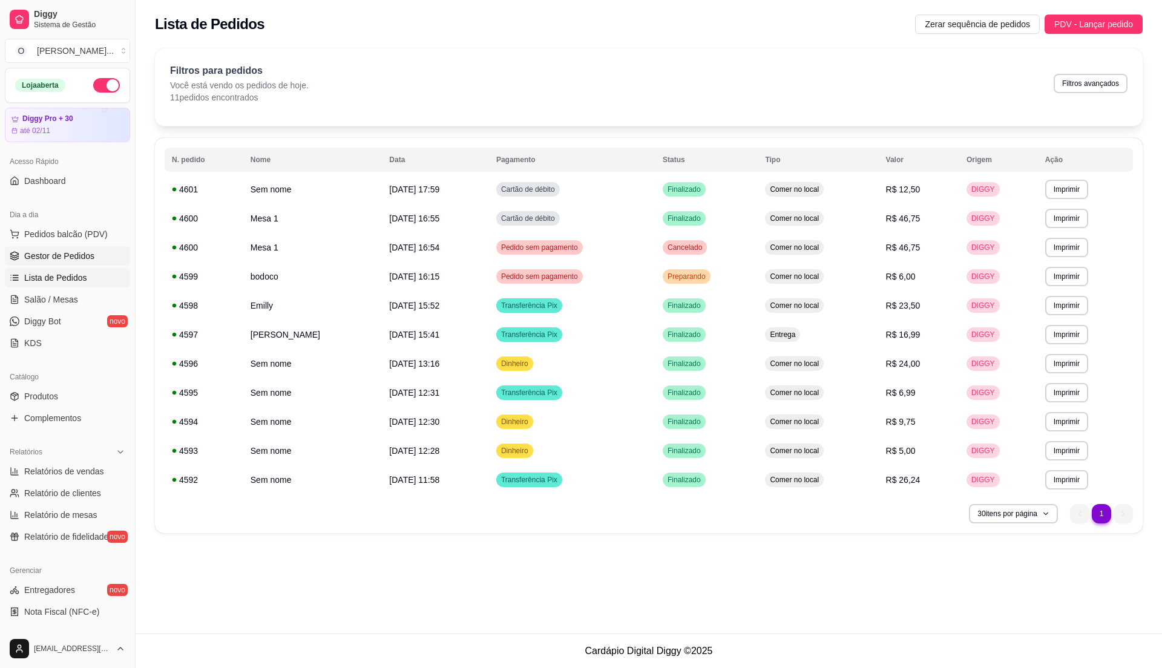
click at [83, 254] on span "Gestor de Pedidos" at bounding box center [59, 256] width 70 height 12
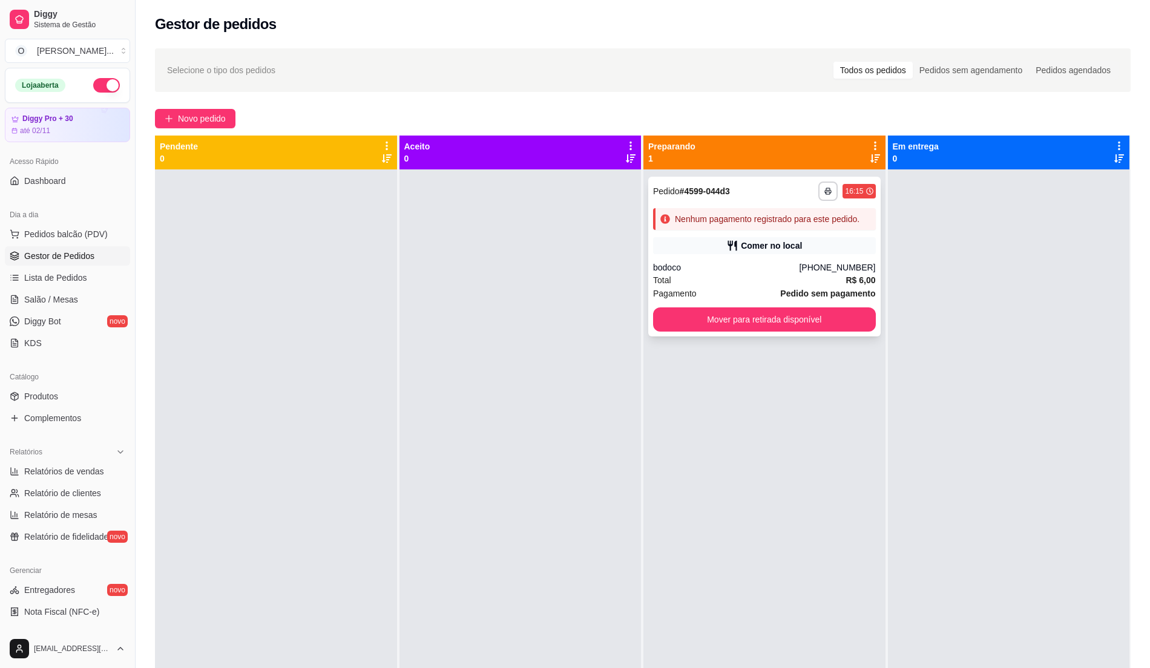
click at [702, 237] on div "Comer no local" at bounding box center [764, 245] width 223 height 17
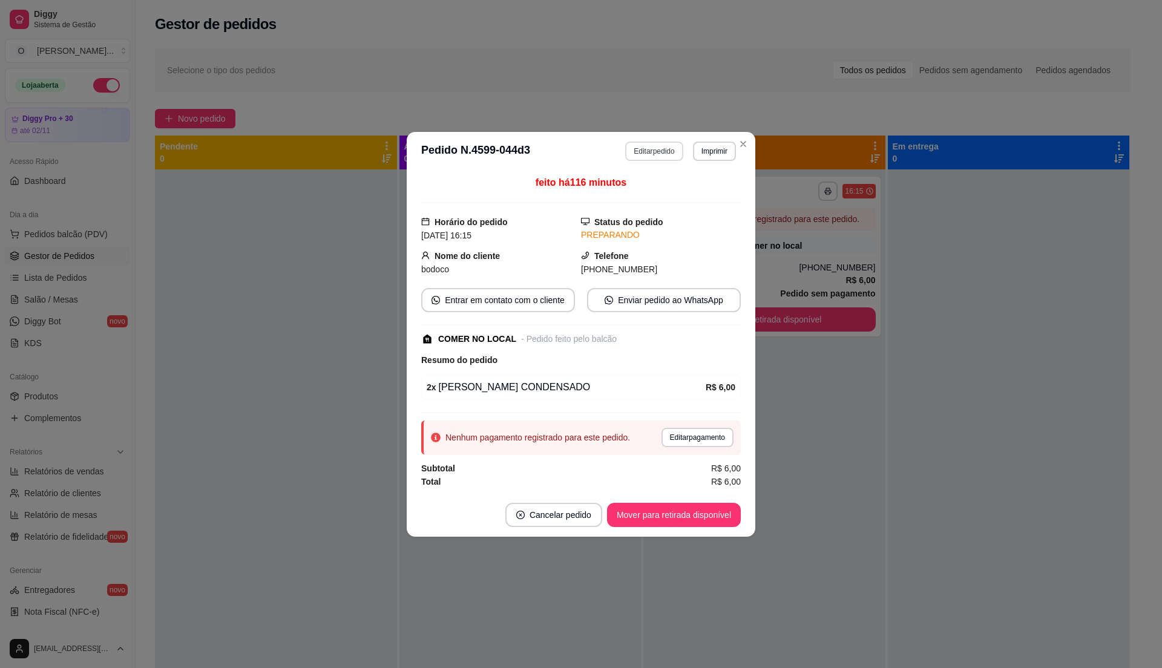
click at [646, 150] on button "Editar pedido" at bounding box center [653, 151] width 57 height 19
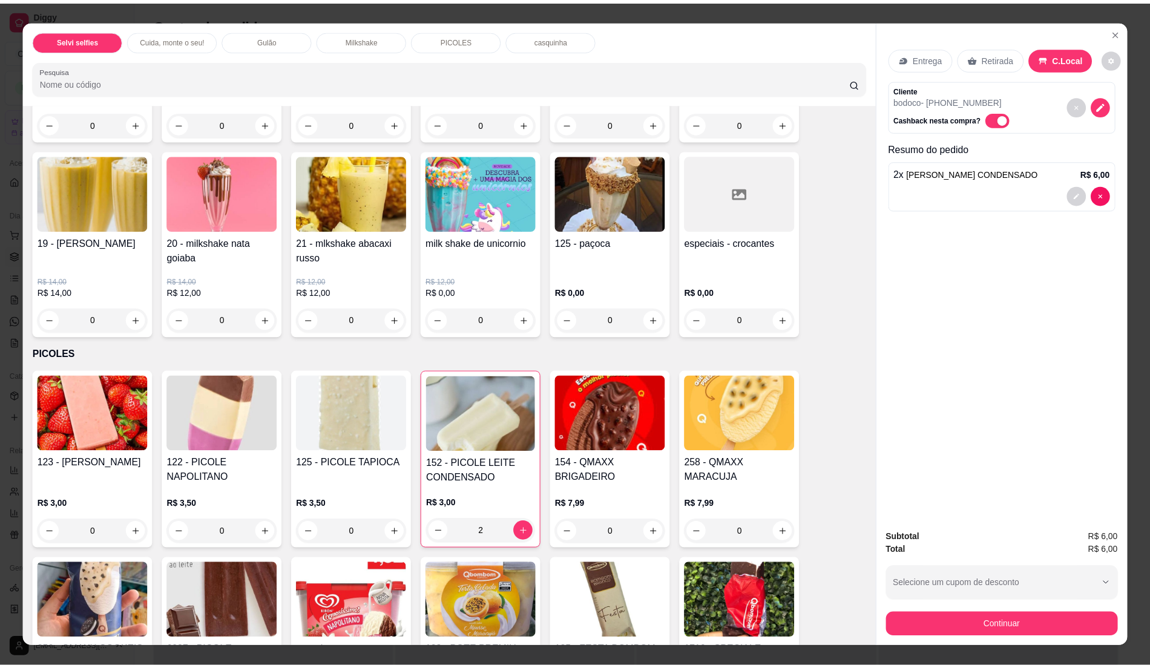
scroll to position [887, 0]
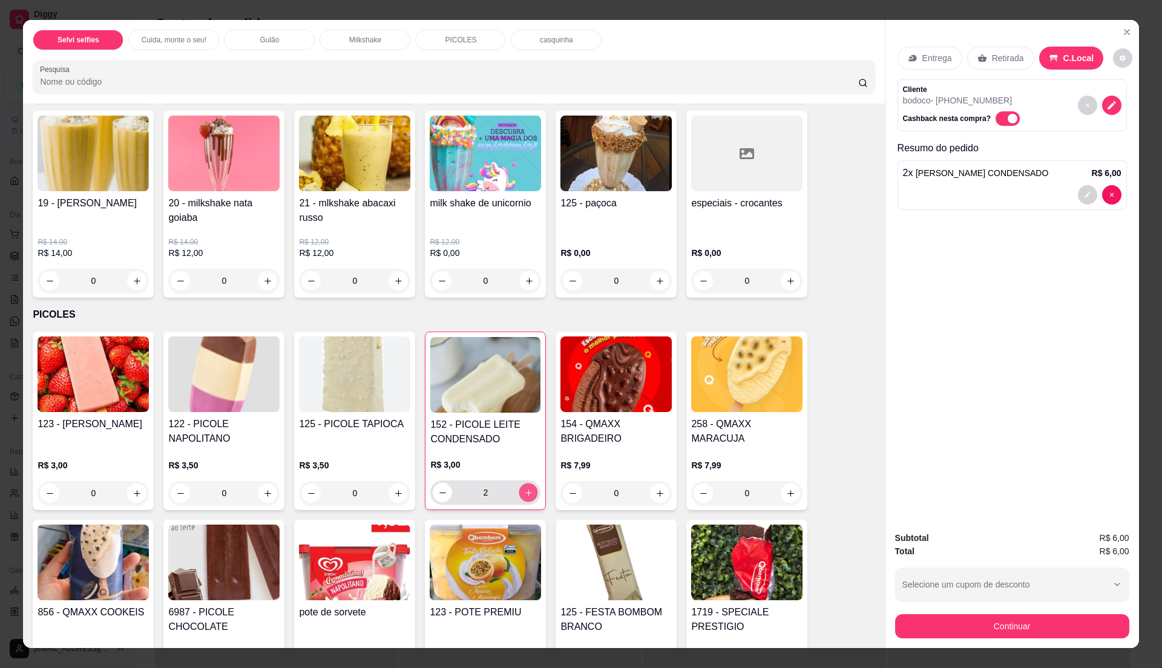
click at [524, 488] on icon "increase-product-quantity" at bounding box center [528, 492] width 9 height 9
click at [438, 494] on icon "decrease-product-quantity" at bounding box center [442, 492] width 9 height 9
type input "4"
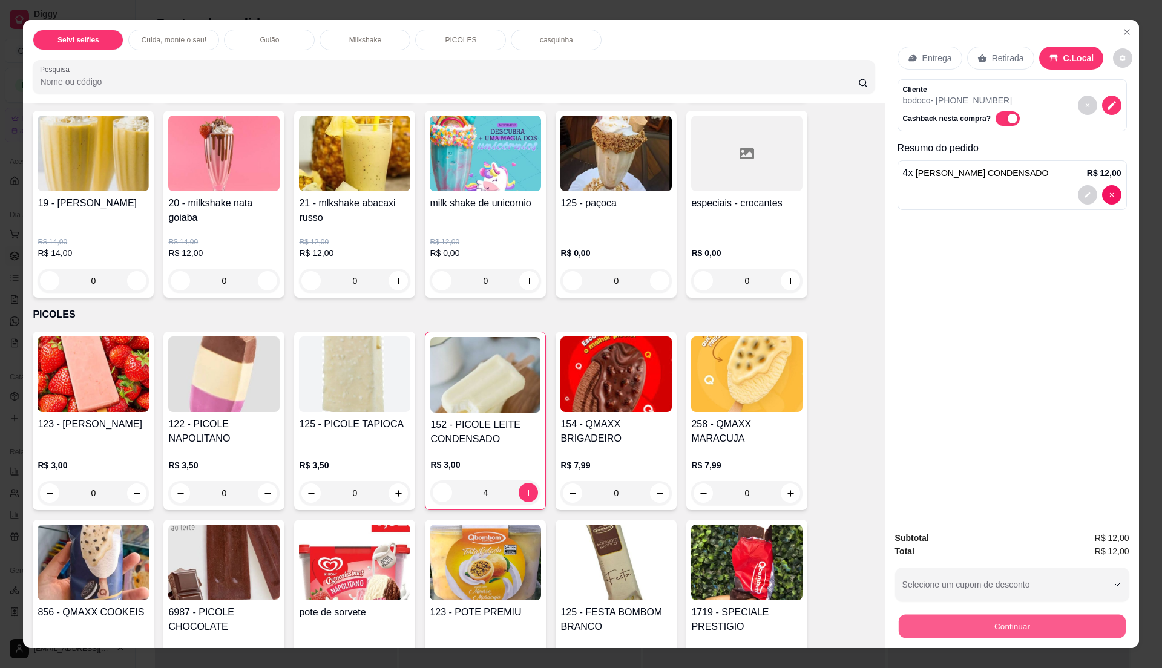
click at [1006, 620] on button "Continuar" at bounding box center [1011, 626] width 227 height 24
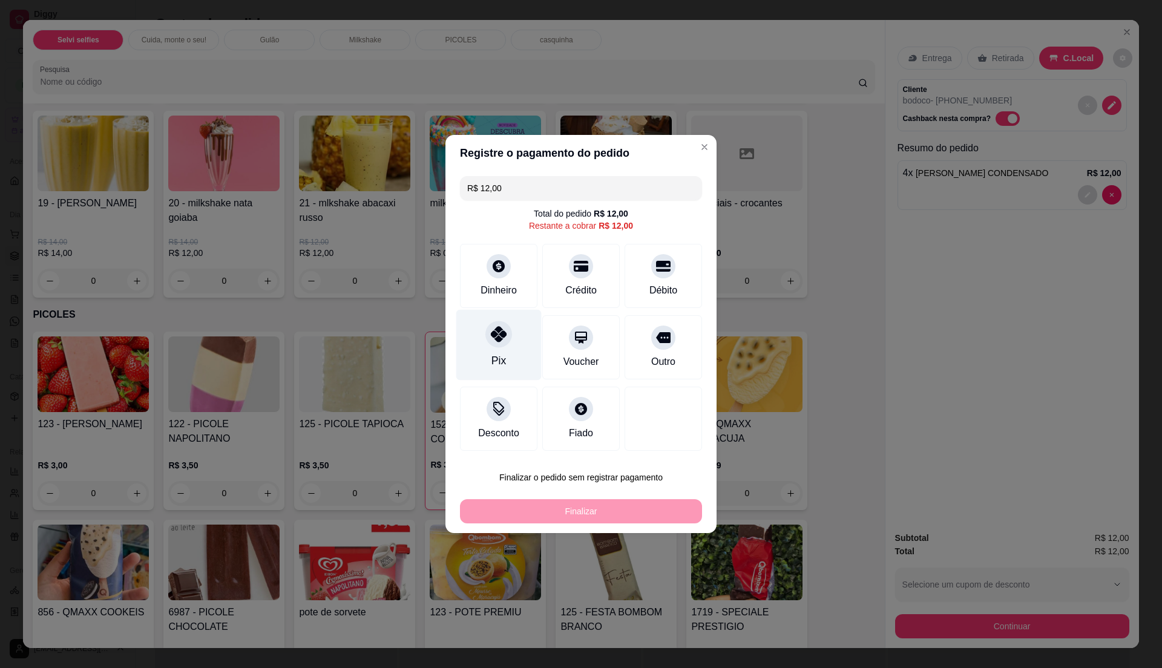
click at [509, 353] on div "Pix" at bounding box center [498, 345] width 85 height 71
type input "R$ 0,00"
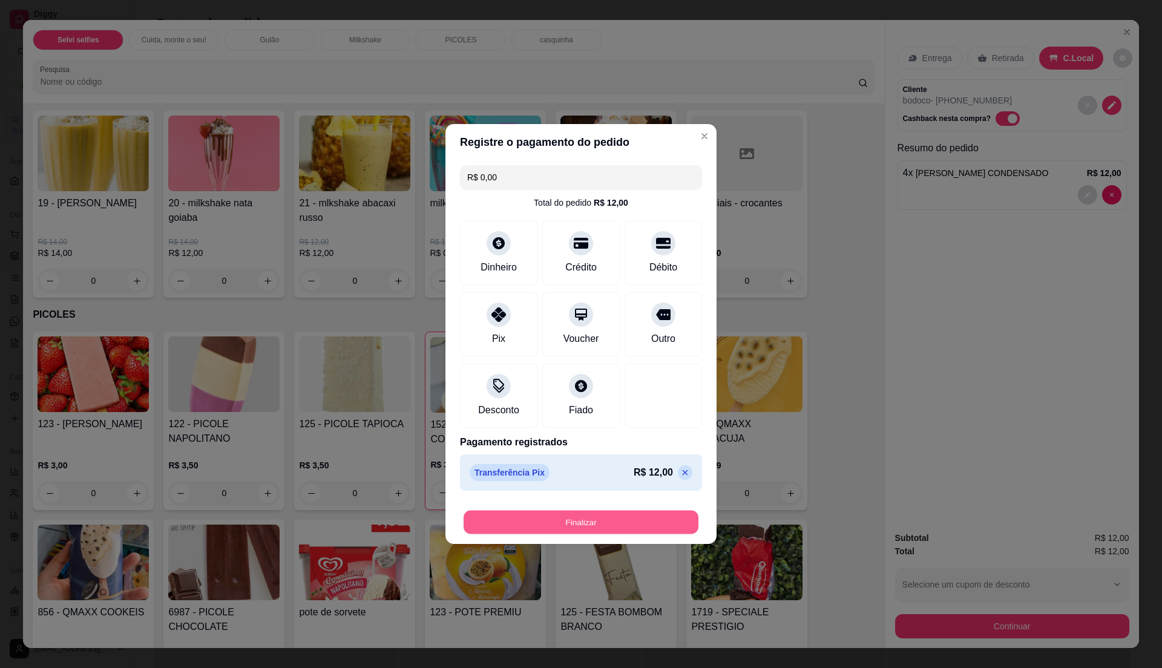
click at [589, 519] on button "Finalizar" at bounding box center [580, 523] width 235 height 24
type input "0"
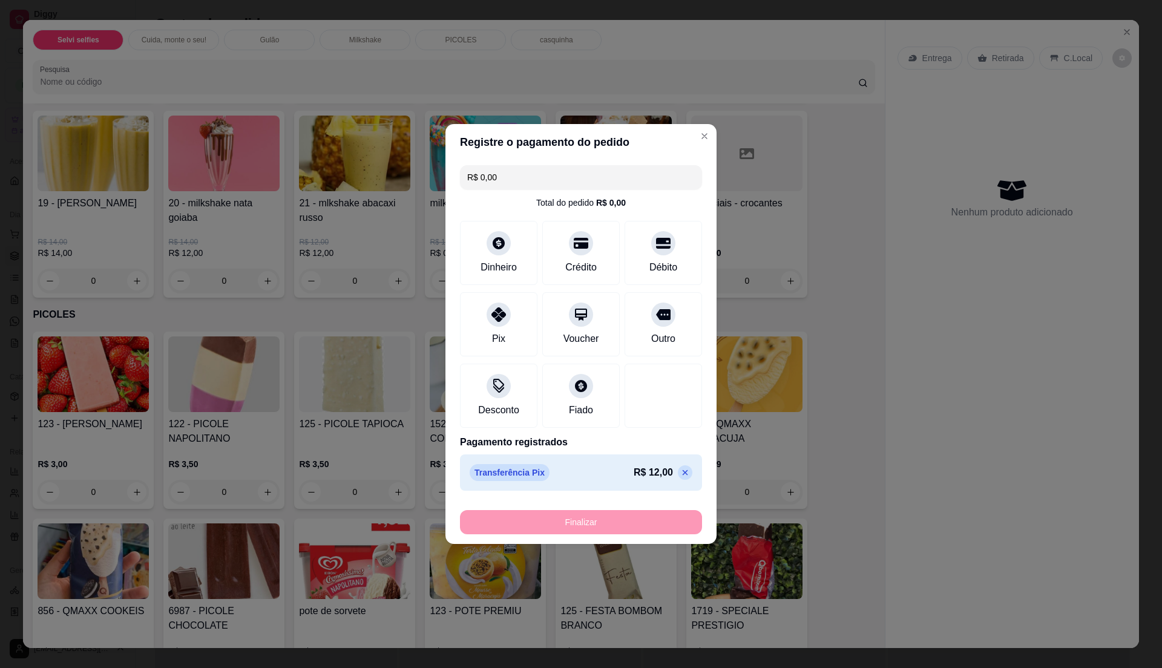
type input "-R$ 12,00"
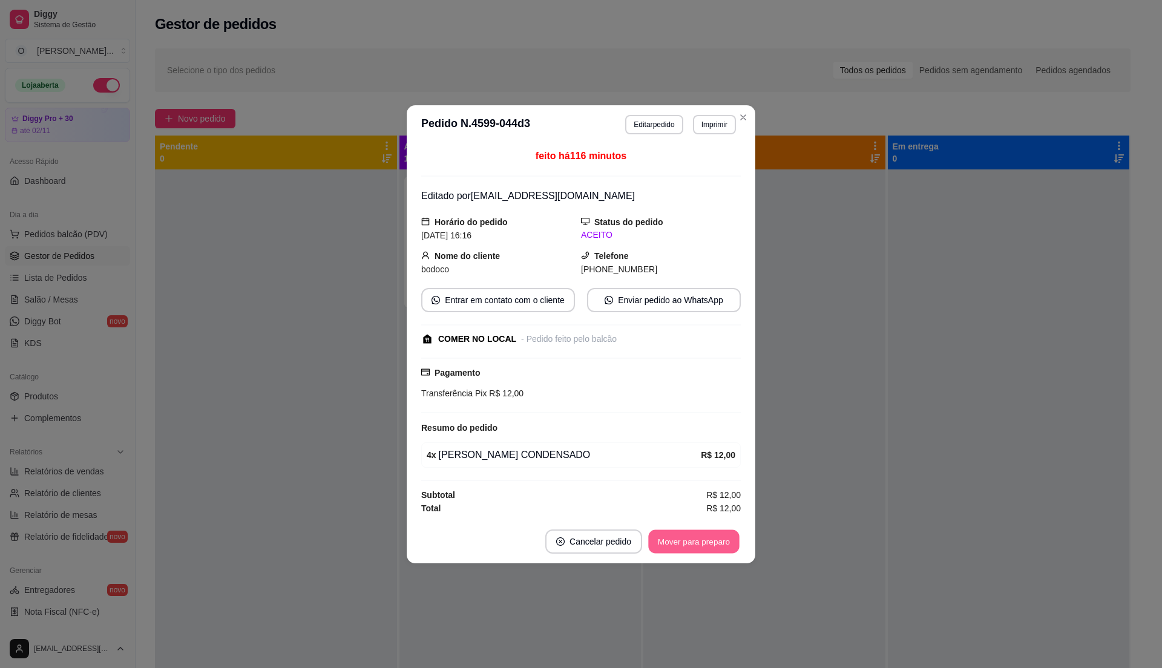
click at [693, 545] on button "Mover para preparo" at bounding box center [693, 541] width 91 height 24
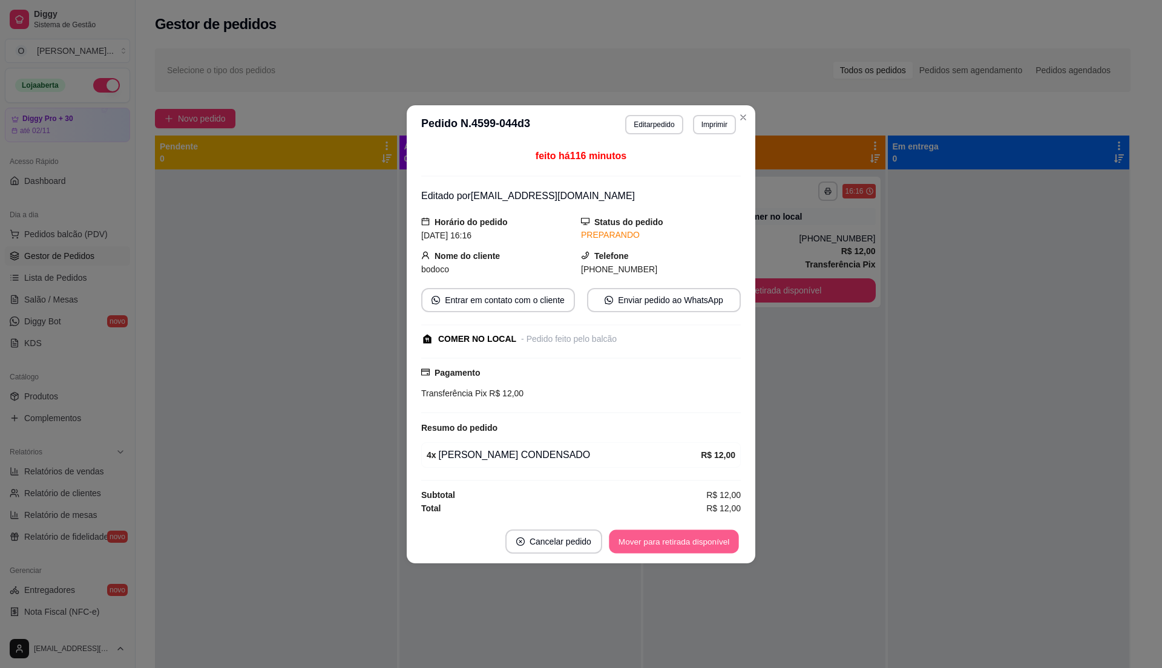
click at [693, 545] on button "Mover para retirada disponível" at bounding box center [673, 541] width 129 height 24
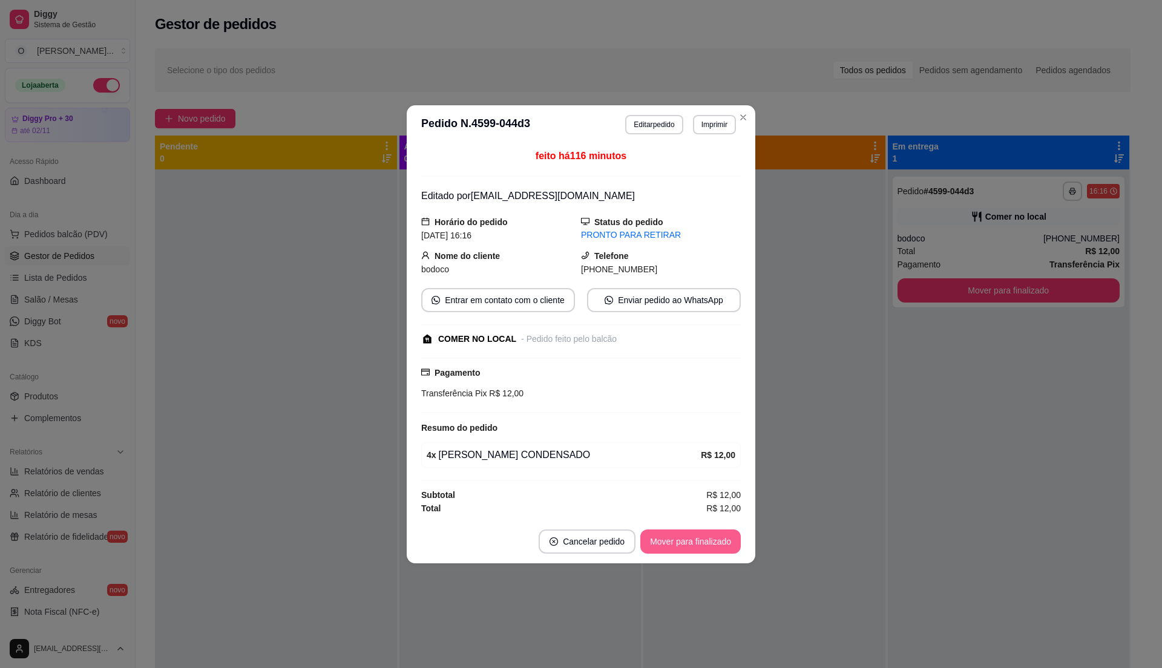
click at [693, 545] on button "Mover para finalizado" at bounding box center [690, 541] width 100 height 24
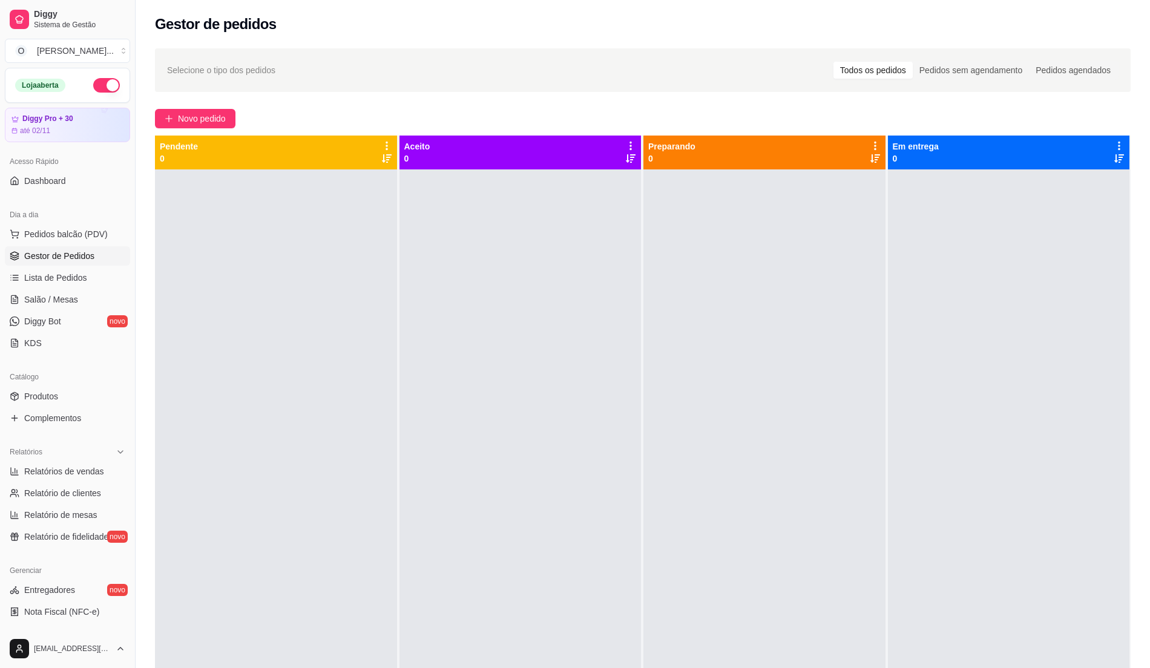
click at [667, 229] on div at bounding box center [764, 503] width 242 height 668
click at [73, 279] on span "Lista de Pedidos" at bounding box center [55, 278] width 63 height 12
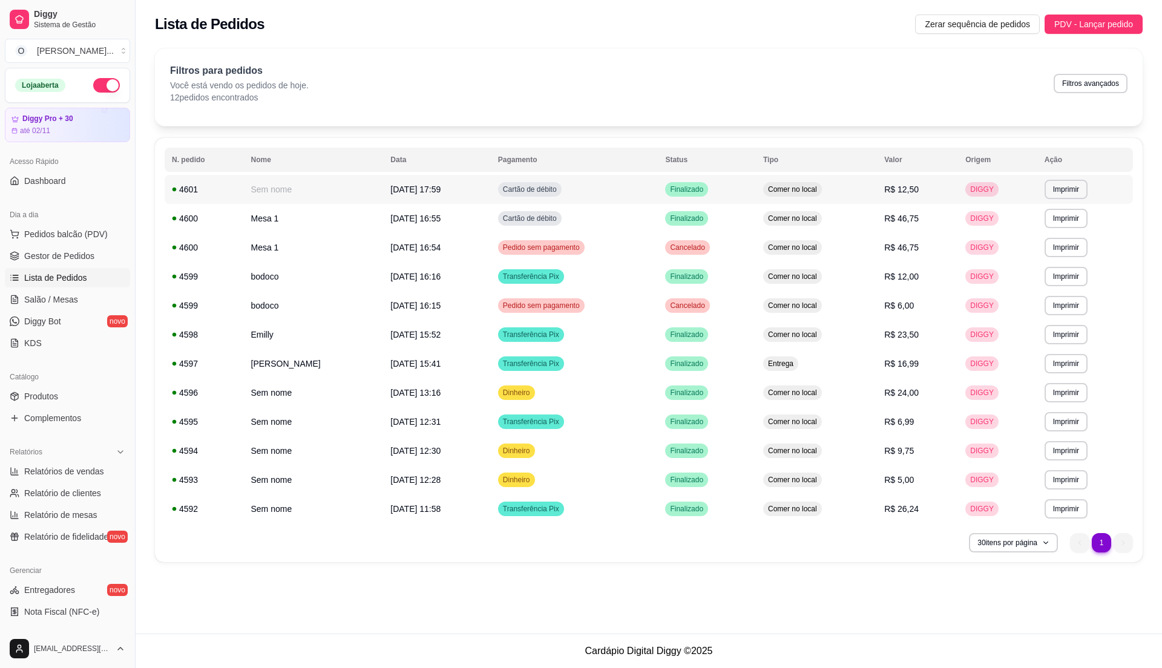
click at [795, 192] on span "Comer no local" at bounding box center [792, 190] width 54 height 10
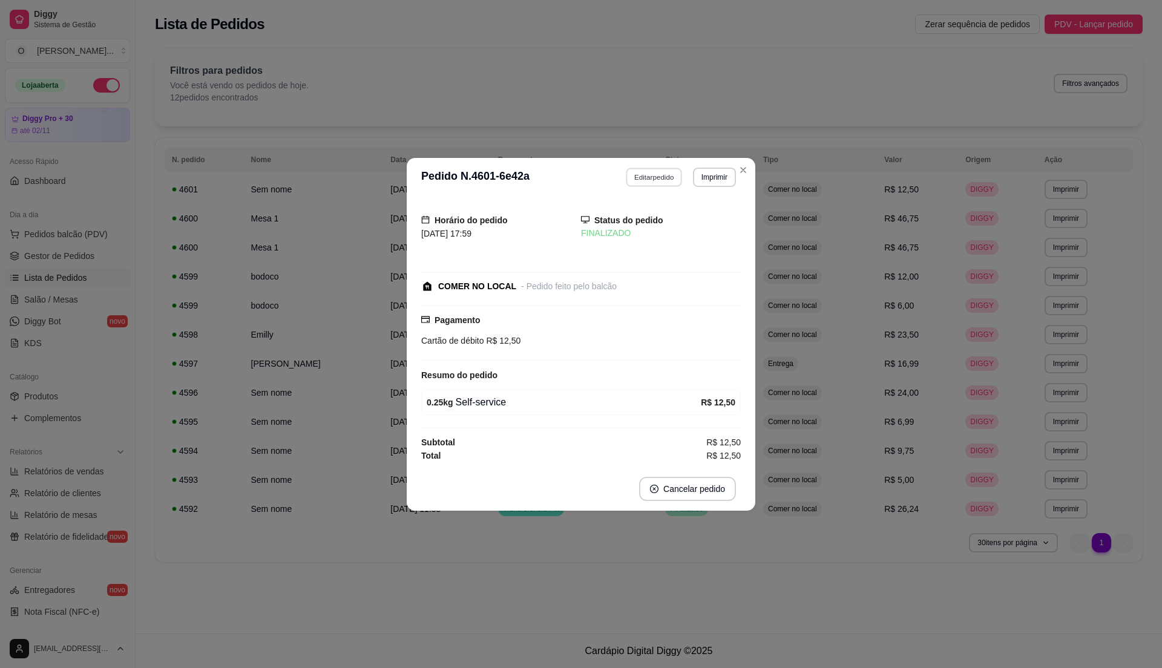
click at [649, 171] on button "Editar pedido" at bounding box center [654, 177] width 56 height 19
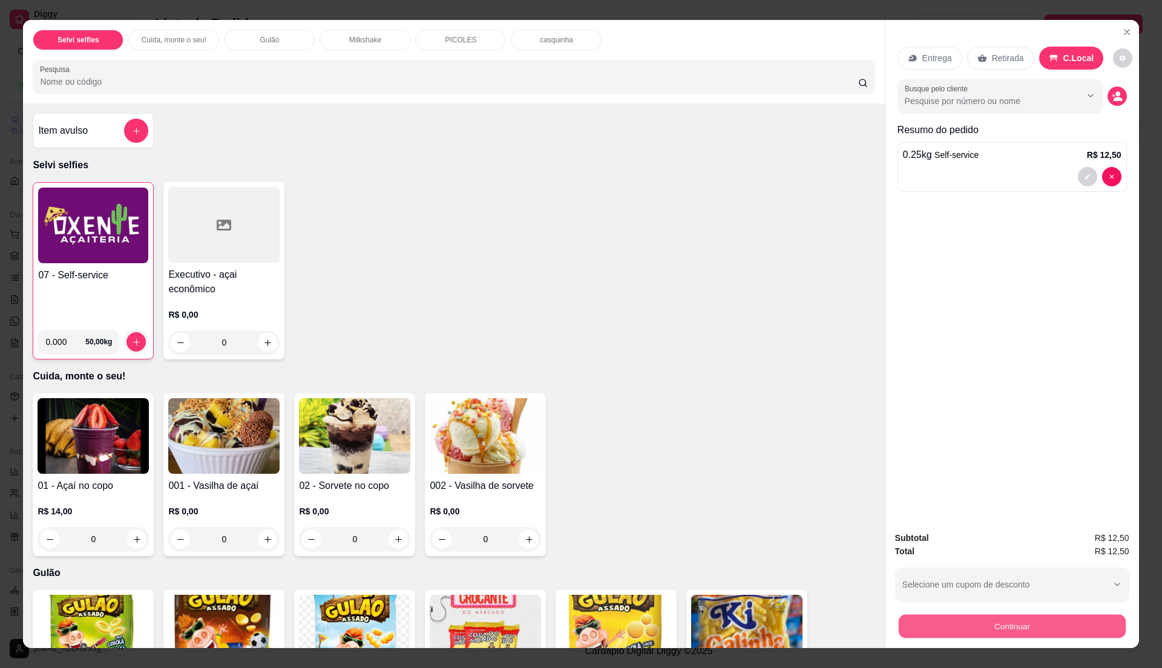
click at [1036, 623] on button "Continuar" at bounding box center [1011, 626] width 227 height 24
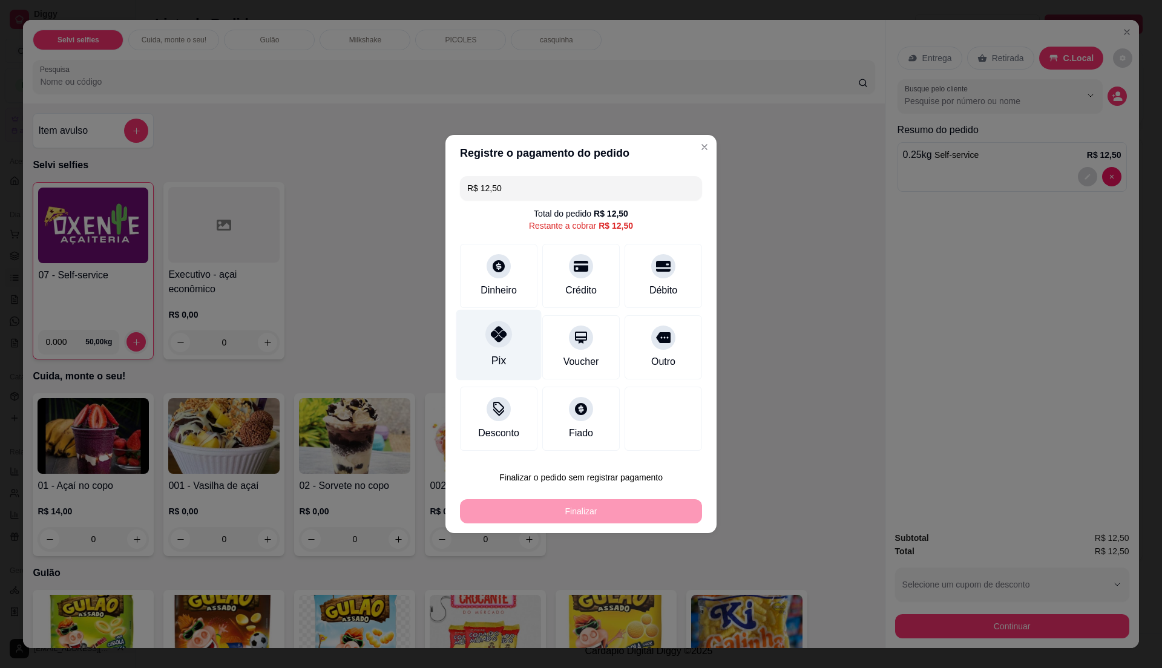
click at [485, 347] on div "Pix" at bounding box center [498, 345] width 85 height 71
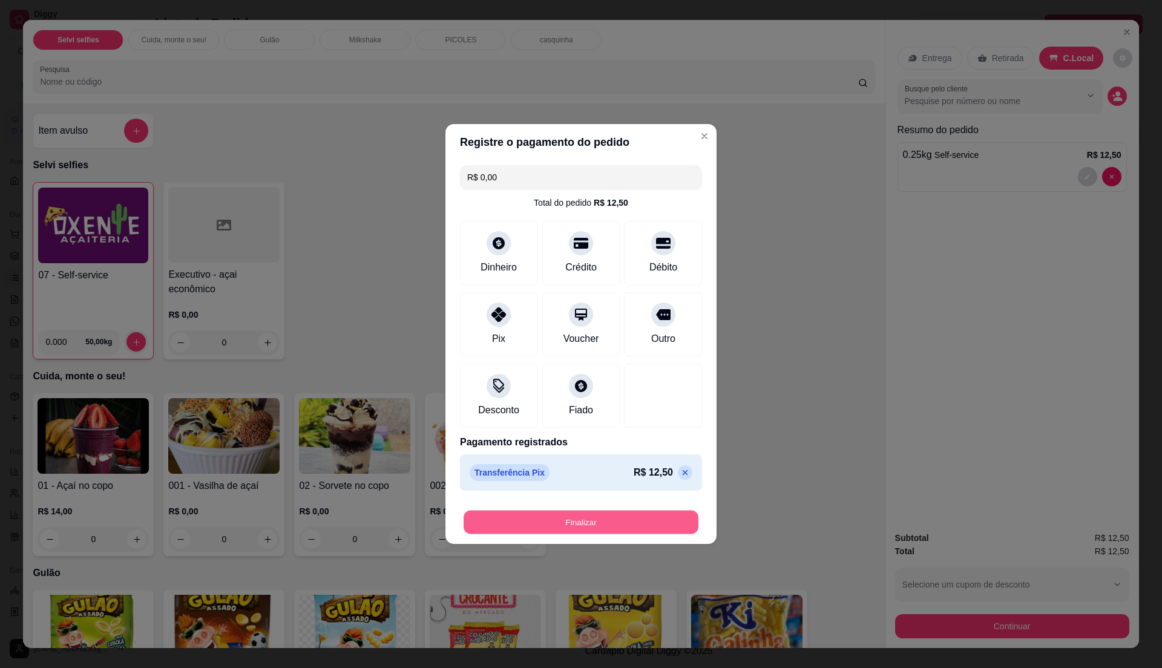
click at [560, 525] on button "Finalizar" at bounding box center [580, 523] width 235 height 24
type input "-R$ 12,50"
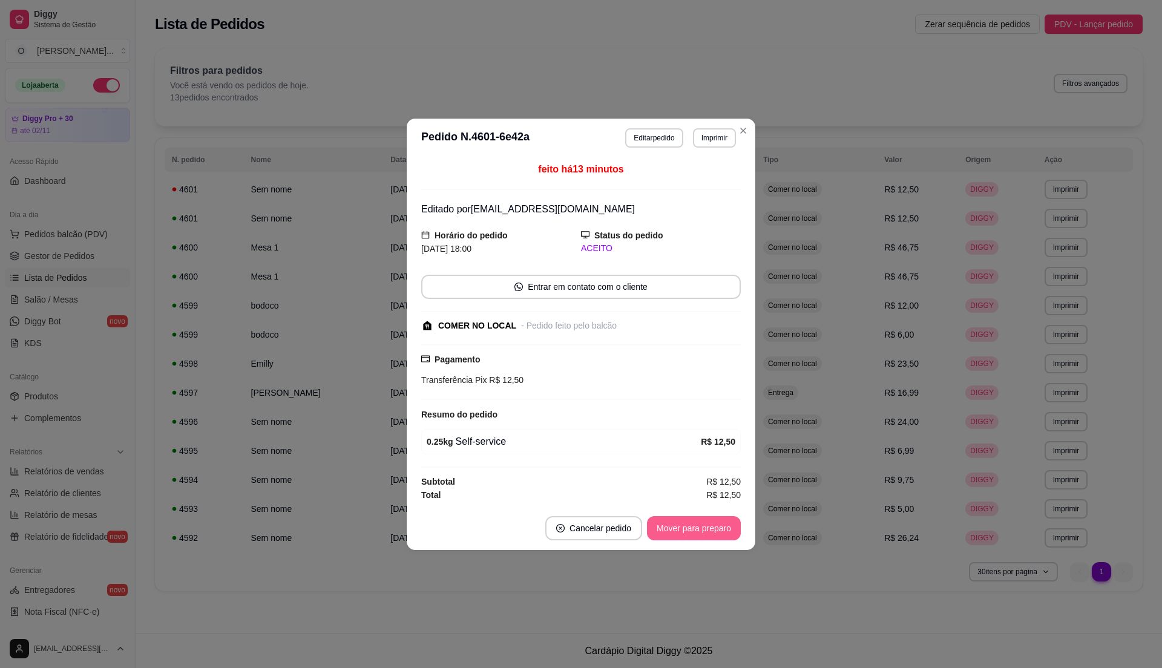
click at [695, 533] on button "Mover para preparo" at bounding box center [694, 528] width 94 height 24
click at [695, 533] on button "Mover para retirada disponível" at bounding box center [673, 528] width 129 height 24
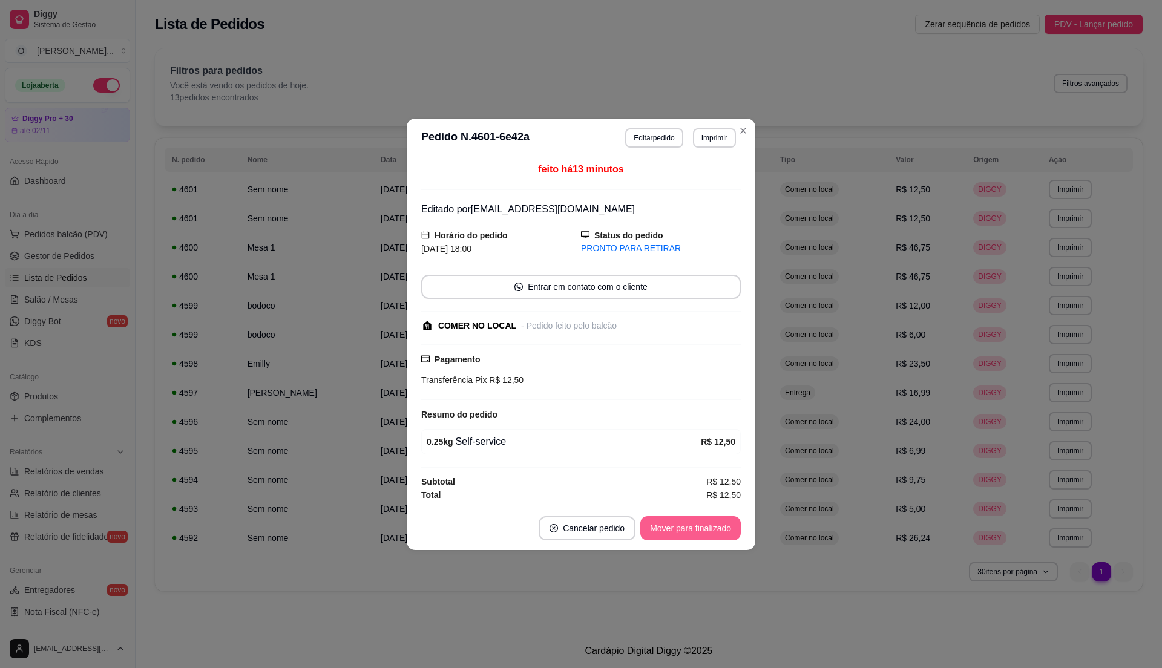
click at [695, 533] on button "Mover para finalizado" at bounding box center [690, 528] width 100 height 24
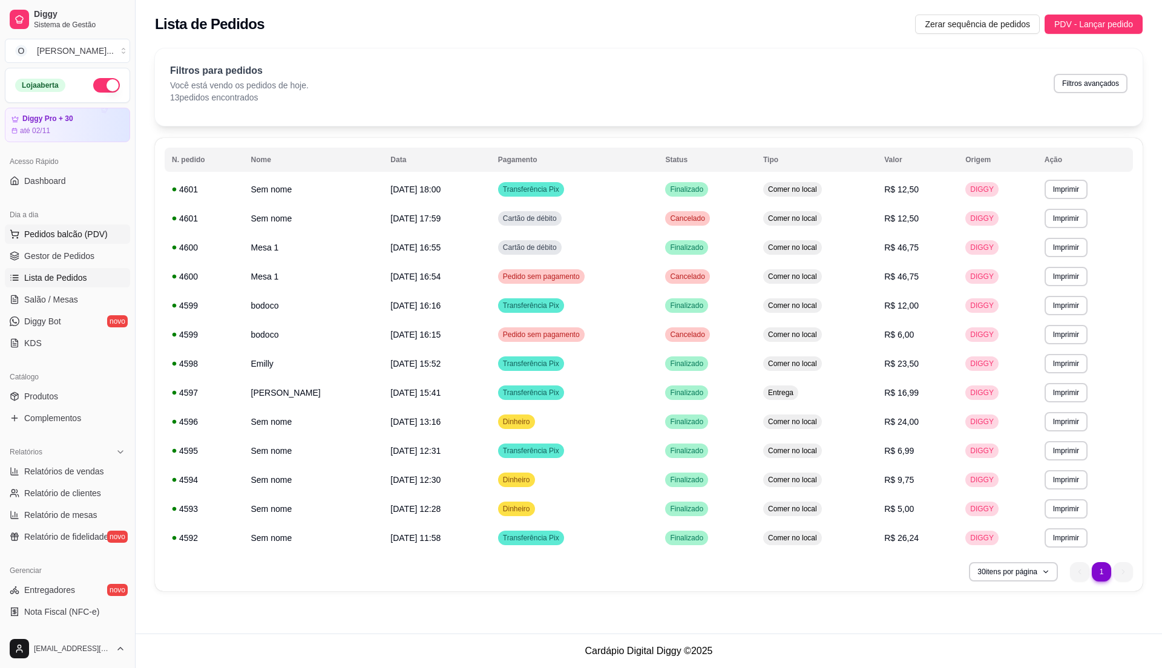
click at [59, 226] on button "Pedidos balcão (PDV)" at bounding box center [67, 233] width 125 height 19
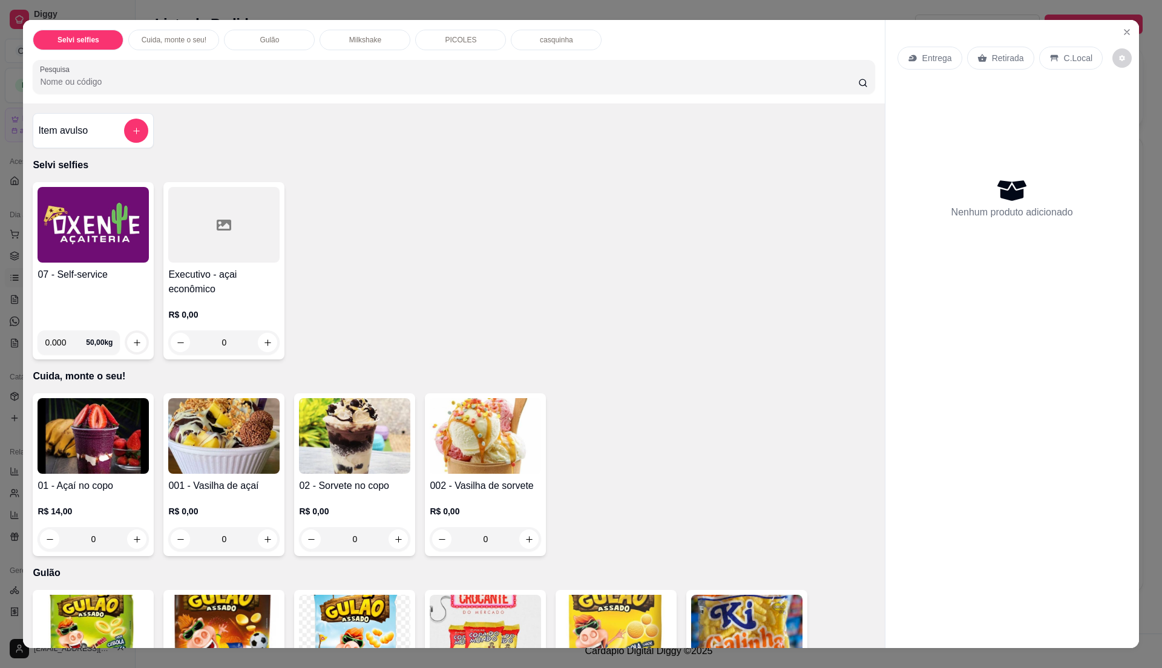
click at [59, 240] on img at bounding box center [93, 225] width 111 height 76
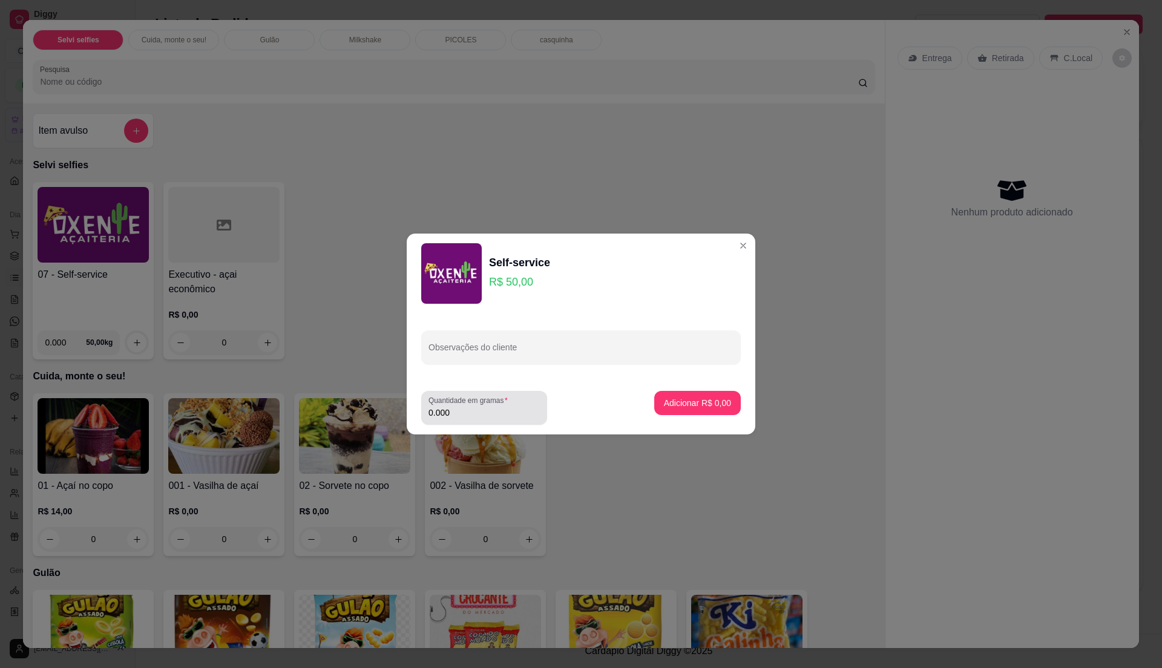
click at [502, 414] on input "0.000" at bounding box center [483, 413] width 111 height 12
click at [491, 410] on input "0" at bounding box center [483, 413] width 111 height 12
type input "0.200"
click at [663, 403] on p "Adicionar R$ 10,00" at bounding box center [695, 402] width 70 height 11
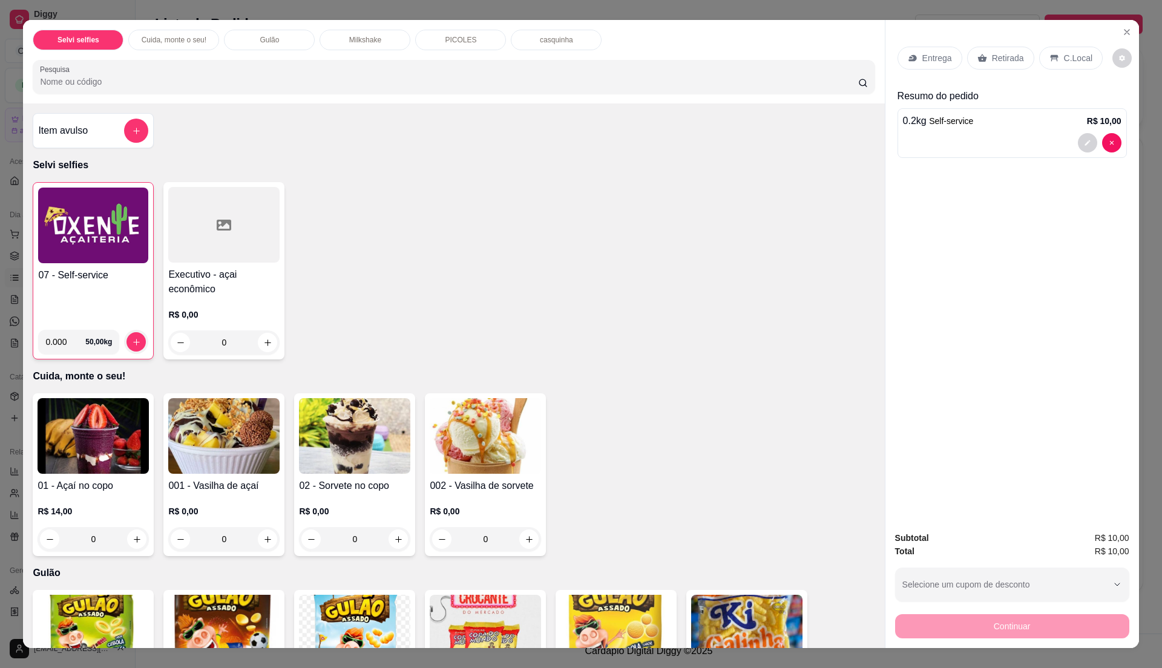
click at [1068, 56] on p "C.Local" at bounding box center [1078, 58] width 28 height 12
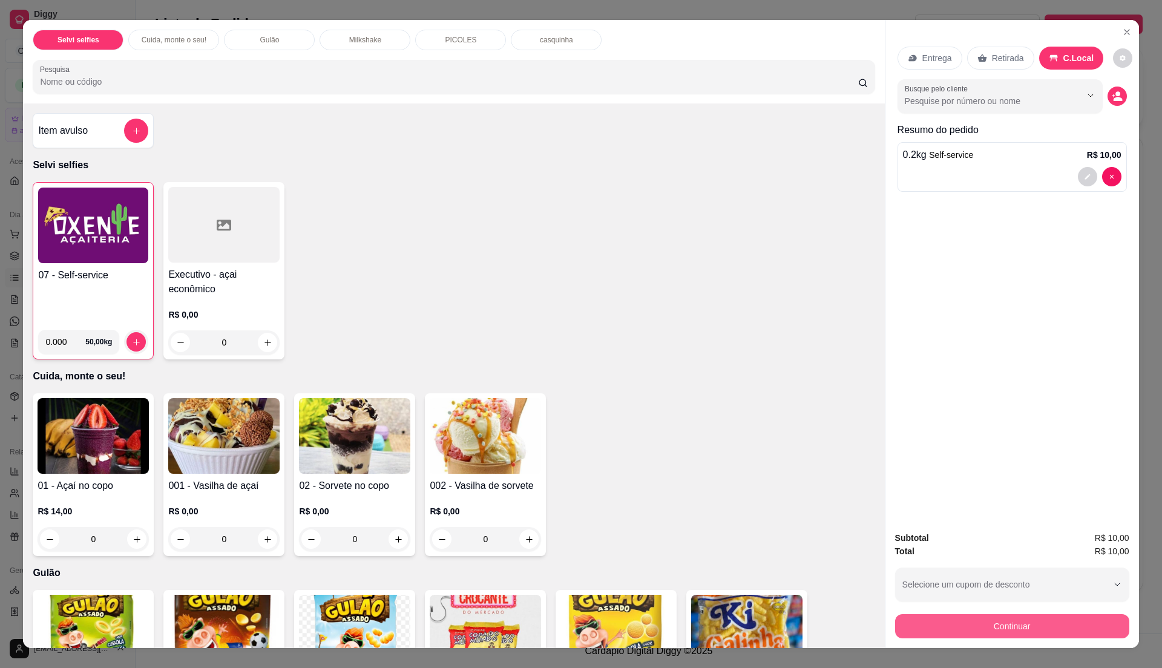
click at [1005, 624] on button "Continuar" at bounding box center [1012, 626] width 234 height 24
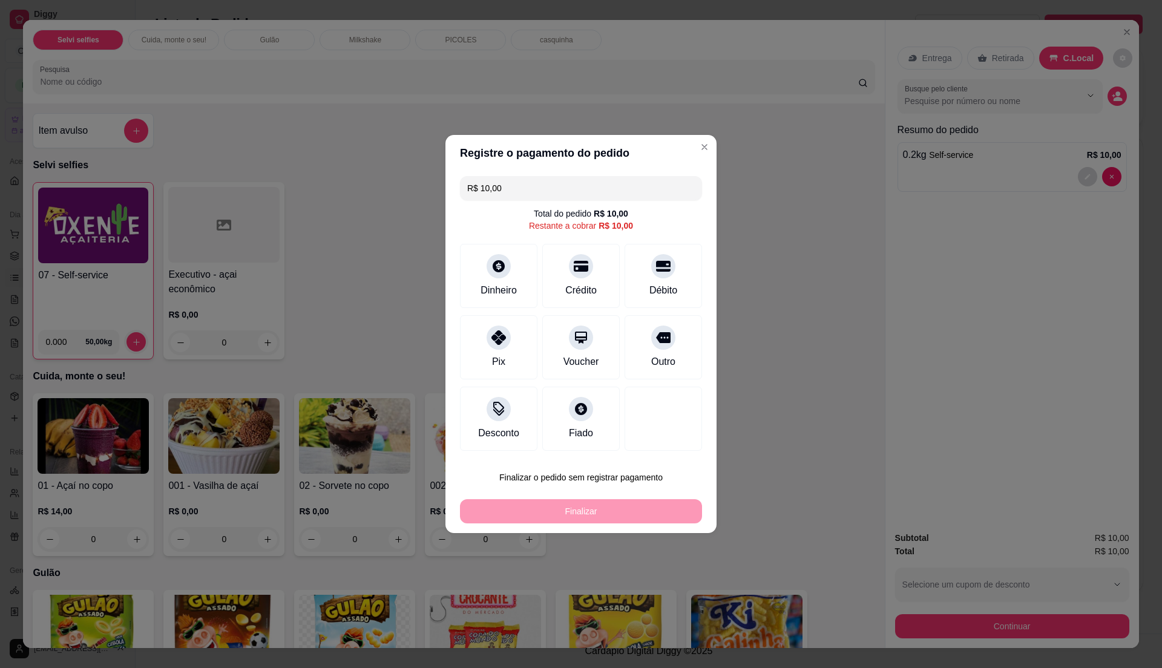
click at [506, 310] on div "R$ 10,00 Total do pedido R$ 10,00 Restante a cobrar R$ 10,00 Dinheiro Crédito D…" at bounding box center [580, 313] width 271 height 284
click at [506, 273] on div "Dinheiro" at bounding box center [498, 273] width 85 height 71
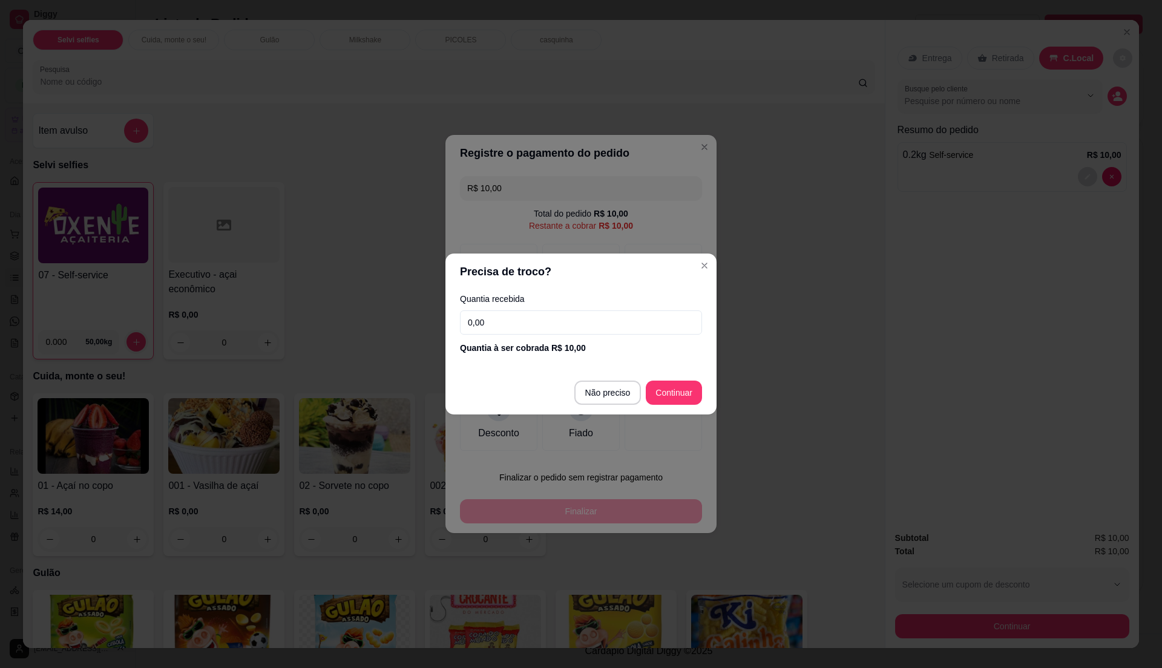
click at [503, 317] on input "0,00" at bounding box center [581, 322] width 242 height 24
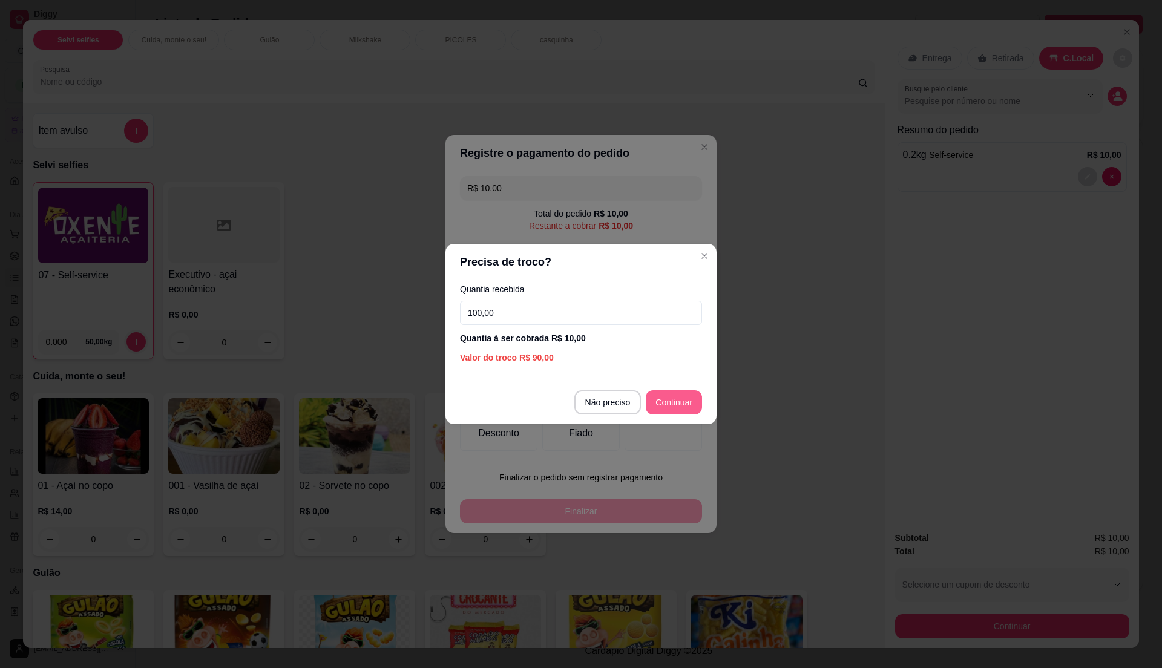
type input "100,00"
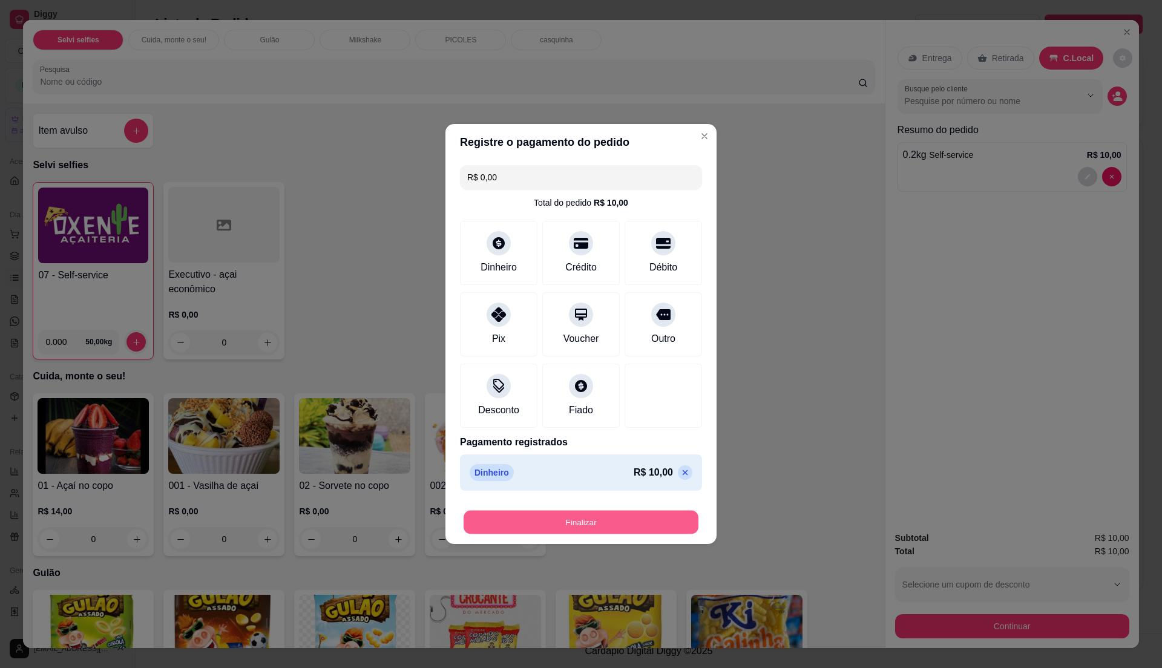
click at [584, 523] on button "Finalizar" at bounding box center [580, 523] width 235 height 24
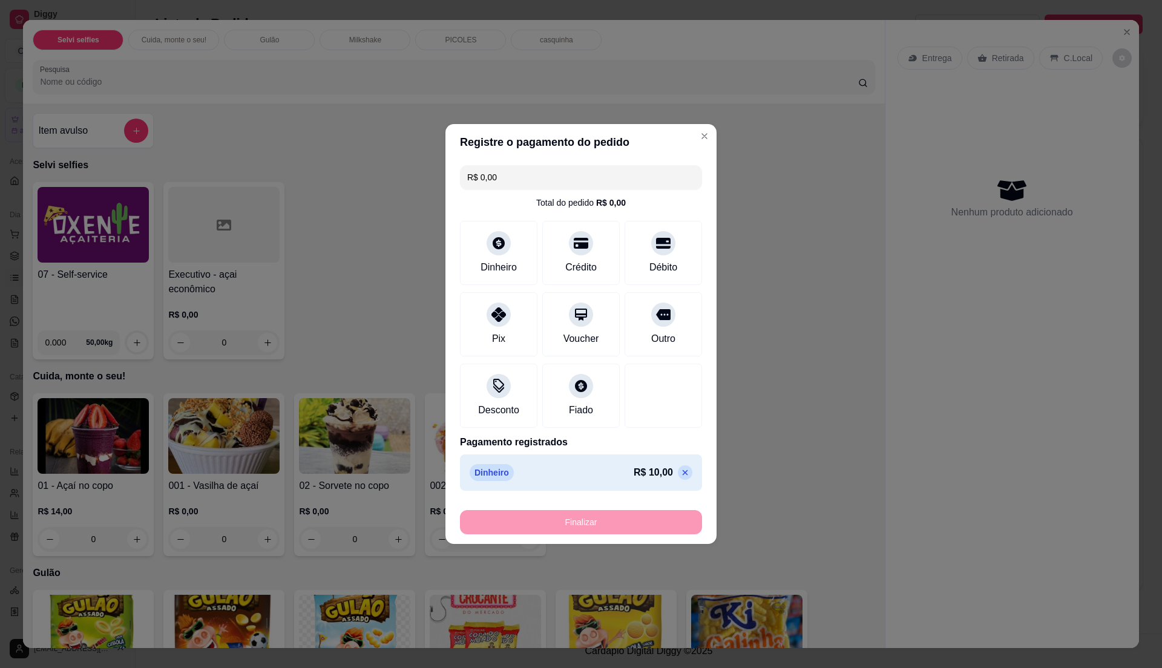
type input "-R$ 10,00"
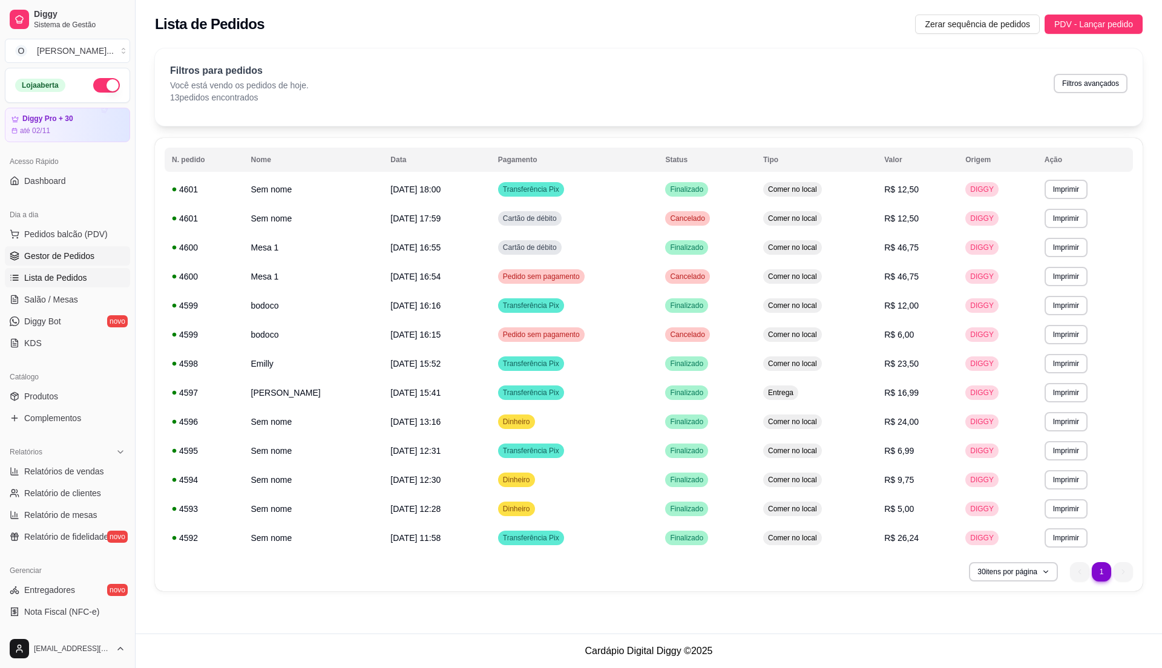
click at [49, 254] on span "Gestor de Pedidos" at bounding box center [59, 256] width 70 height 12
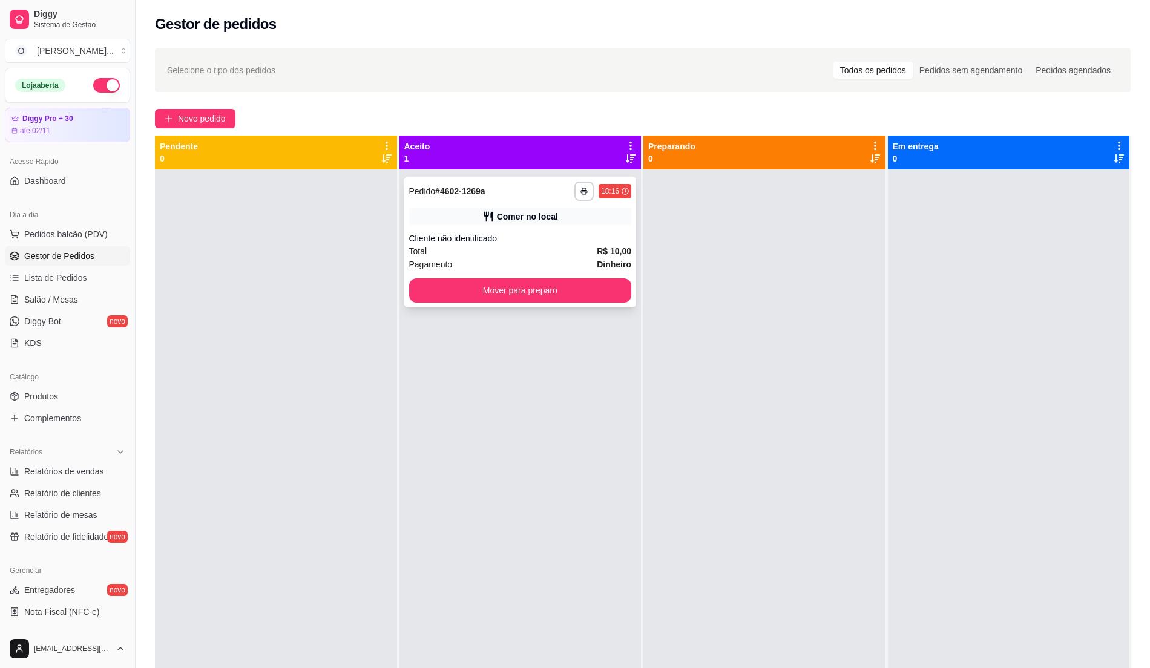
click at [575, 252] on div "Total R$ 10,00" at bounding box center [520, 250] width 223 height 13
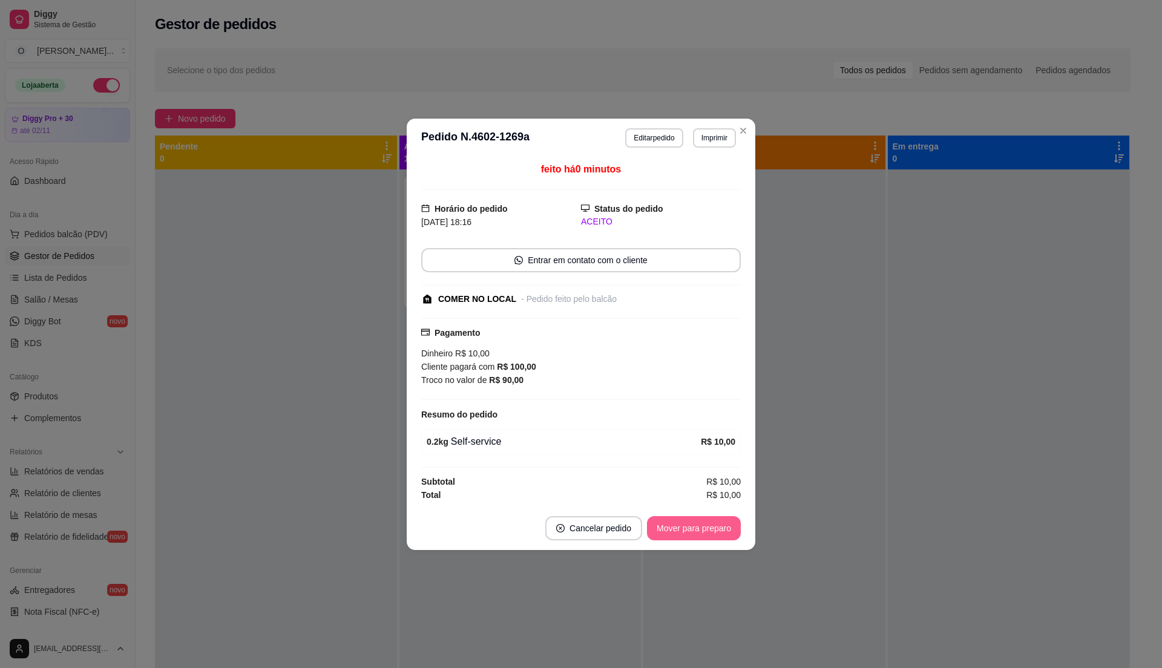
click at [698, 528] on button "Mover para preparo" at bounding box center [694, 528] width 94 height 24
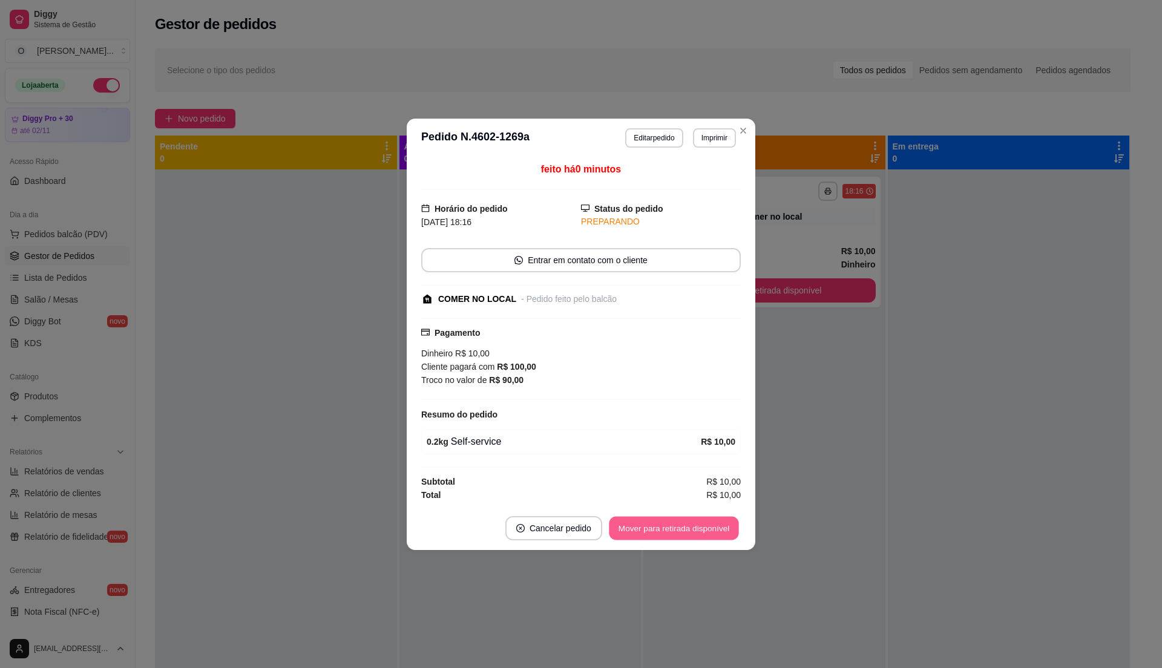
click at [700, 526] on button "Mover para retirada disponível" at bounding box center [673, 528] width 129 height 24
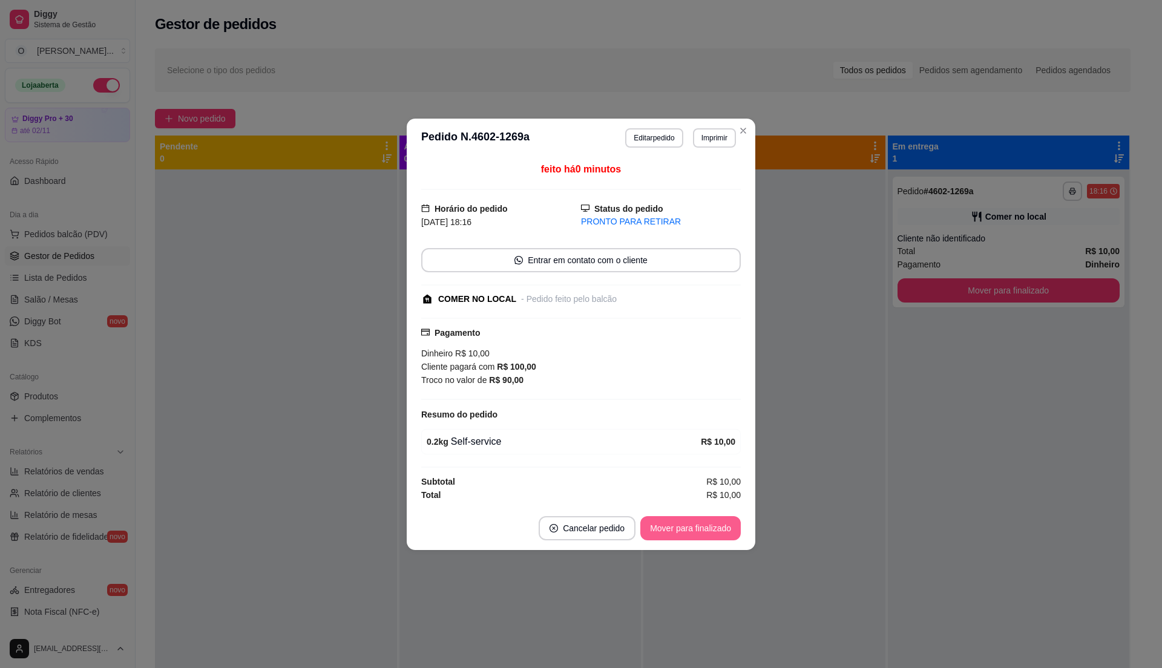
click at [700, 526] on button "Mover para finalizado" at bounding box center [690, 528] width 100 height 24
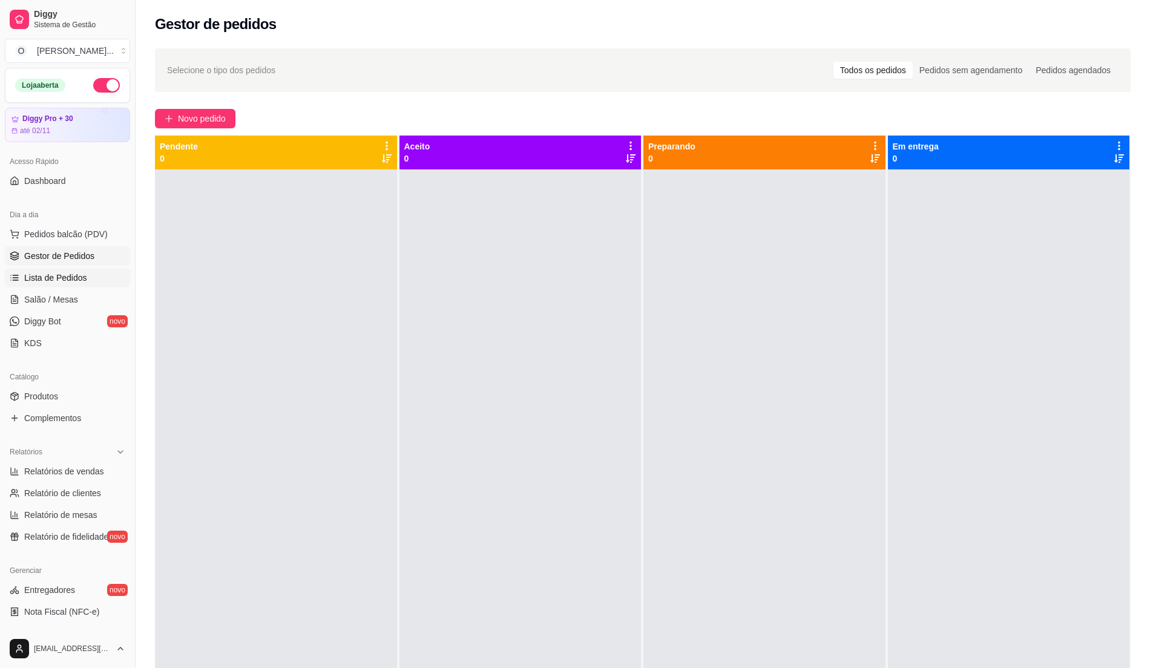
click at [73, 279] on span "Lista de Pedidos" at bounding box center [55, 278] width 63 height 12
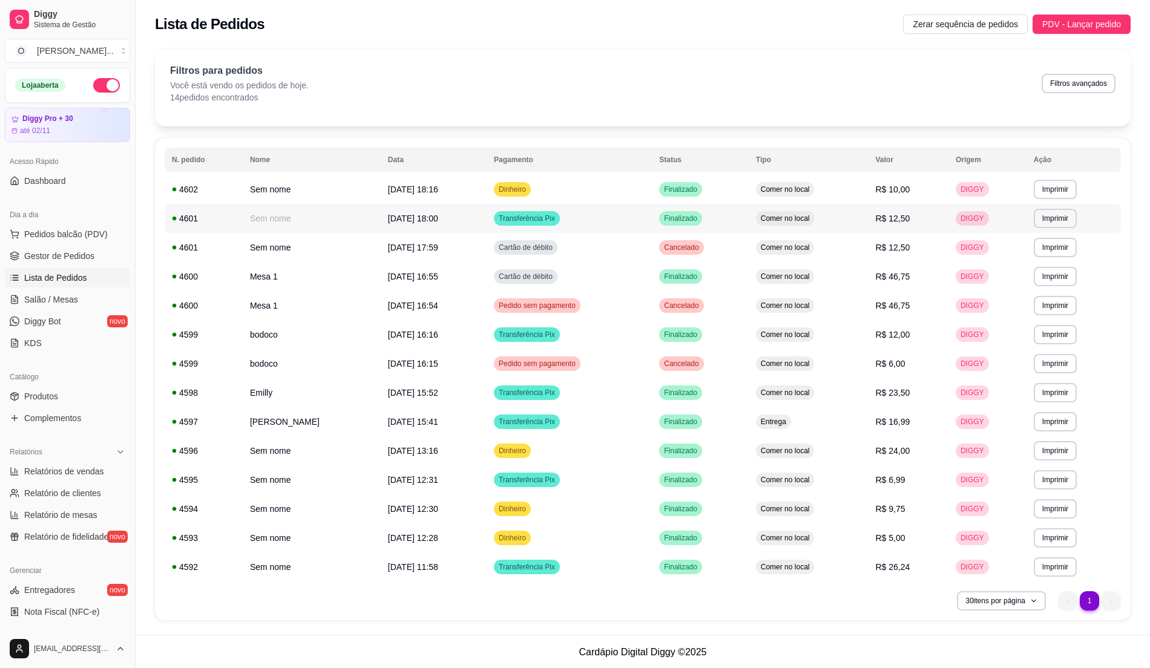
scroll to position [1, 0]
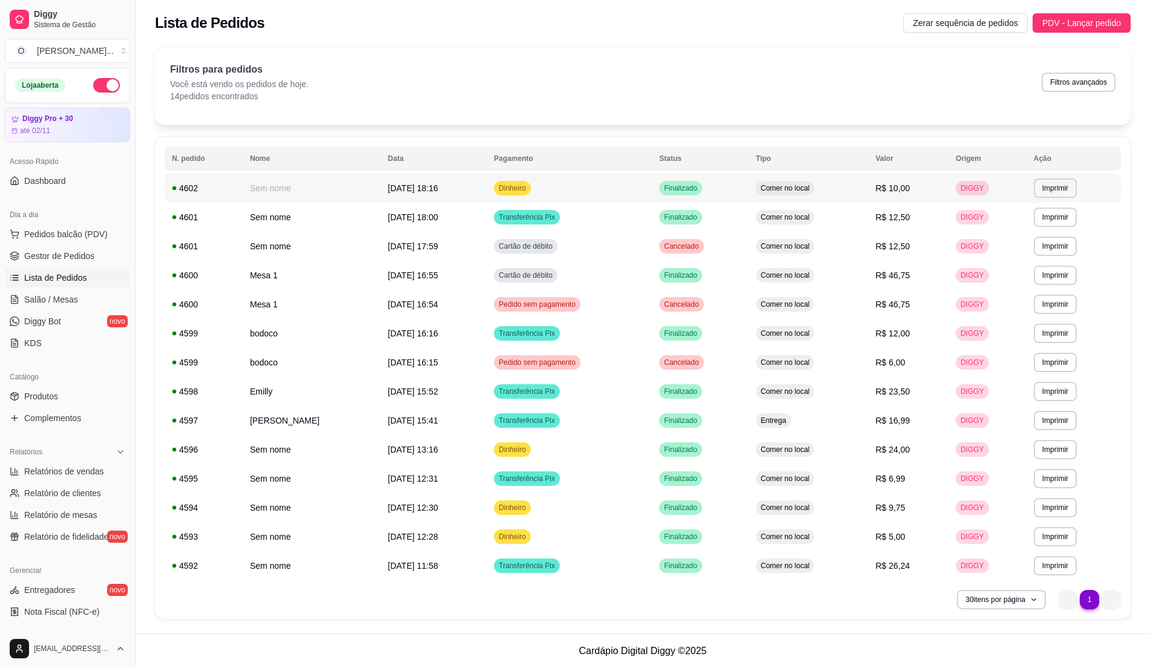
click at [633, 185] on td "Dinheiro" at bounding box center [568, 188] width 165 height 29
click at [74, 259] on span "Gestor de Pedidos" at bounding box center [59, 256] width 70 height 12
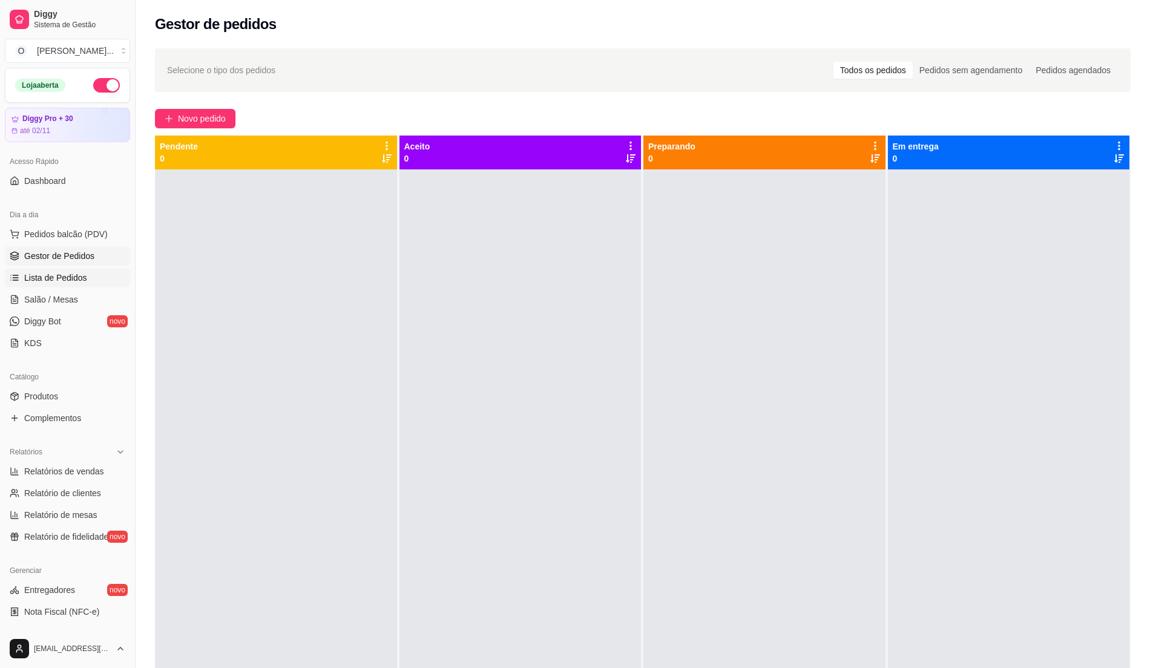
click at [53, 277] on span "Lista de Pedidos" at bounding box center [55, 278] width 63 height 12
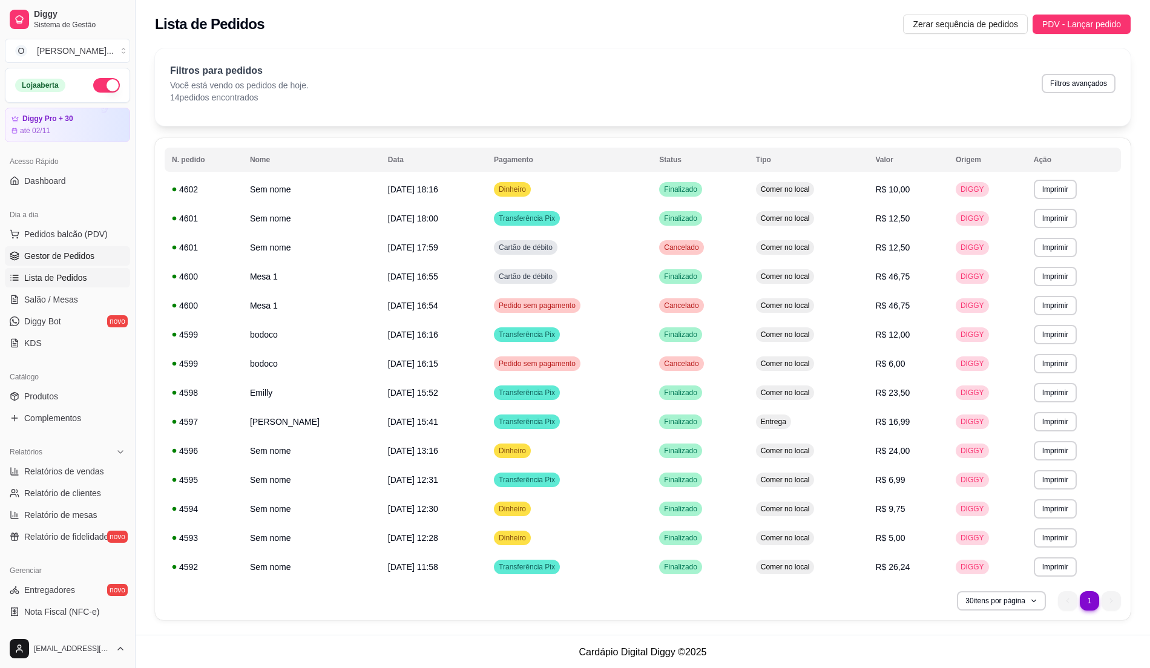
click at [61, 258] on span "Gestor de Pedidos" at bounding box center [59, 256] width 70 height 12
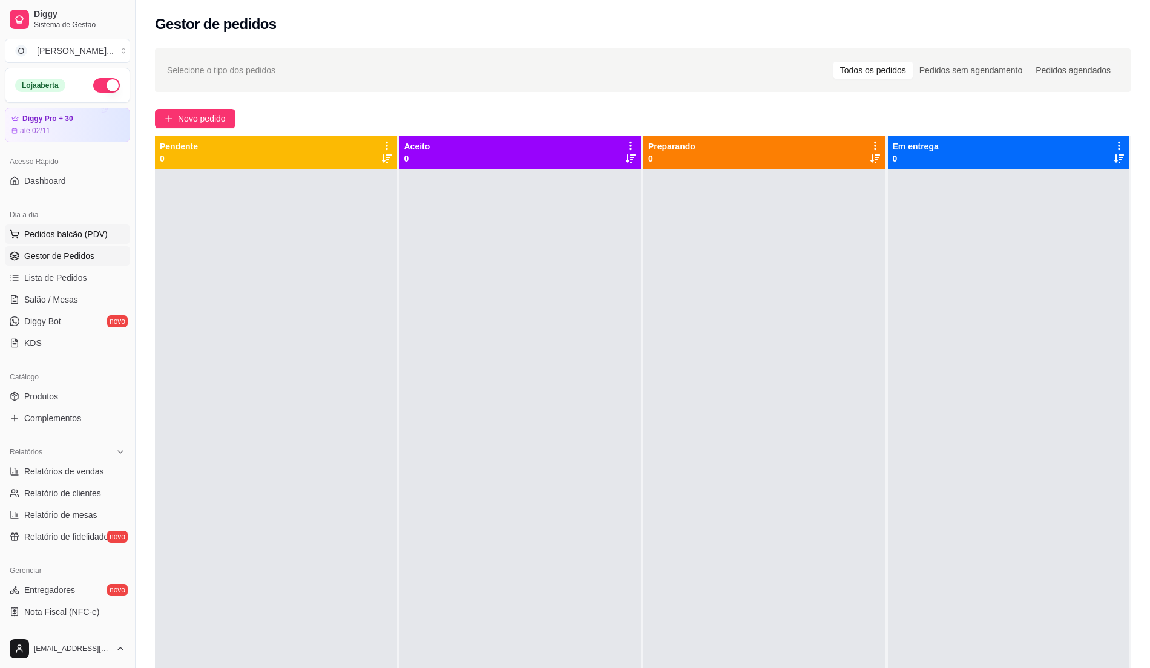
click at [61, 233] on span "Pedidos balcão (PDV)" at bounding box center [65, 234] width 83 height 12
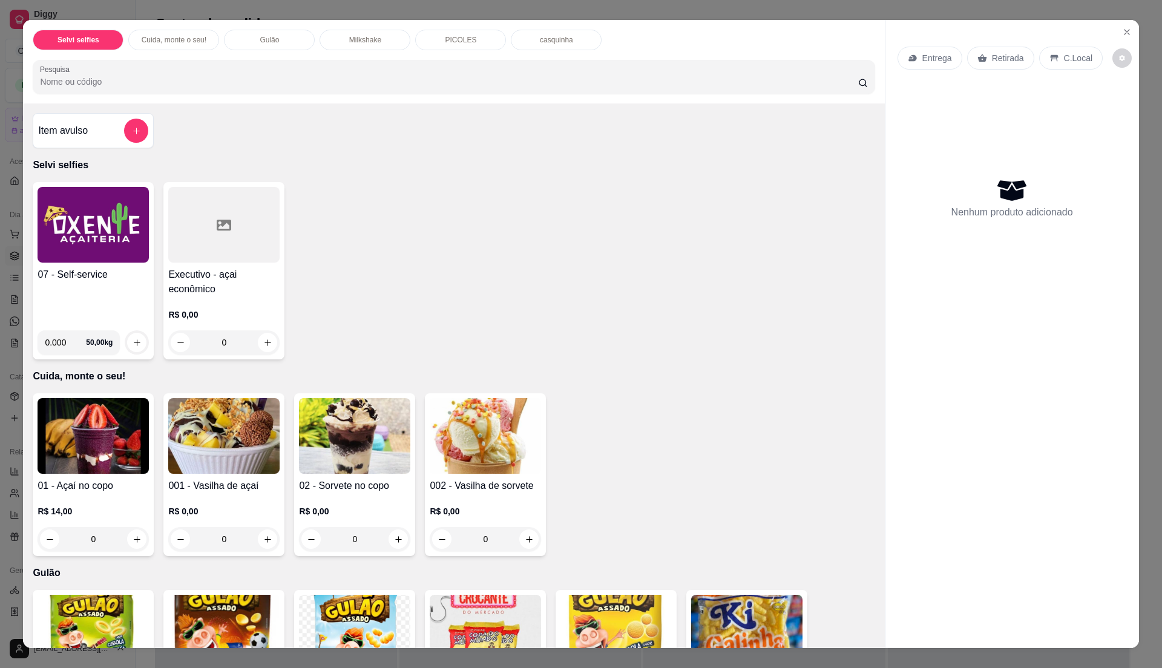
click at [119, 296] on div "07 - Self-service" at bounding box center [93, 293] width 111 height 53
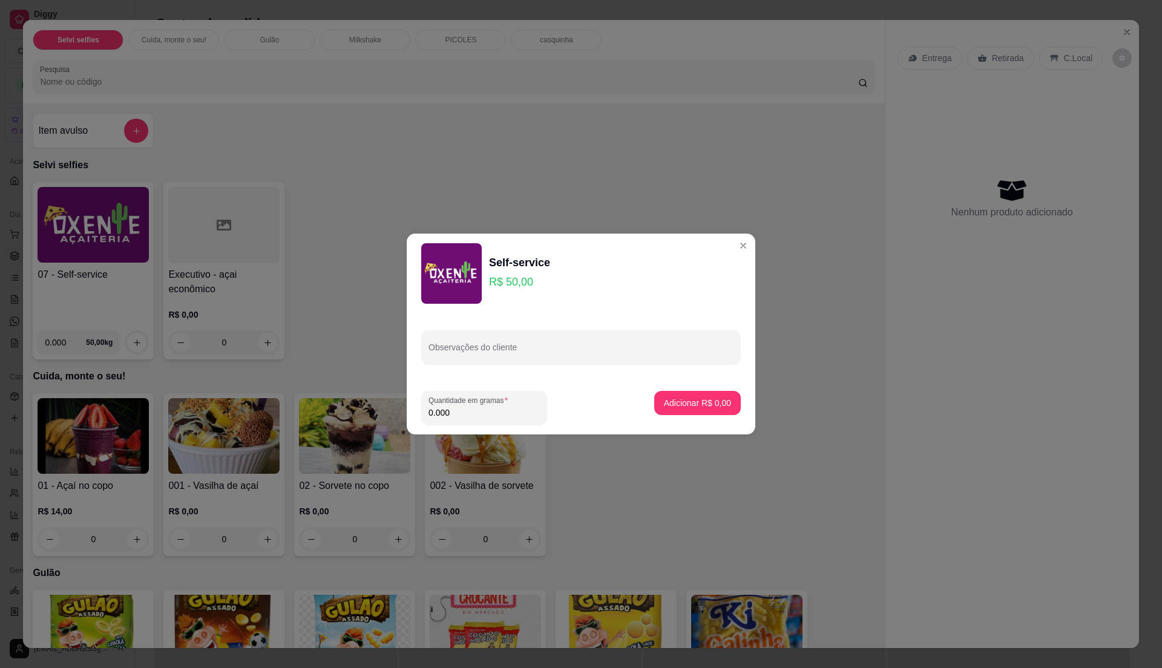
click at [499, 410] on input "0.000" at bounding box center [483, 413] width 111 height 12
type input "0.200"
click at [670, 407] on p "Adicionar R$ 10,00" at bounding box center [695, 403] width 72 height 12
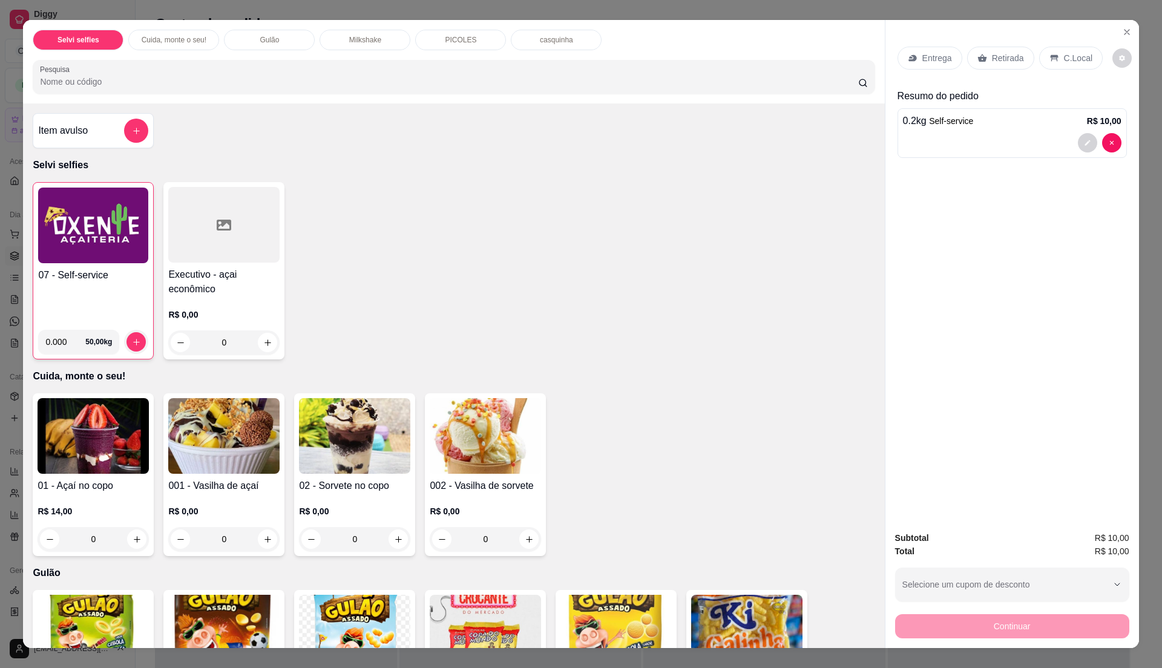
click at [1076, 54] on p "C.Local" at bounding box center [1078, 58] width 28 height 12
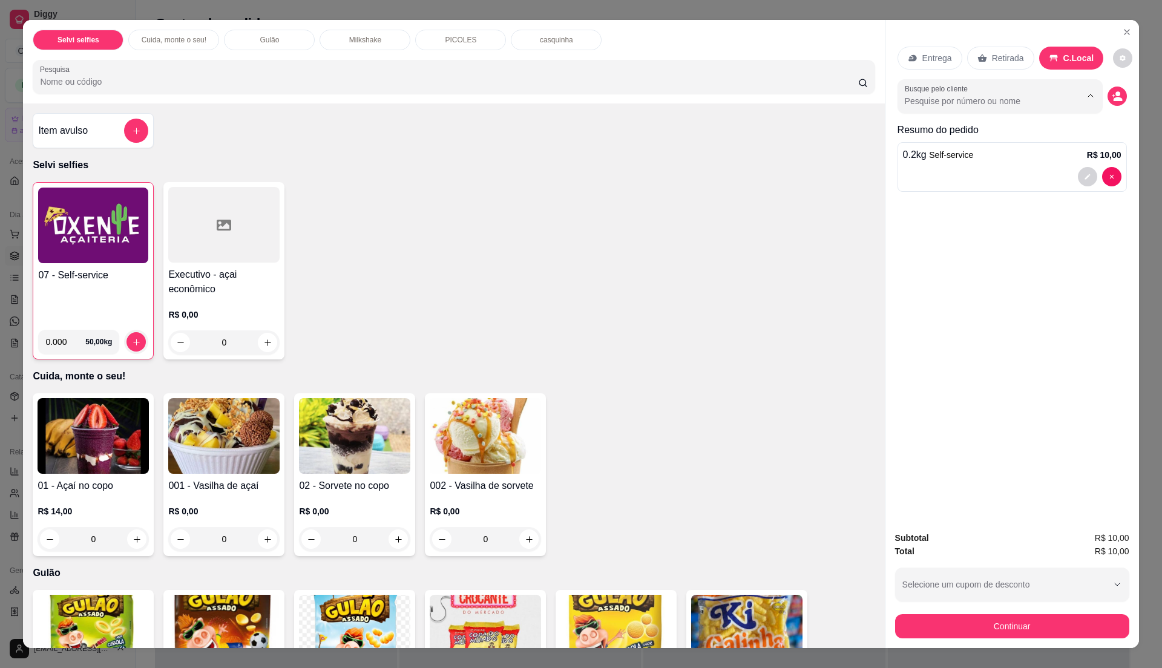
click at [957, 97] on input "Busque pelo cliente" at bounding box center [983, 101] width 157 height 12
type input "[PERSON_NAME]"
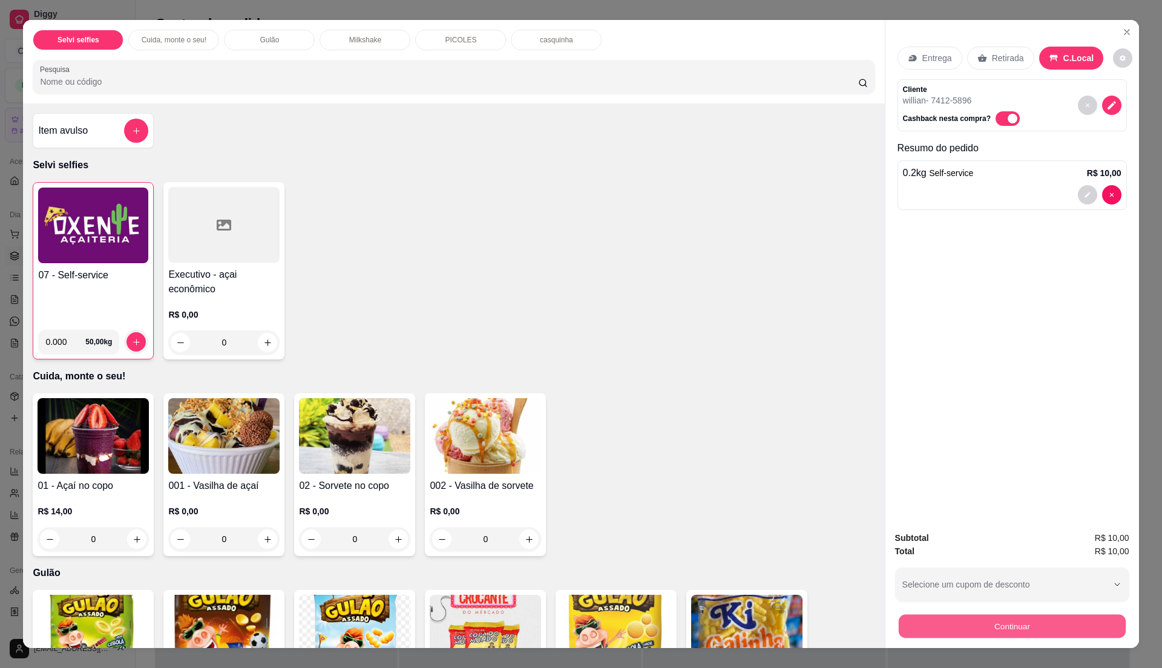
click at [990, 622] on button "Continuar" at bounding box center [1011, 626] width 227 height 24
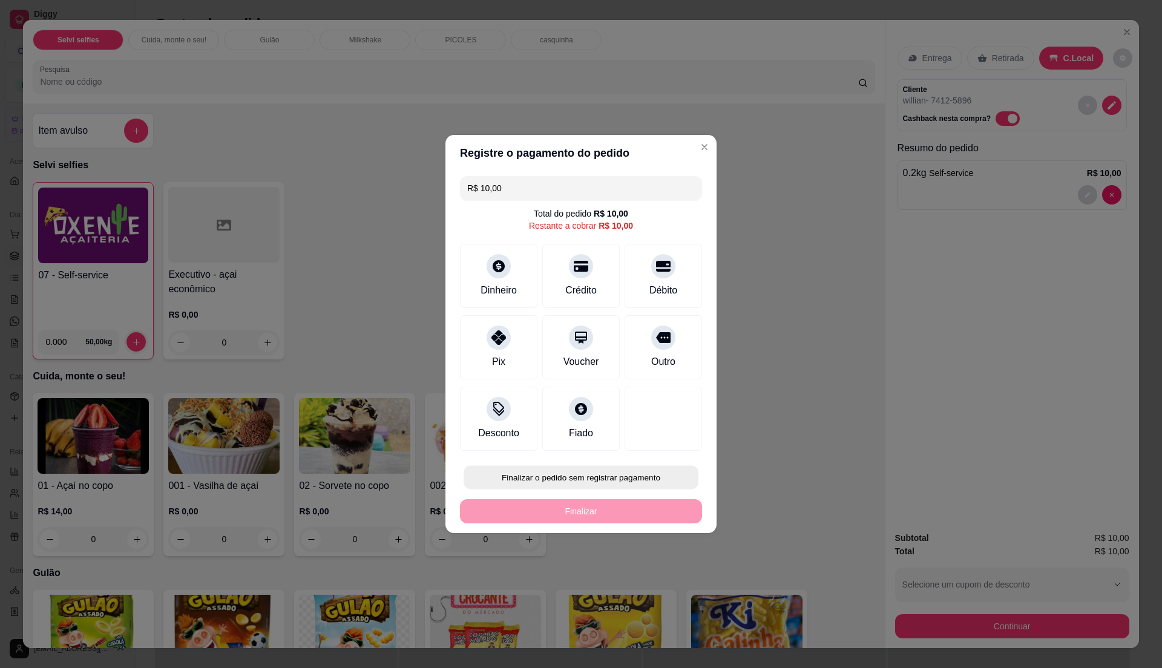
click at [540, 475] on button "Finalizar o pedido sem registrar pagamento" at bounding box center [580, 478] width 235 height 24
click at [649, 587] on button "Confirmar" at bounding box center [655, 577] width 45 height 19
type input "R$ 0,00"
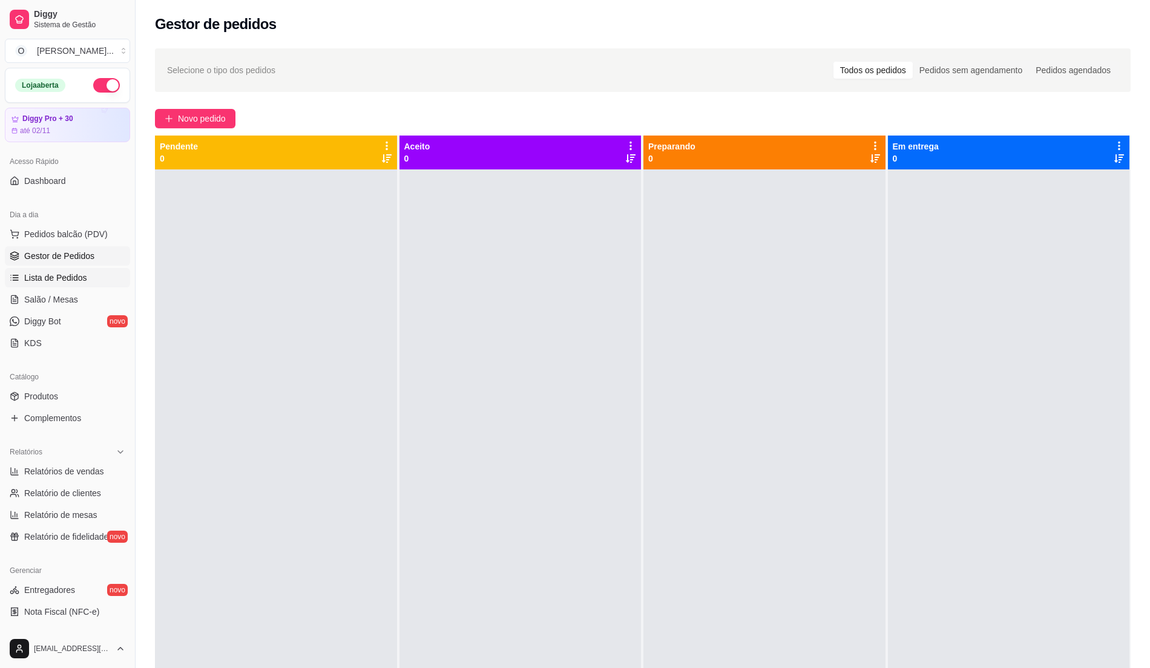
click at [56, 272] on span "Lista de Pedidos" at bounding box center [55, 278] width 63 height 12
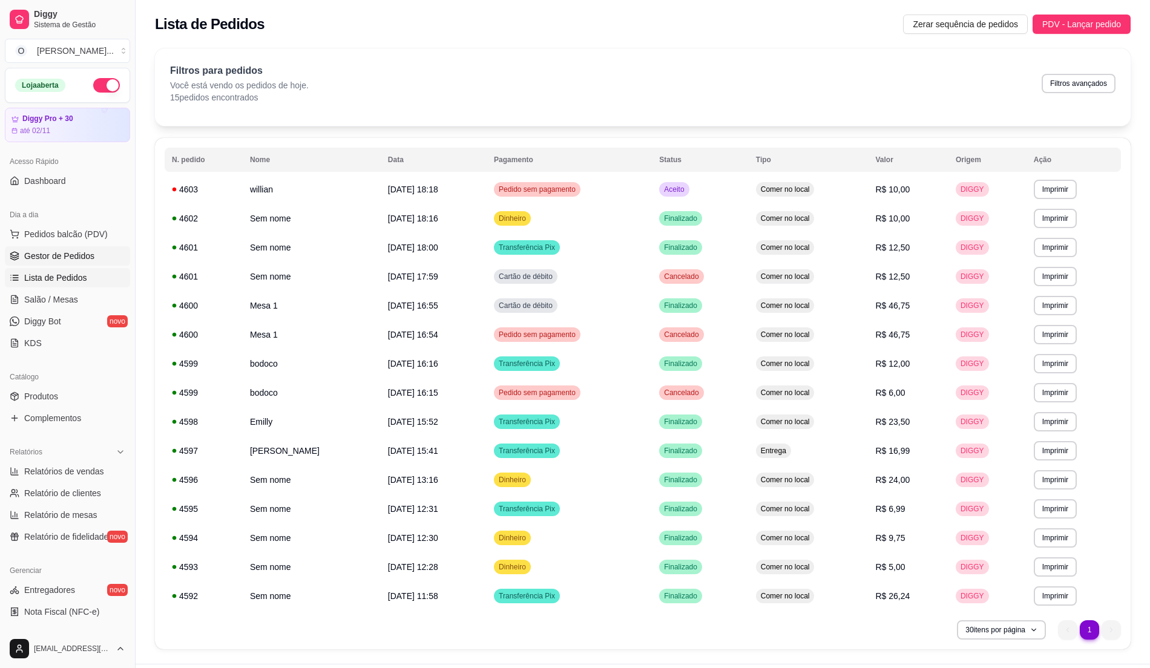
click at [54, 255] on span "Gestor de Pedidos" at bounding box center [59, 256] width 70 height 12
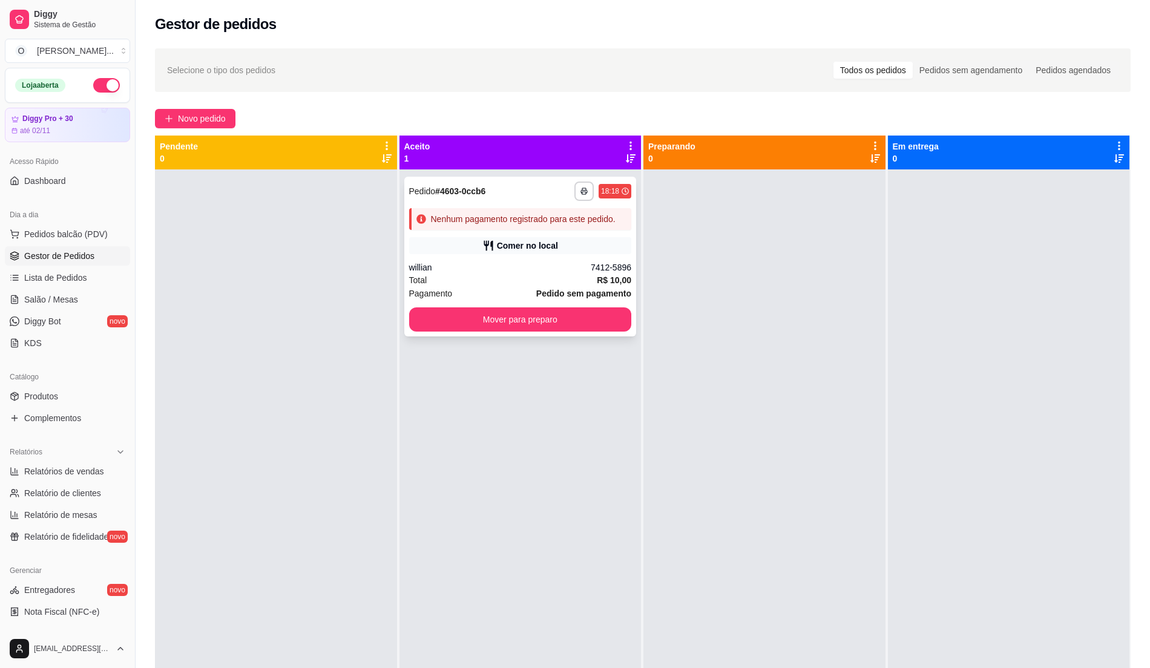
click at [557, 252] on div "Comer no local" at bounding box center [520, 245] width 223 height 17
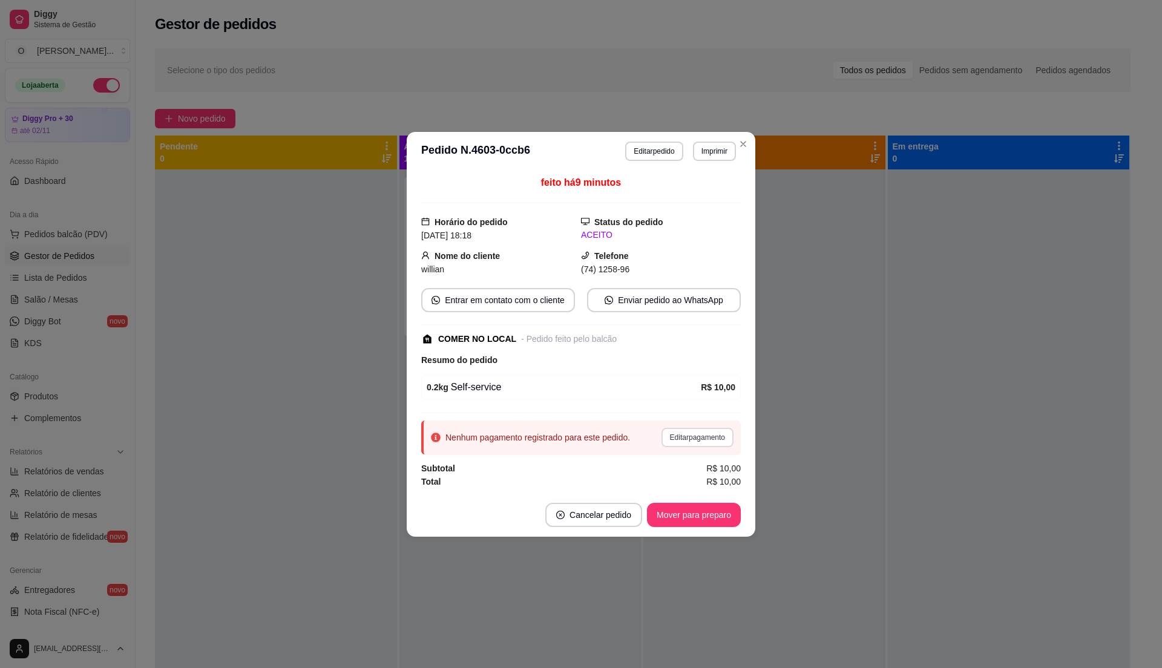
click at [690, 440] on button "Editar pagamento" at bounding box center [697, 437] width 72 height 19
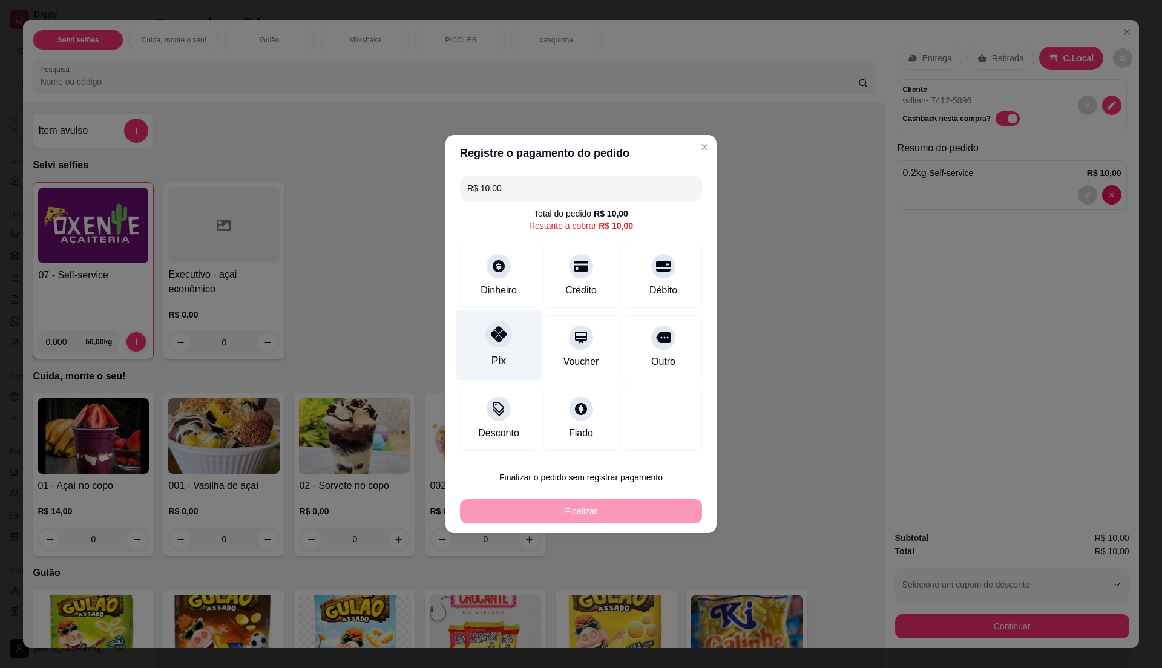
click at [496, 363] on div "Pix" at bounding box center [498, 361] width 15 height 16
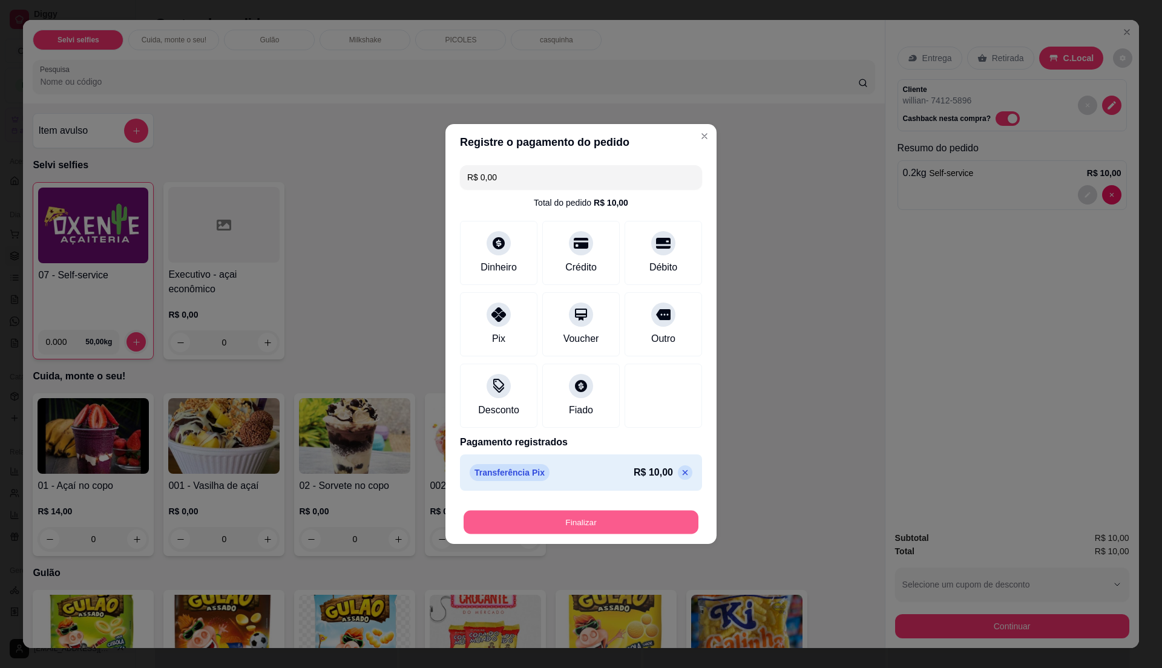
click at [572, 518] on button "Finalizar" at bounding box center [580, 523] width 235 height 24
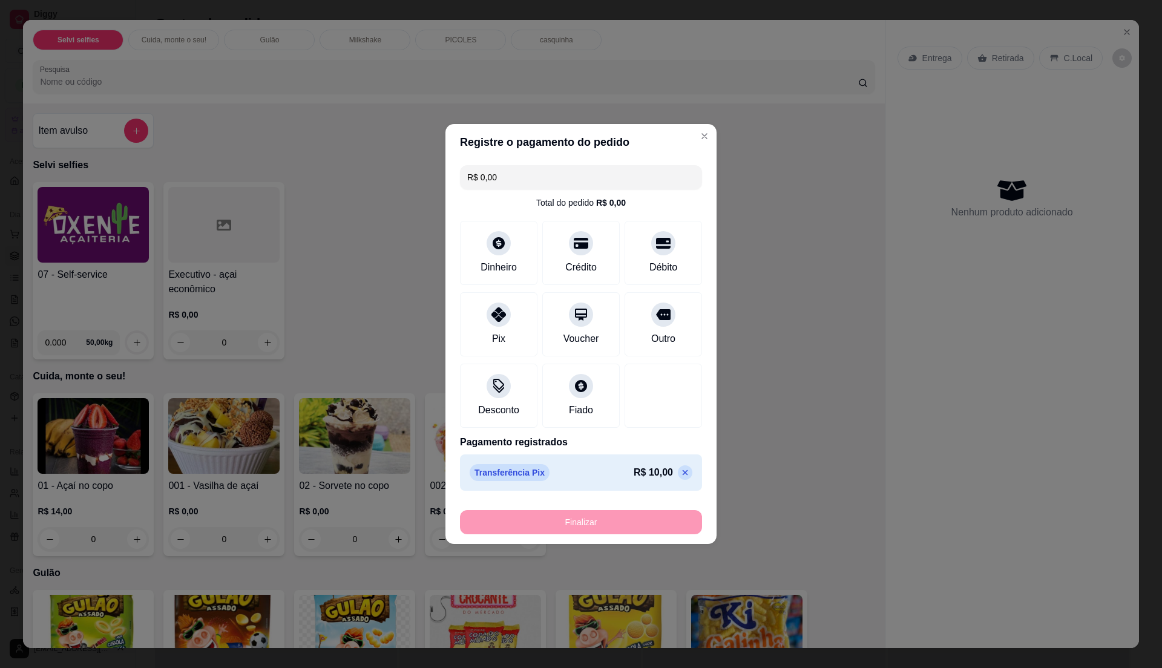
type input "-R$ 10,00"
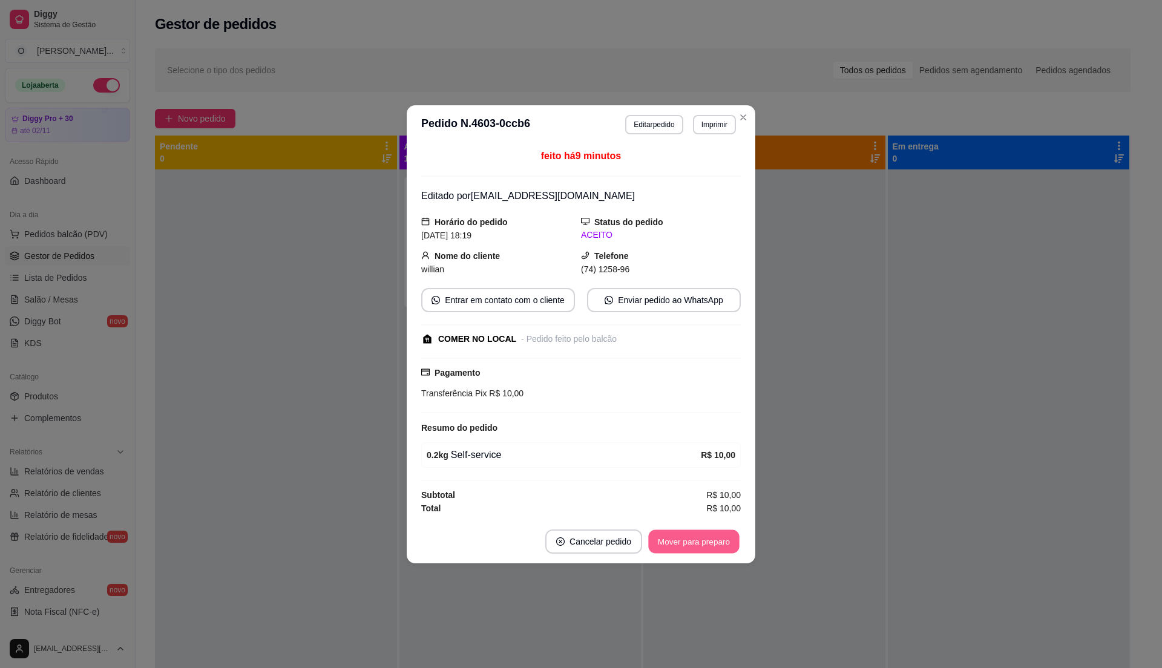
click at [712, 547] on button "Mover para preparo" at bounding box center [693, 541] width 91 height 24
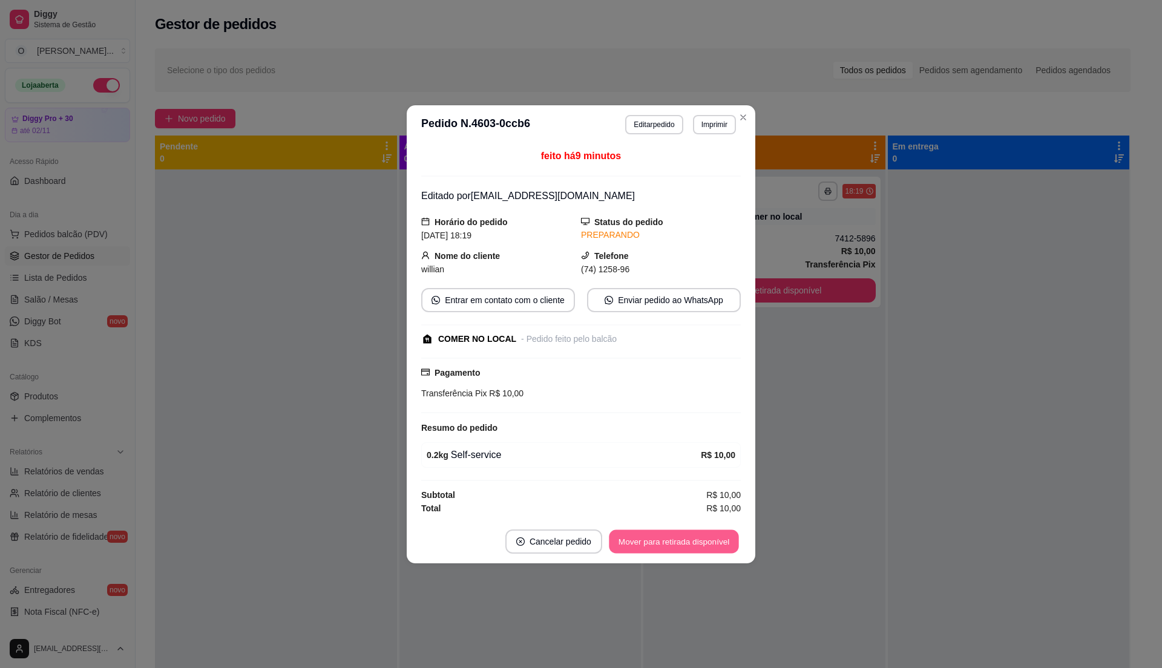
click at [712, 547] on button "Mover para retirada disponível" at bounding box center [673, 541] width 129 height 24
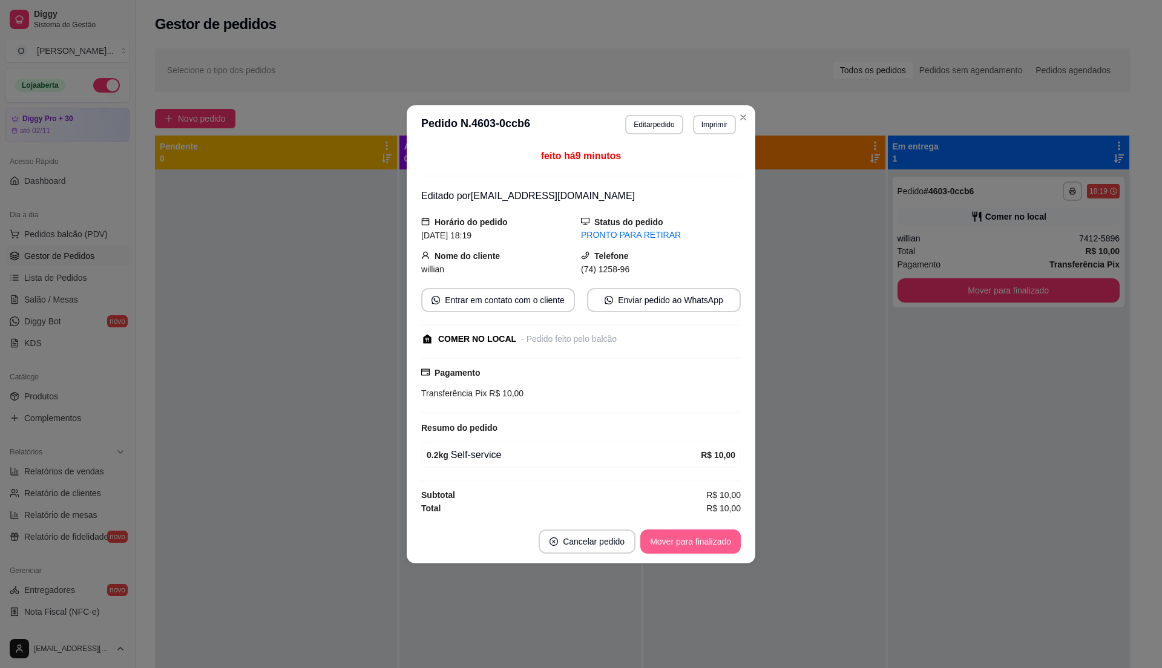
click at [712, 547] on button "Mover para finalizado" at bounding box center [690, 541] width 100 height 24
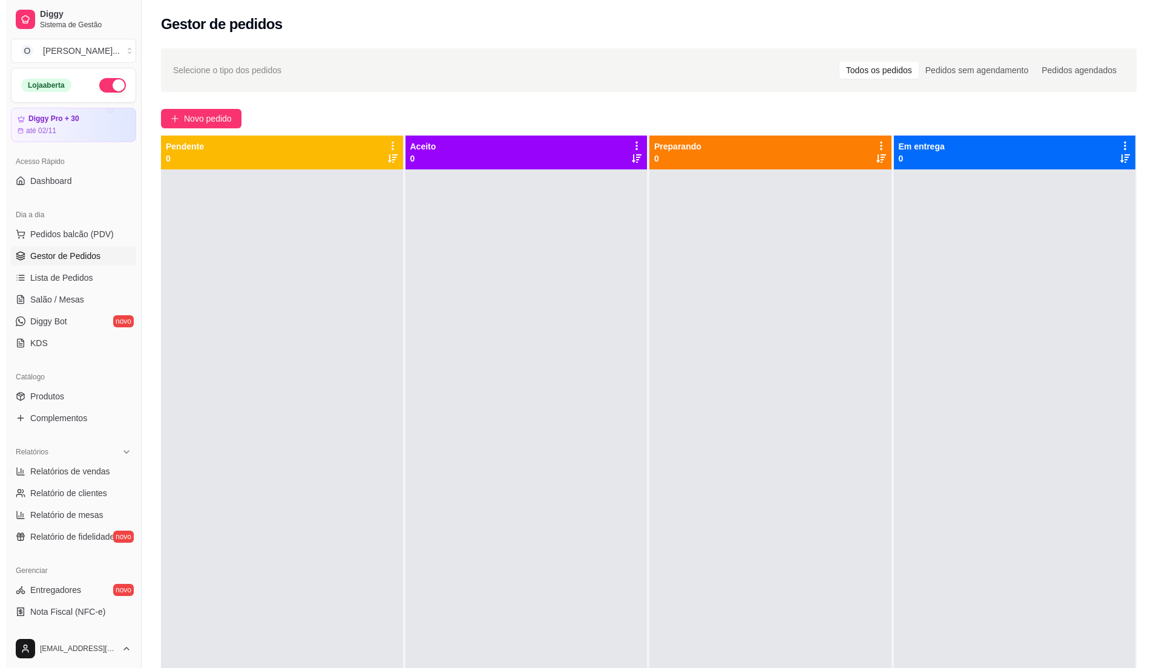
scroll to position [34, 0]
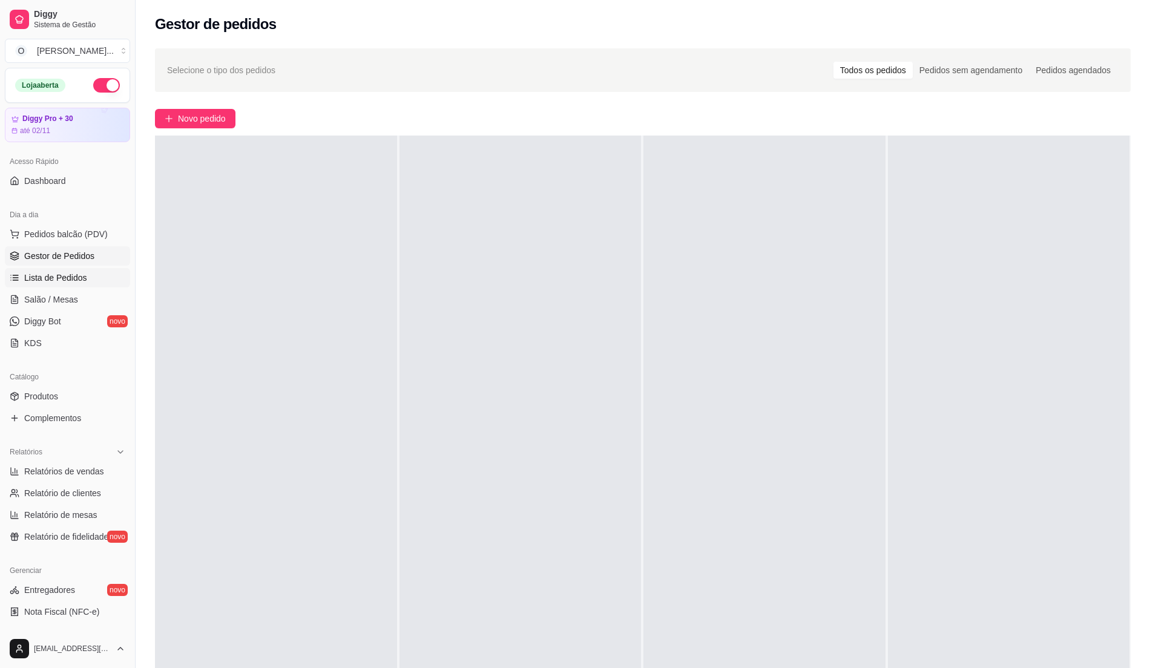
click at [54, 277] on span "Lista de Pedidos" at bounding box center [55, 278] width 63 height 12
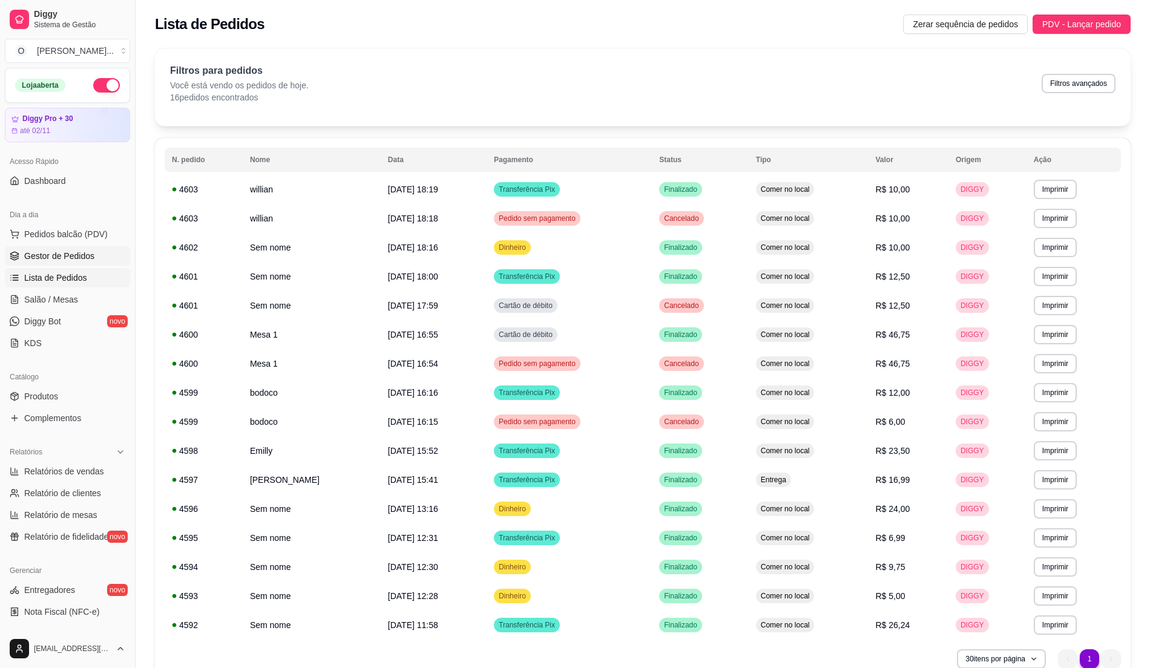
click at [67, 257] on span "Gestor de Pedidos" at bounding box center [59, 256] width 70 height 12
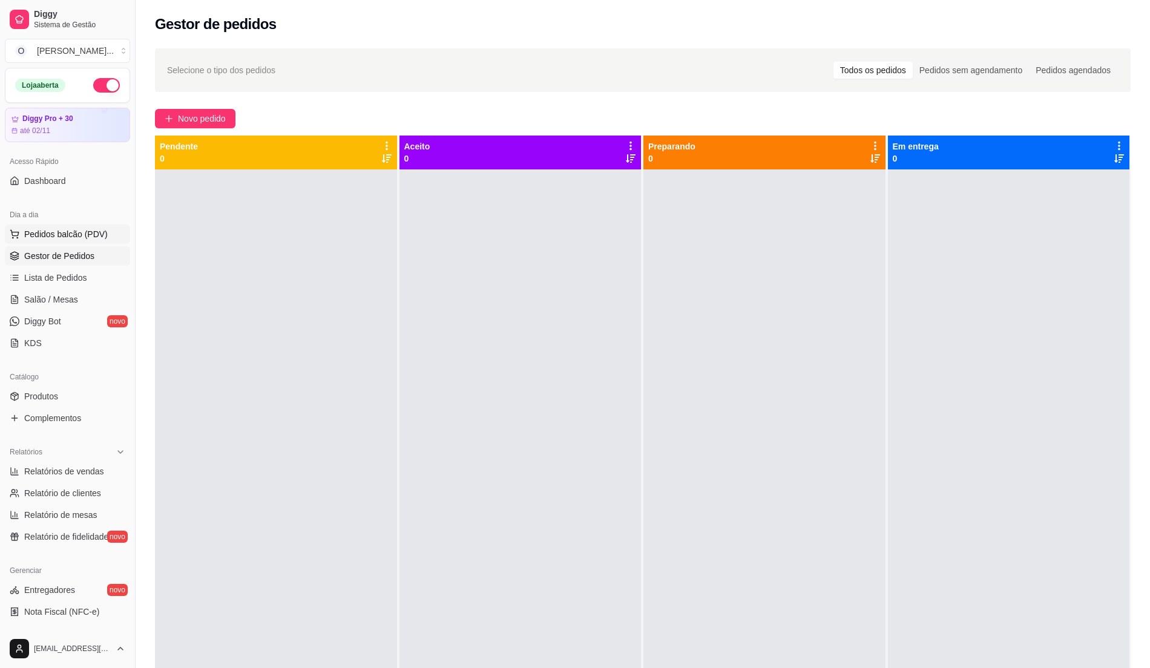
click at [53, 240] on span "Pedidos balcão (PDV)" at bounding box center [65, 234] width 83 height 12
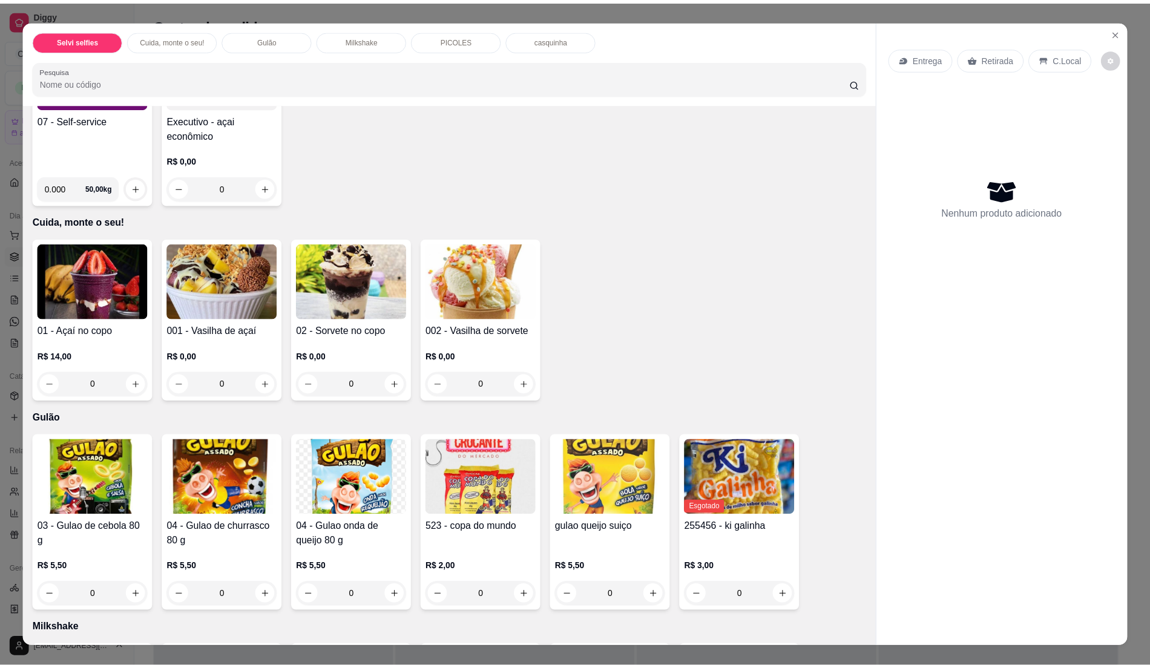
scroll to position [161, 0]
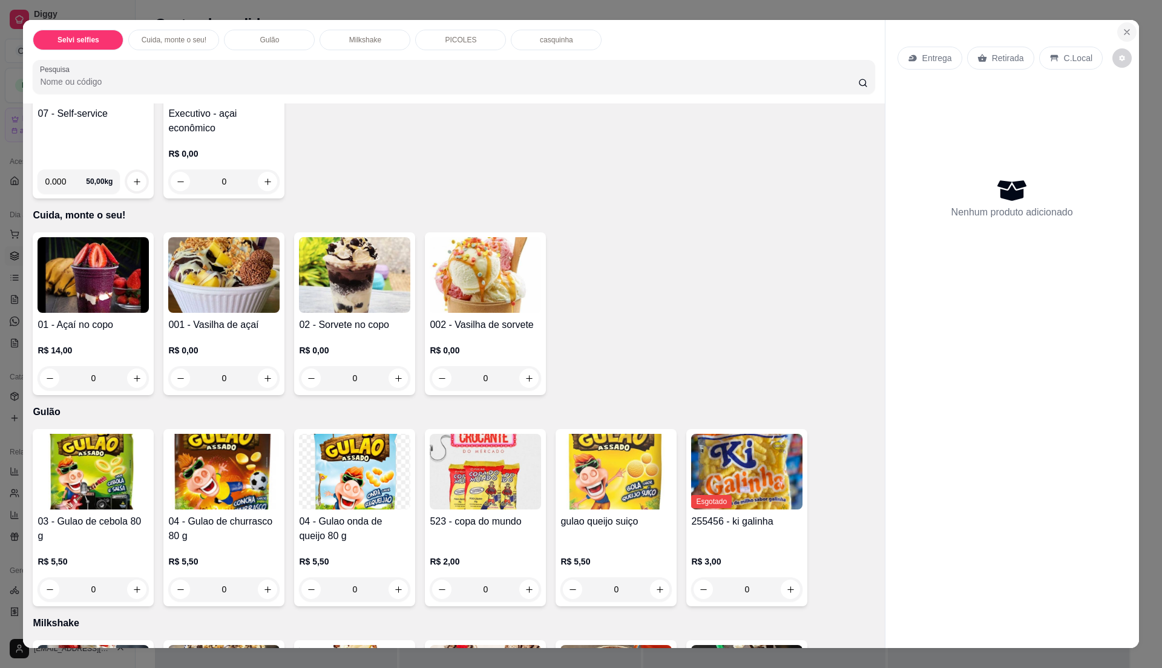
click at [1117, 33] on button "Close" at bounding box center [1126, 31] width 19 height 19
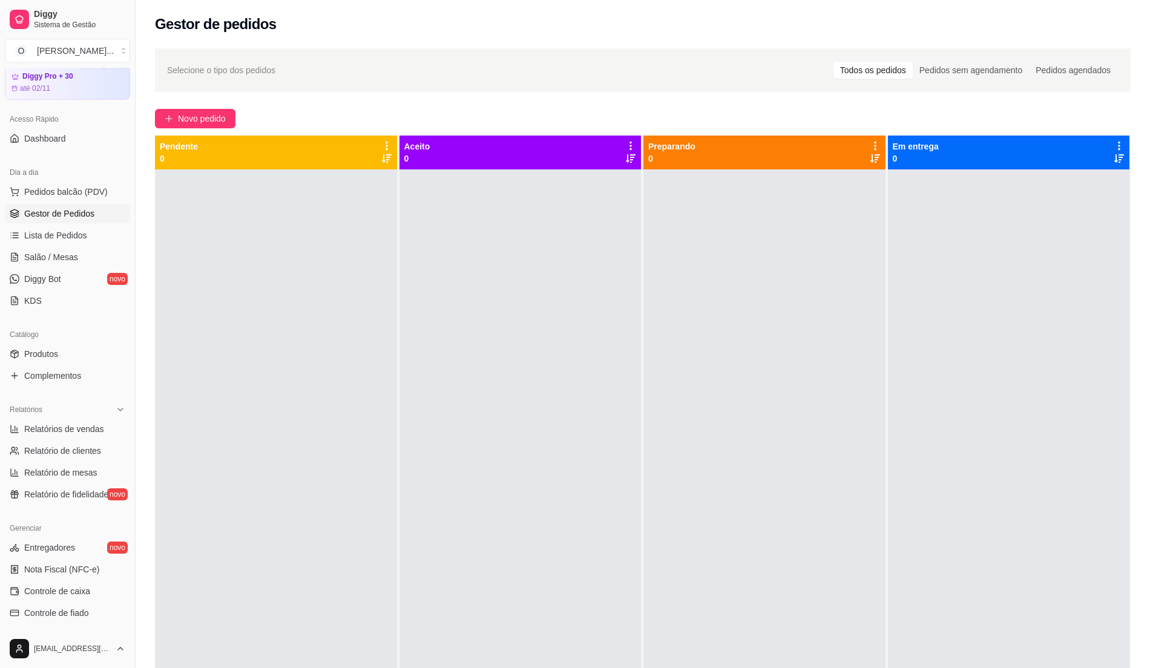
scroll to position [80, 0]
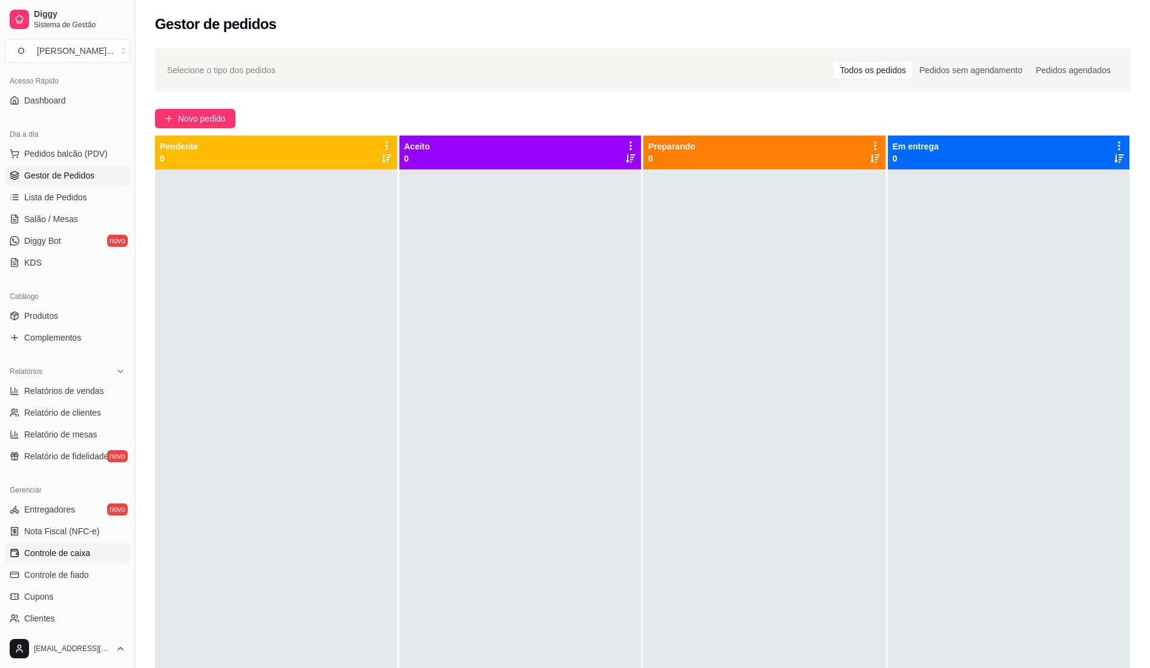
click at [58, 560] on link "Controle de caixa" at bounding box center [67, 552] width 125 height 19
